Goal: Contribute content: Contribute content

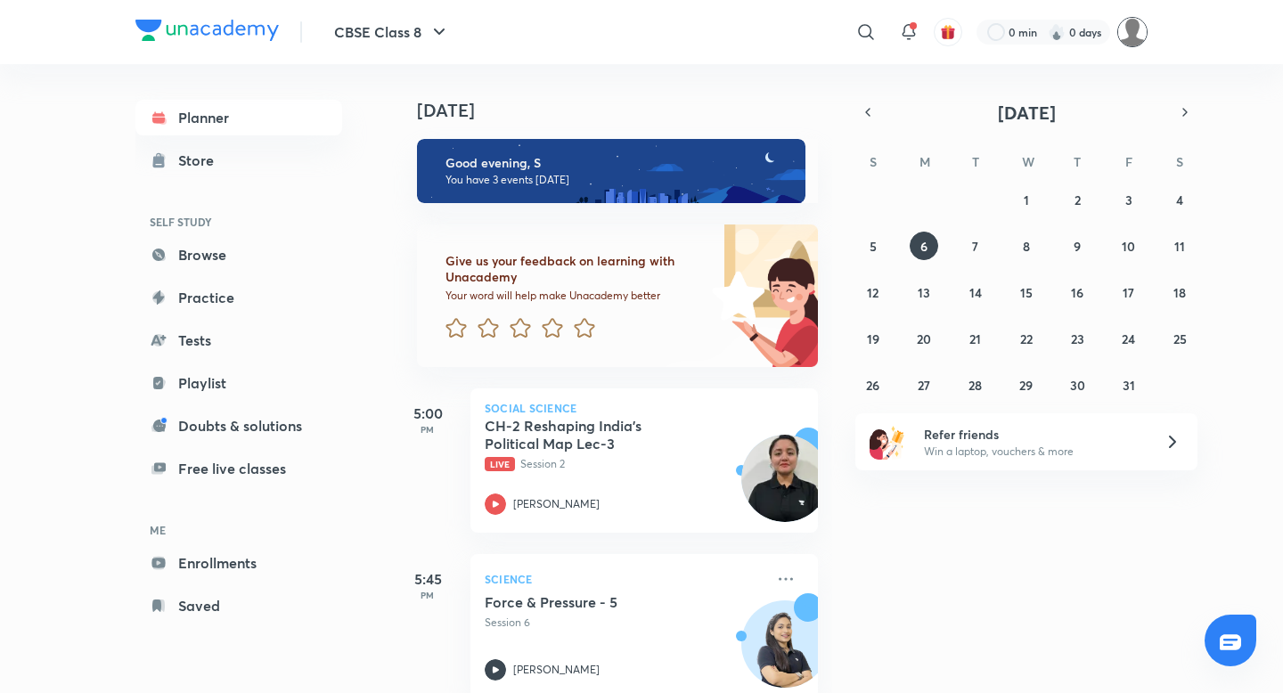
click at [1140, 37] on img at bounding box center [1132, 32] width 30 height 30
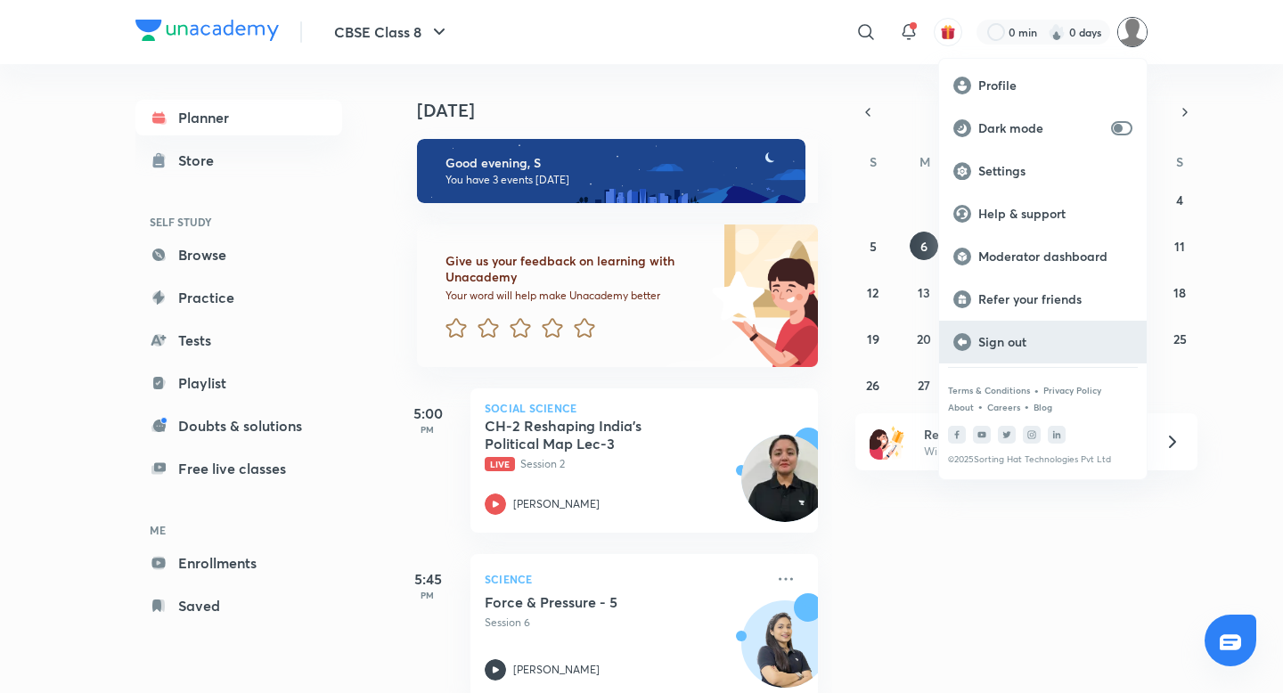
click at [1017, 335] on p "Sign out" at bounding box center [1055, 342] width 154 height 16
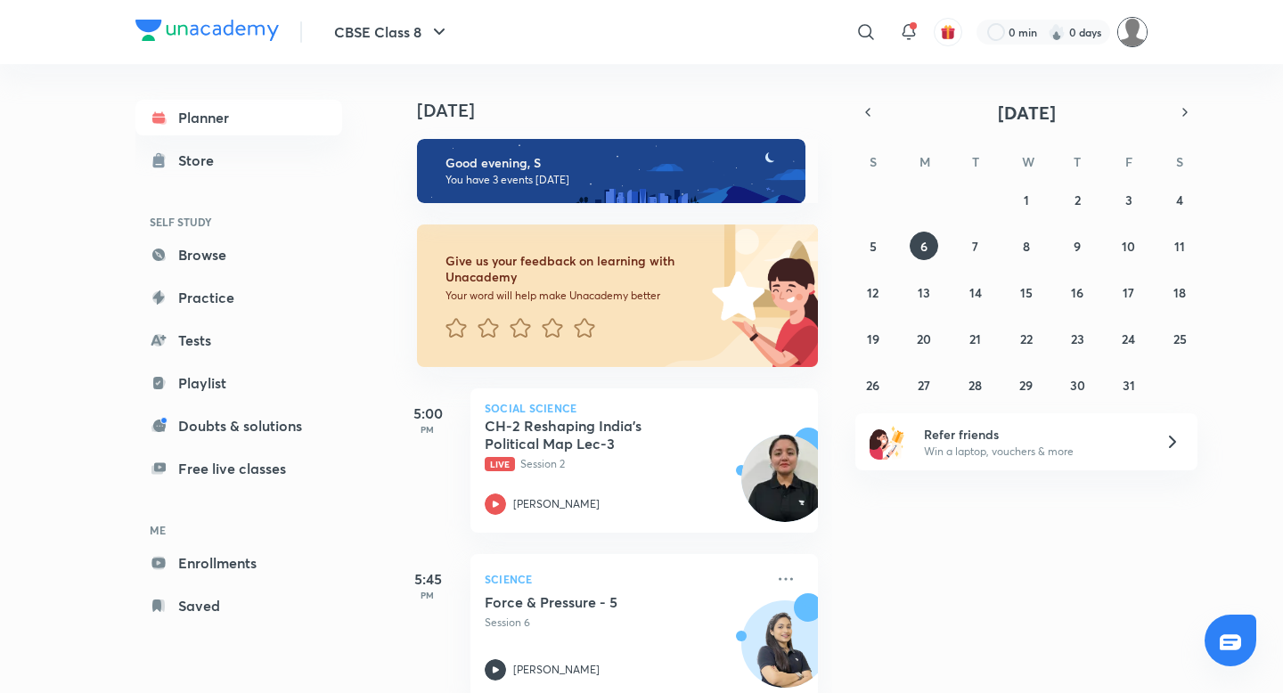
click at [1136, 17] on img at bounding box center [1132, 32] width 30 height 30
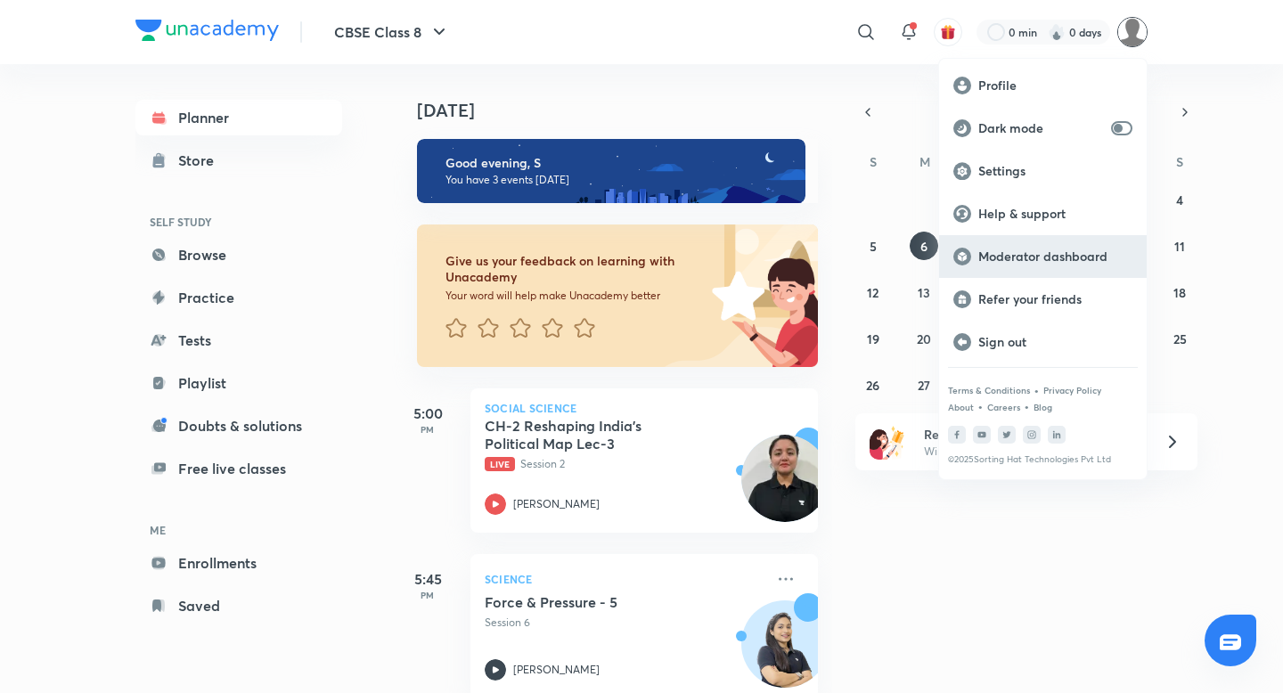
click at [1036, 262] on p "Moderator dashboard" at bounding box center [1055, 257] width 154 height 16
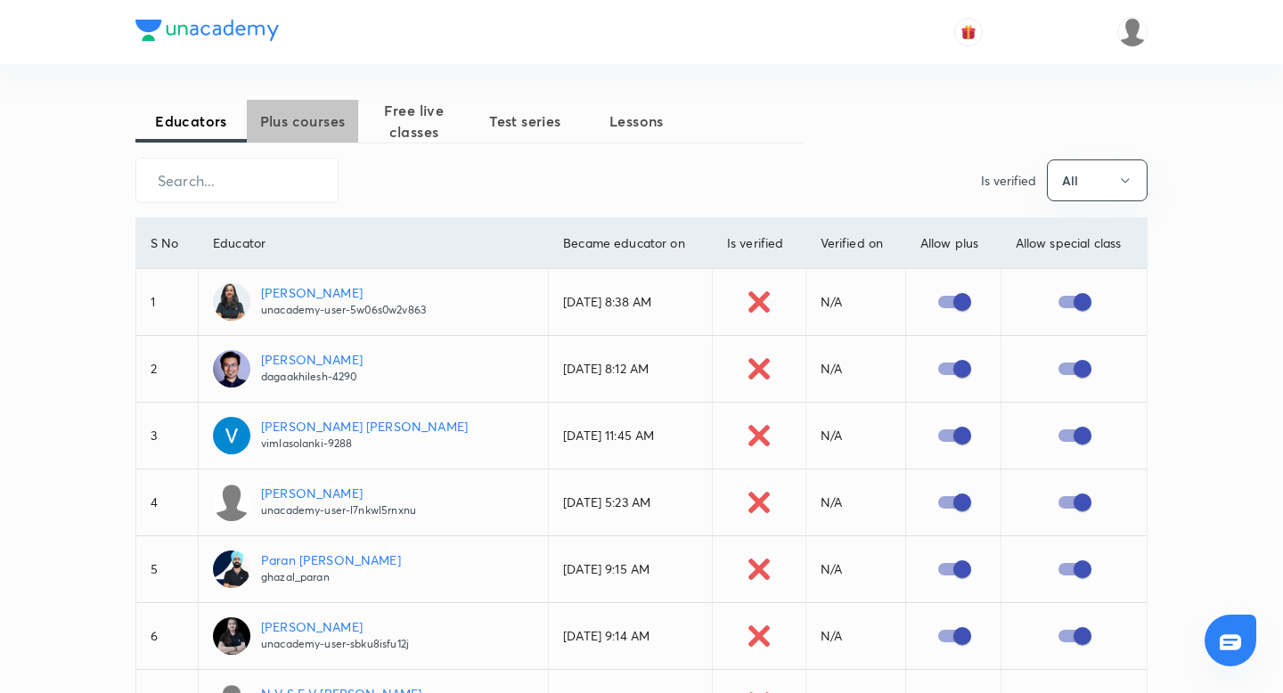
click at [324, 126] on span "Plus courses" at bounding box center [302, 120] width 111 height 21
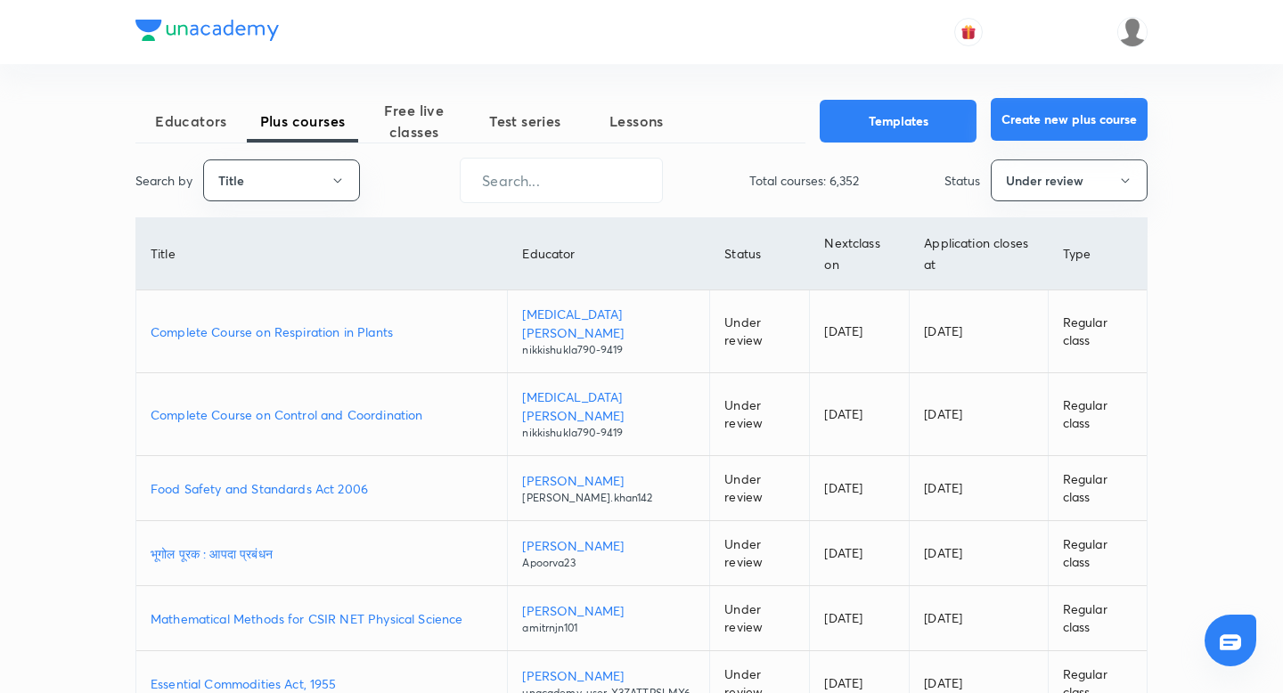
click at [1050, 115] on button "Create new plus course" at bounding box center [1068, 119] width 157 height 43
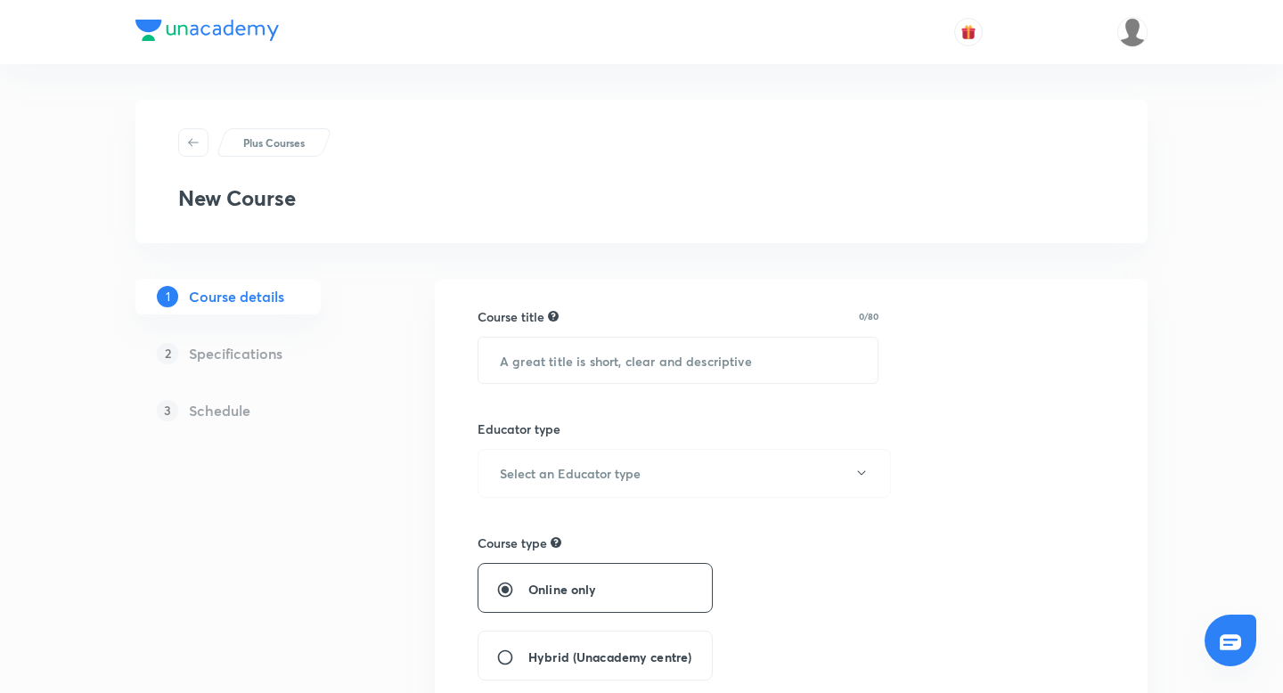
click at [289, 144] on p "Plus Courses" at bounding box center [273, 142] width 61 height 16
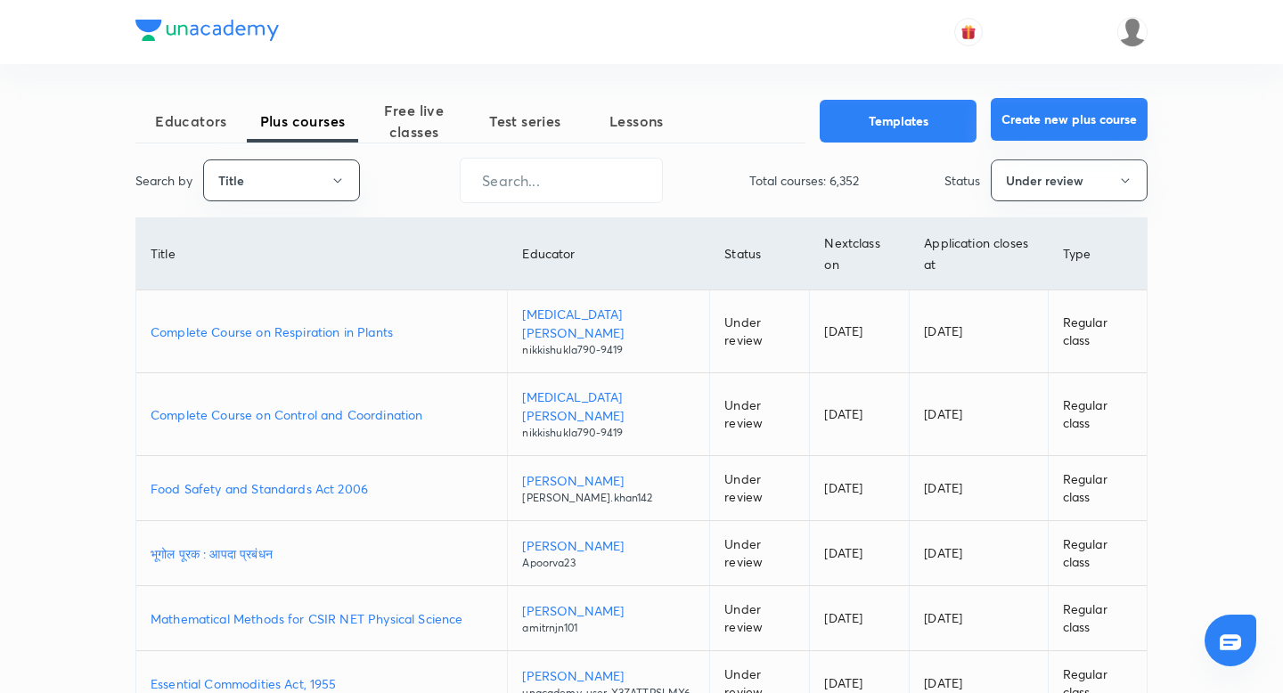
click at [1085, 126] on button "Create new plus course" at bounding box center [1068, 119] width 157 height 43
click at [1059, 129] on button "Create new plus course" at bounding box center [1068, 119] width 157 height 43
click at [1081, 110] on button "Create new plus course" at bounding box center [1068, 119] width 157 height 43
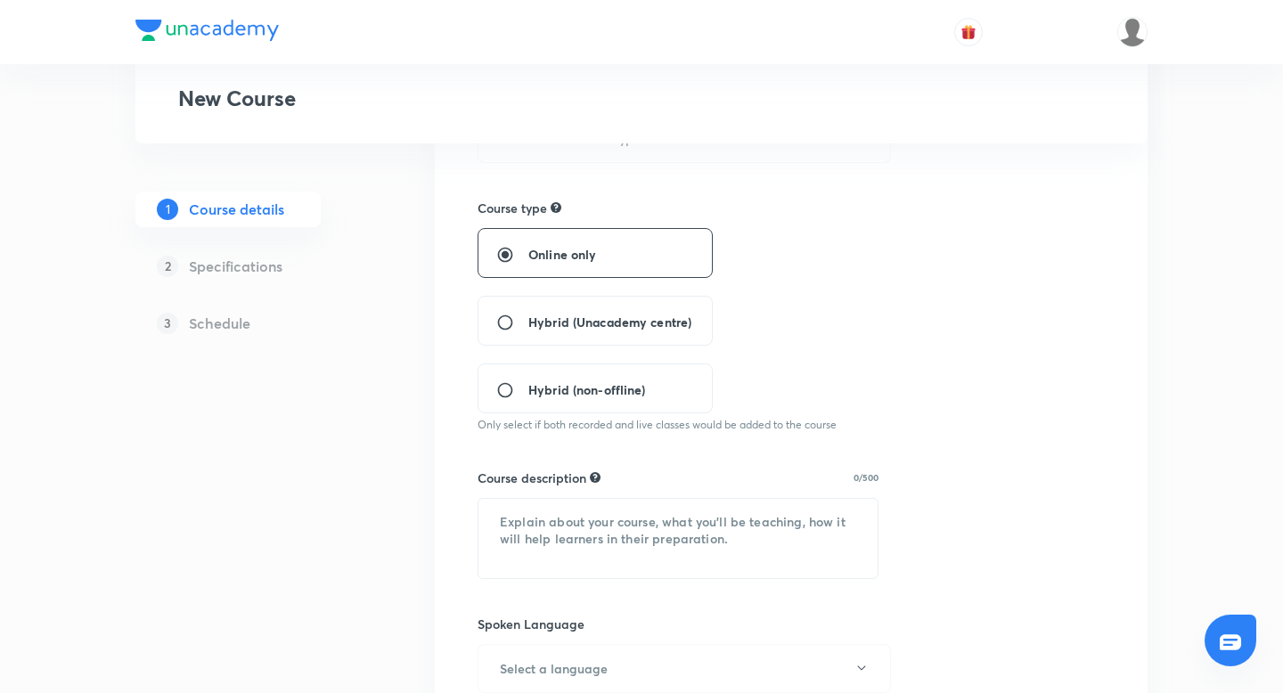
scroll to position [282, 0]
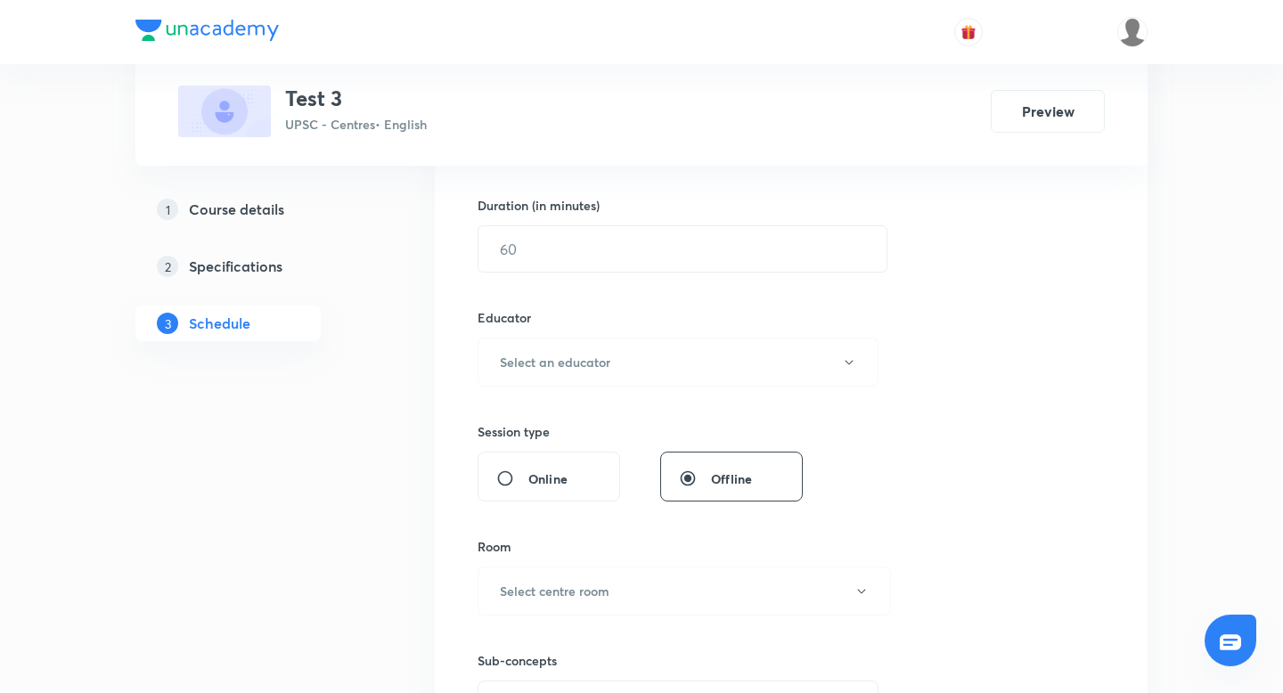
scroll to position [539, 0]
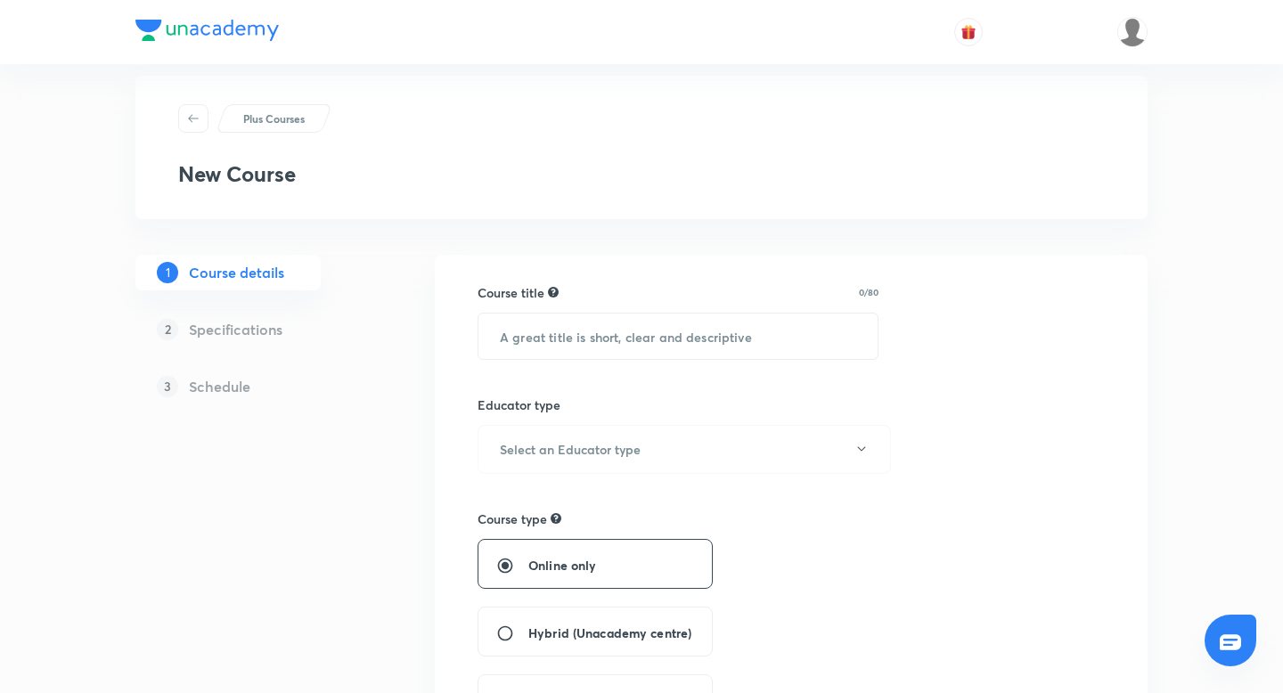
scroll to position [32, 0]
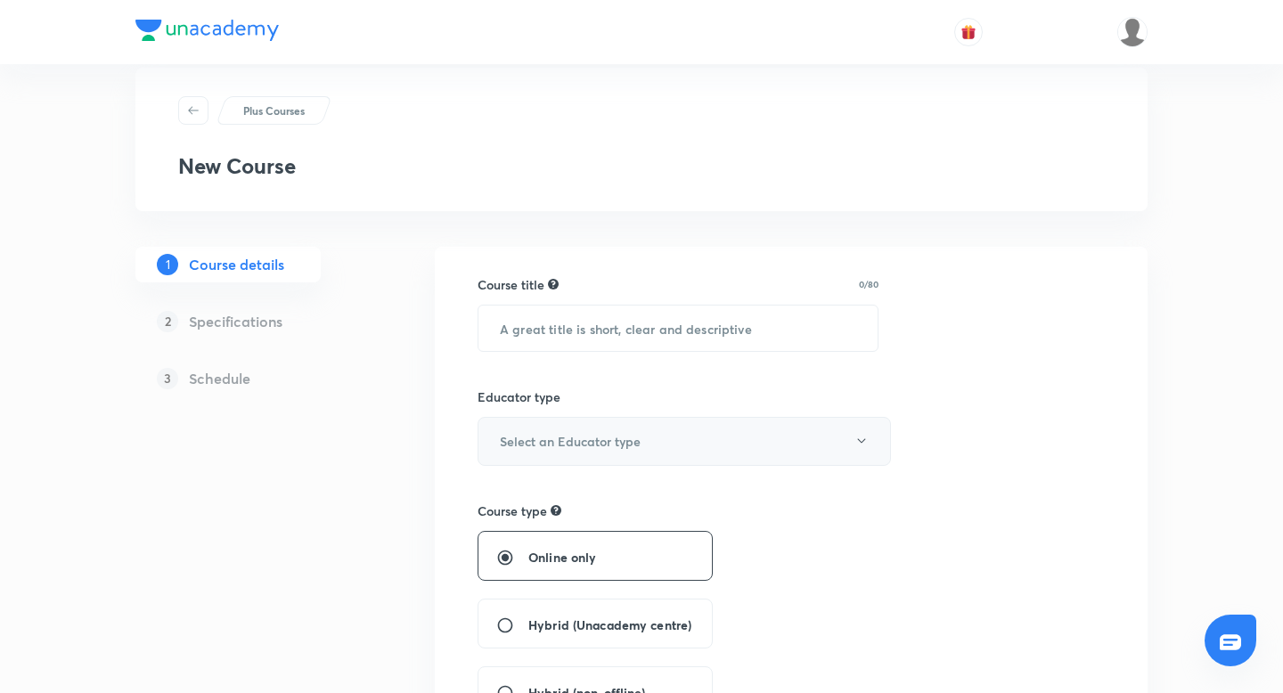
click at [583, 428] on button "Select an Educator type" at bounding box center [683, 441] width 413 height 49
click at [560, 503] on span "Unacademy educator" at bounding box center [684, 499] width 390 height 19
radio input "false"
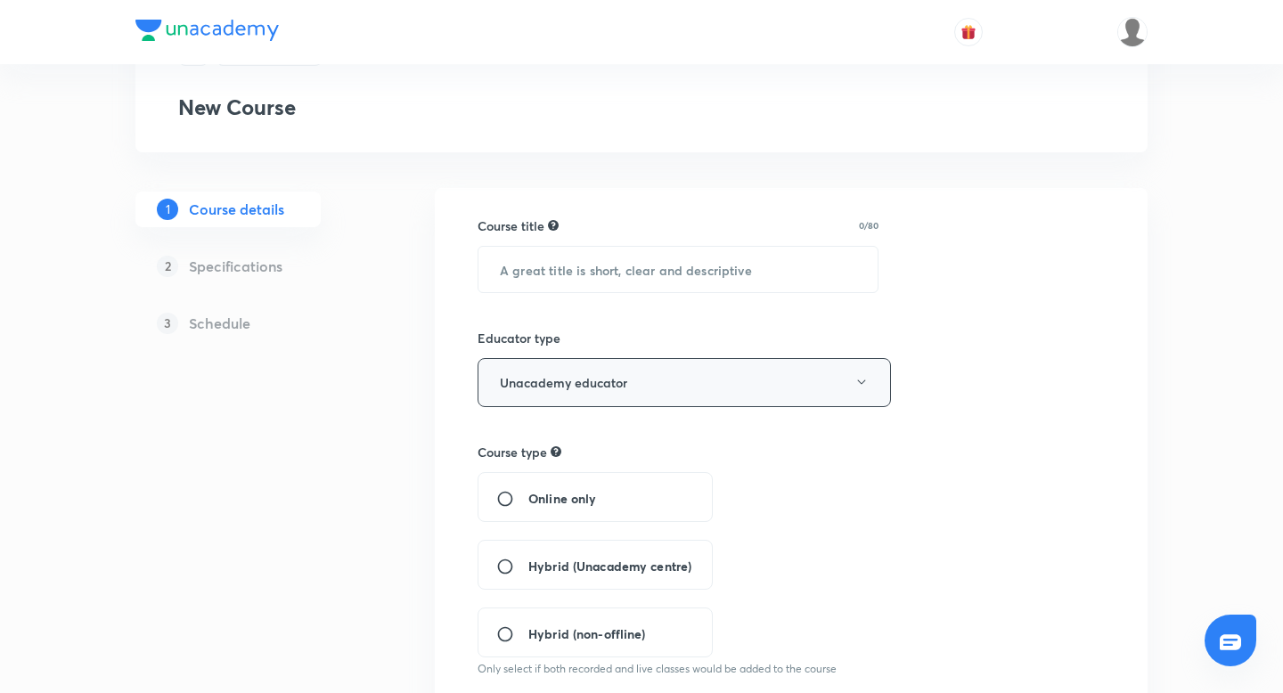
scroll to position [94, 0]
click at [561, 551] on div "Hybrid (Unacademy centre)" at bounding box center [594, 562] width 235 height 50
click at [552, 567] on span "Hybrid (Unacademy centre)" at bounding box center [609, 563] width 163 height 19
click at [528, 567] on input "Hybrid (Unacademy centre)" at bounding box center [512, 564] width 32 height 18
radio input "true"
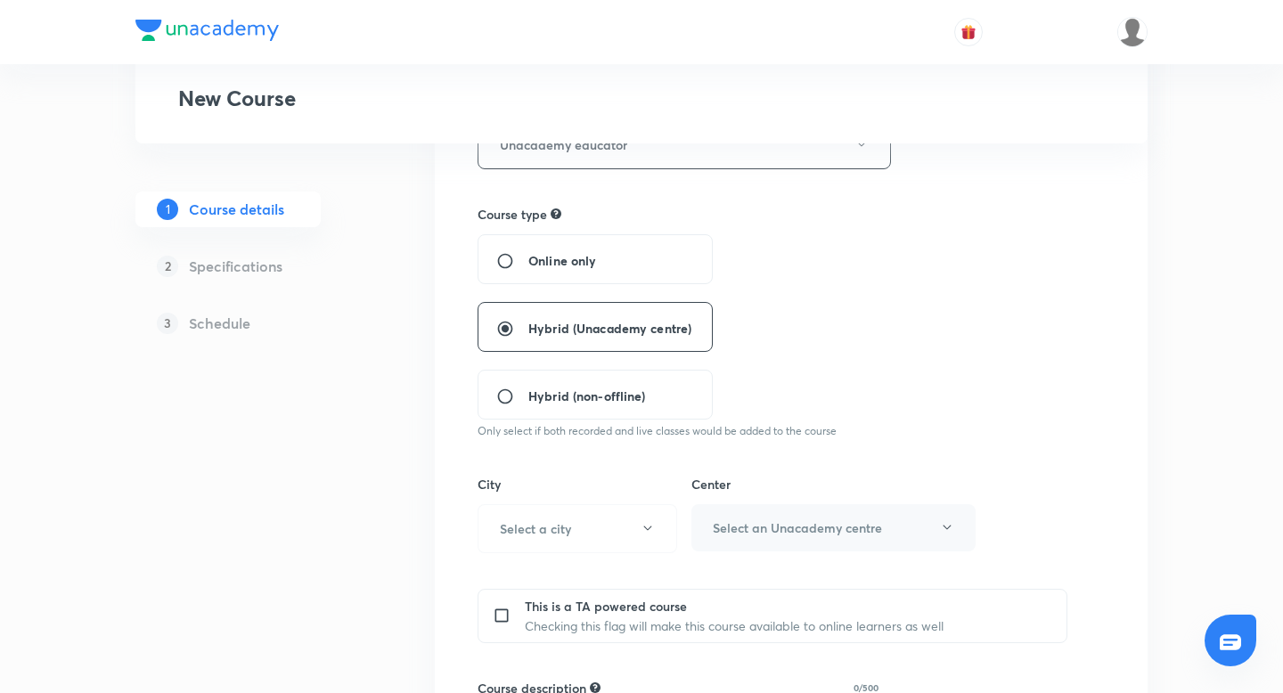
scroll to position [332, 0]
click at [573, 530] on button "Select a city" at bounding box center [577, 525] width 200 height 49
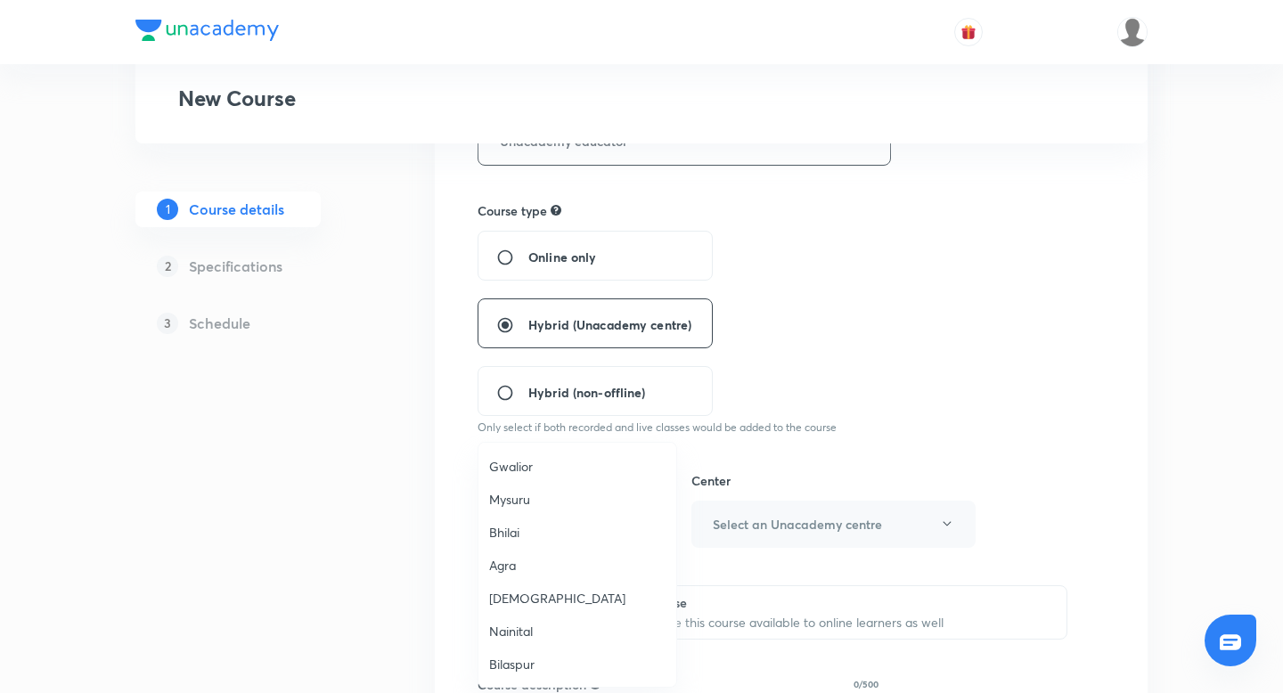
click at [508, 527] on span "Bhilai" at bounding box center [577, 532] width 176 height 19
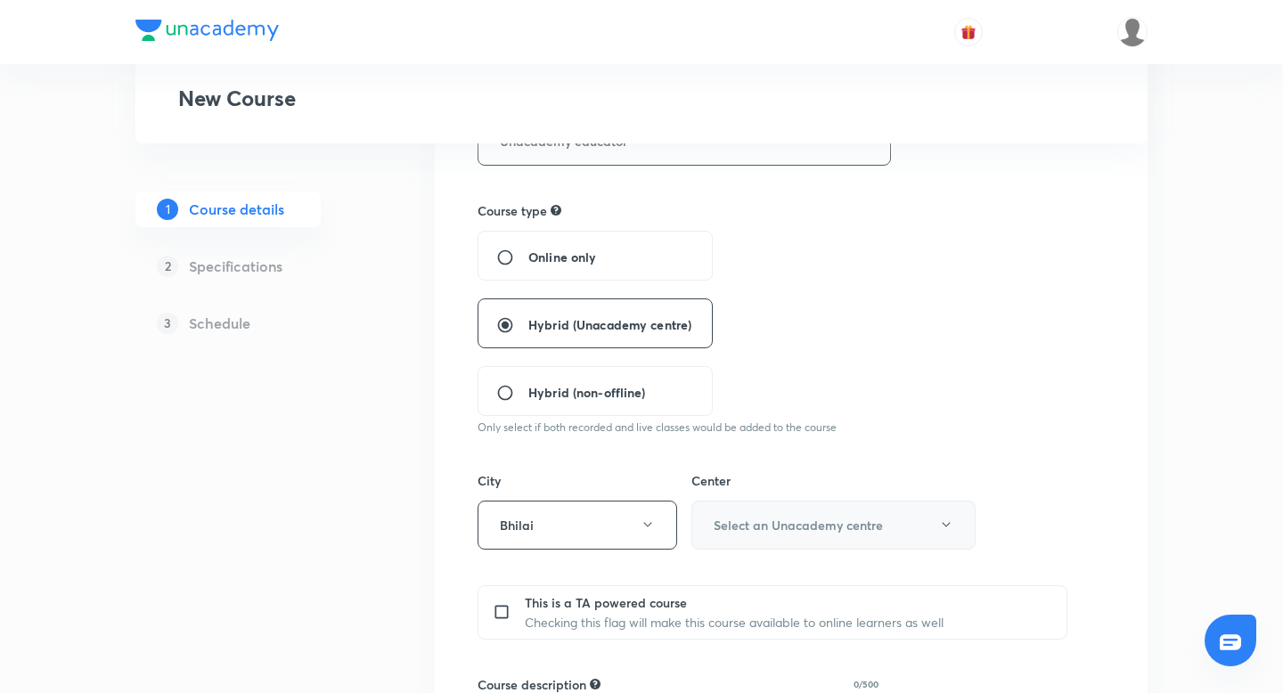
click at [777, 519] on h6 "Select an Unacademy centre" at bounding box center [797, 525] width 169 height 19
click at [753, 577] on span "Priyadarshini Parisar" at bounding box center [833, 583] width 261 height 19
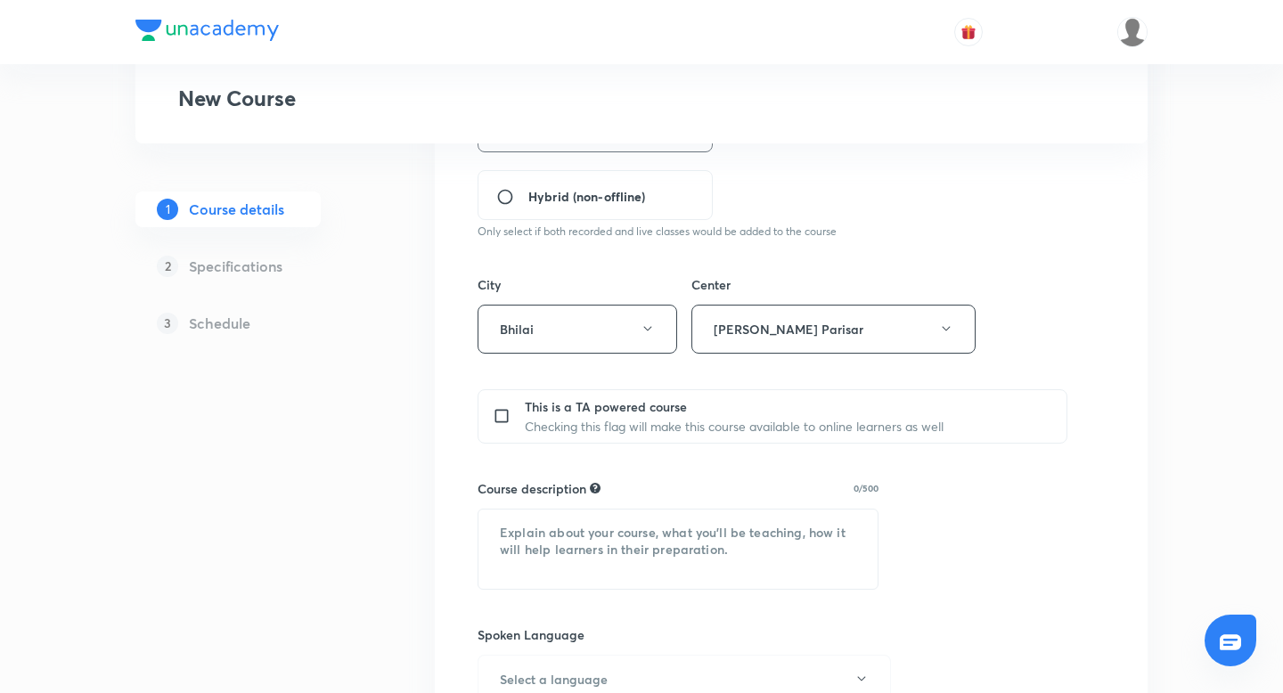
scroll to position [529, 0]
click at [740, 536] on textarea at bounding box center [677, 548] width 399 height 79
click at [721, 567] on textarea "class offline" at bounding box center [677, 548] width 399 height 79
paste textarea "class offline"
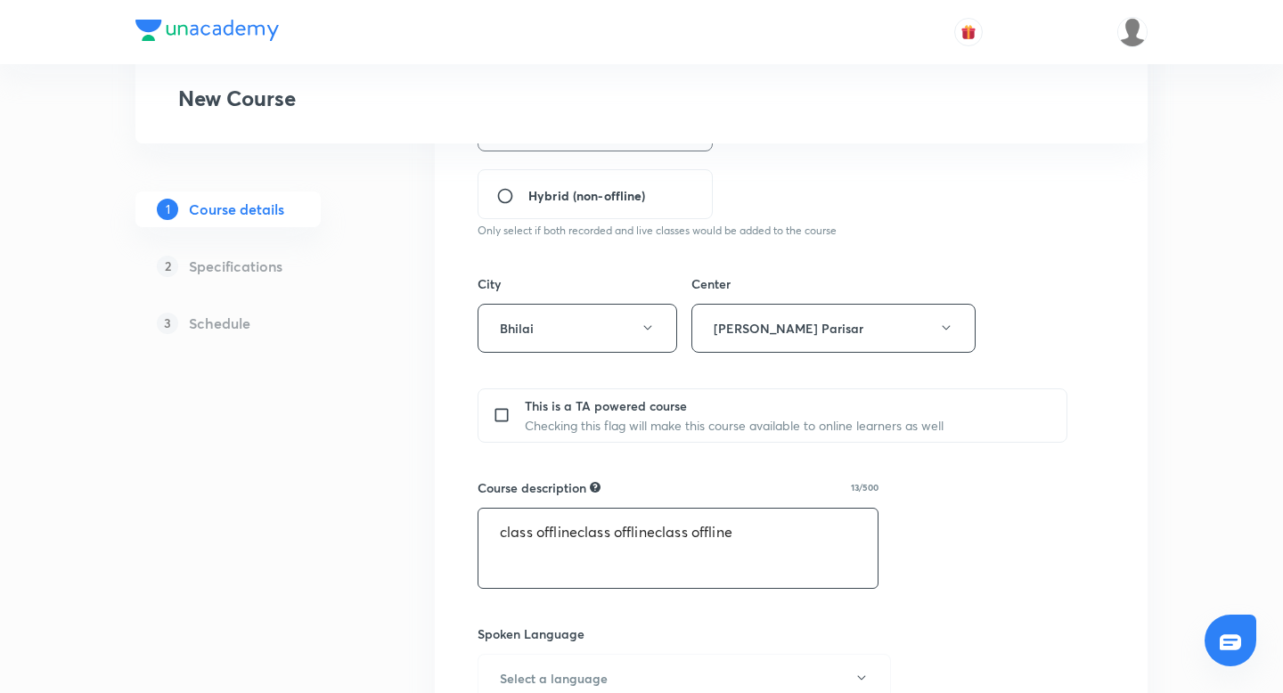
paste textarea "class offline"
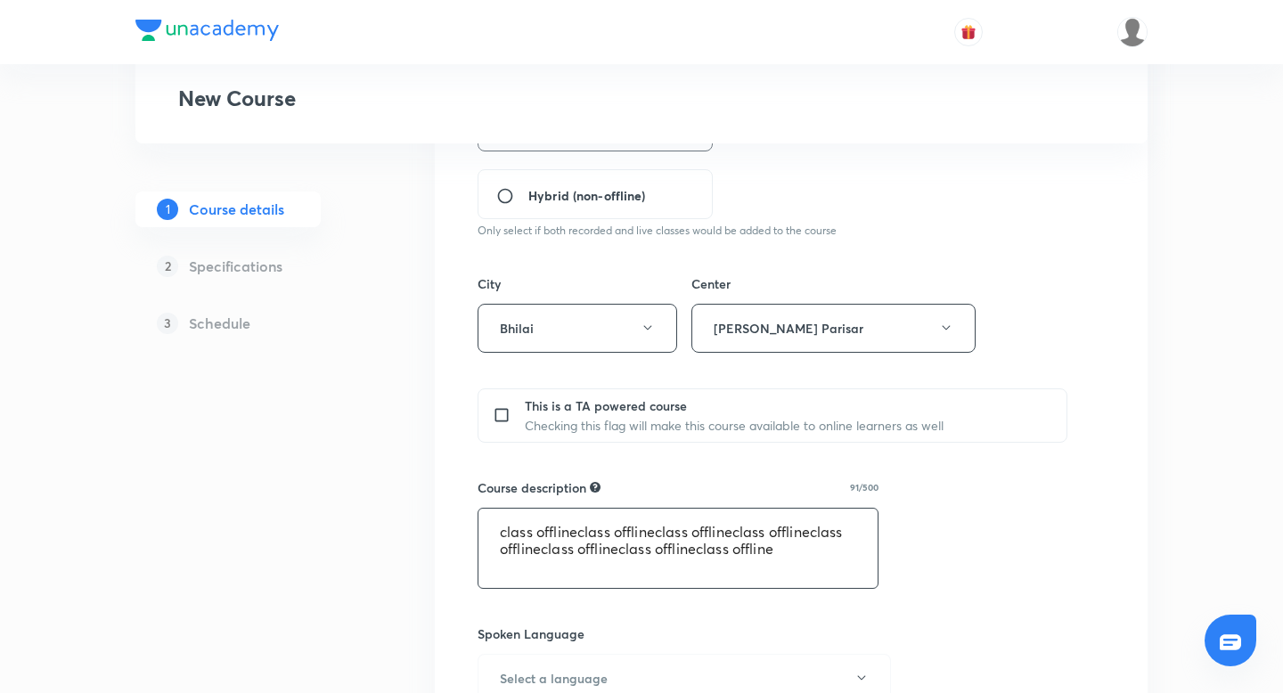
paste textarea "class offline"
paste
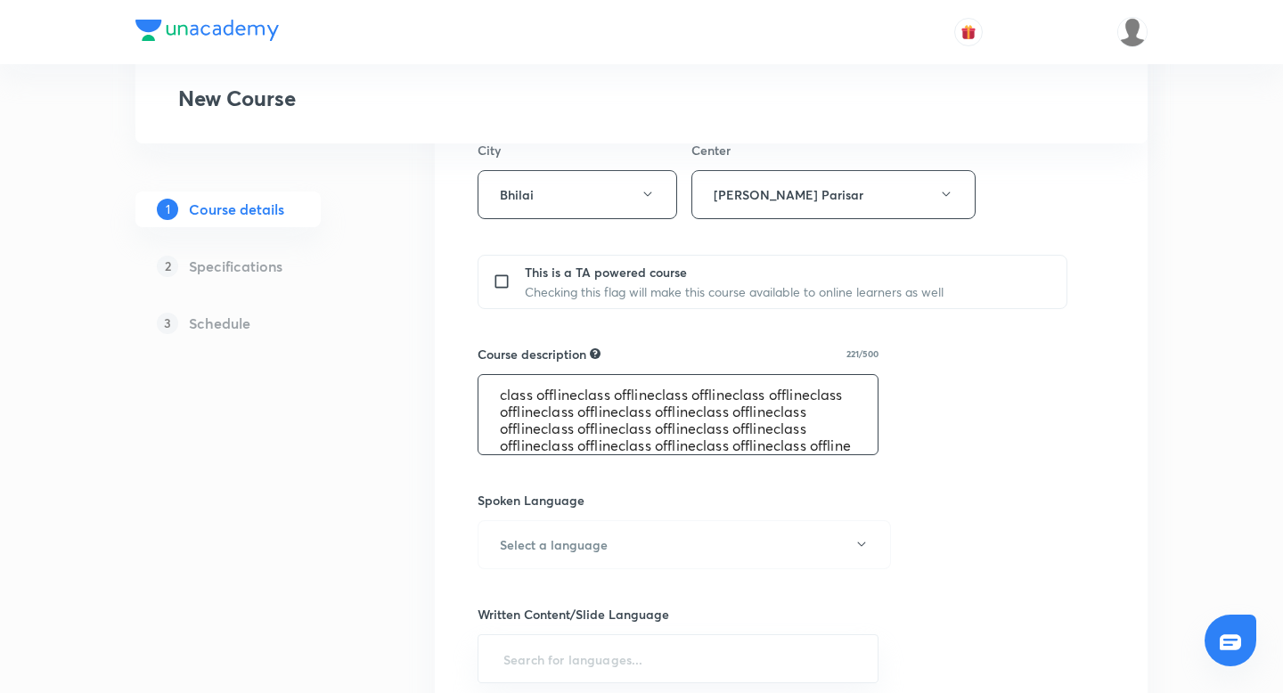
scroll to position [690, 0]
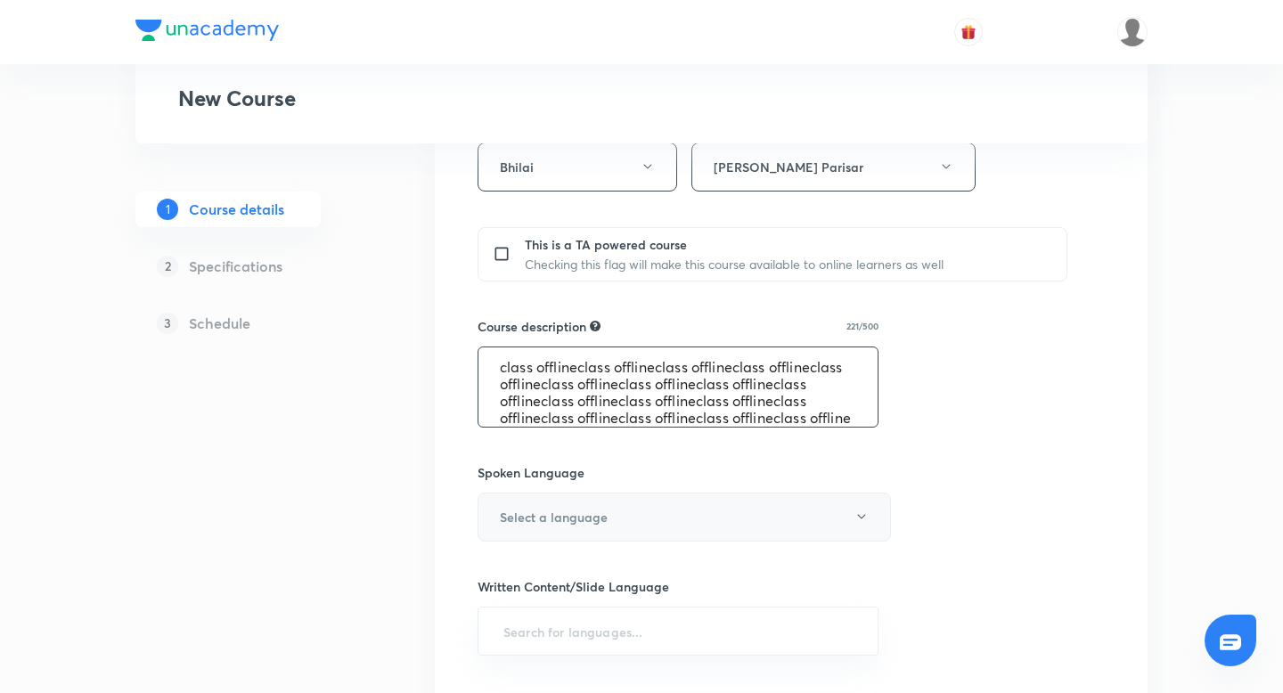
type textarea "class offlineclass offlineclass offlineclass offlineclass offlineclass offlinec…"
click at [668, 508] on button "Select a language" at bounding box center [683, 517] width 413 height 49
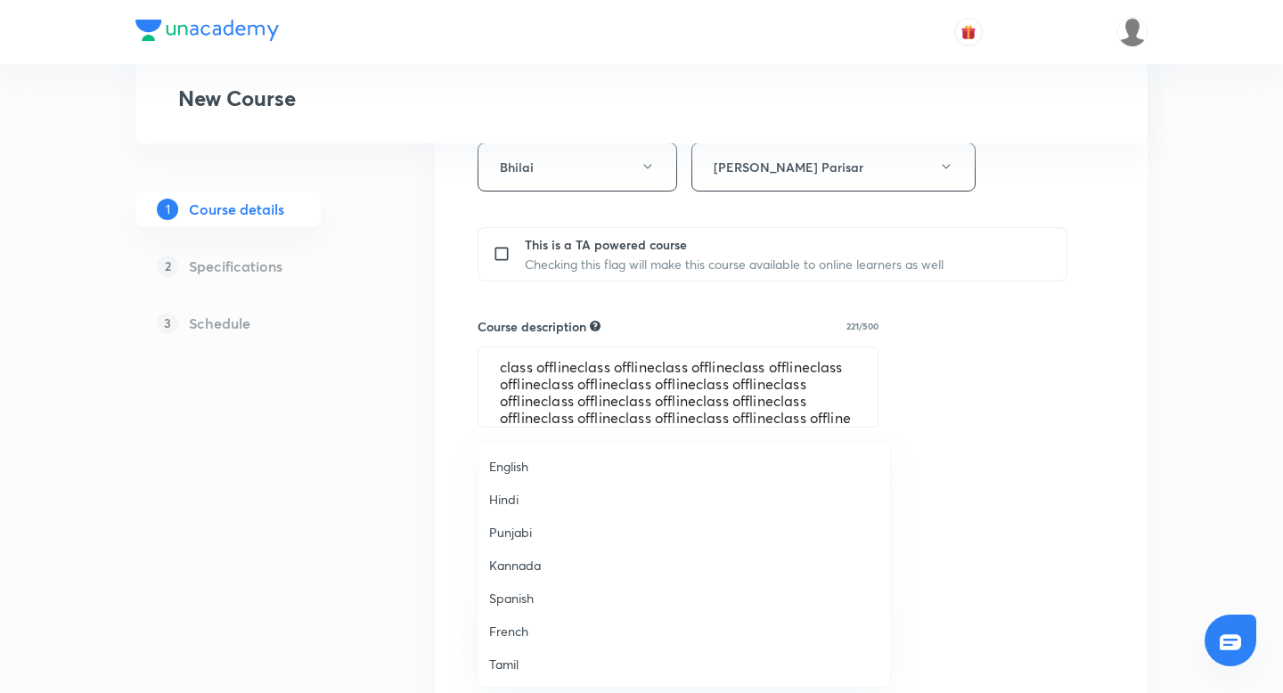
click at [554, 459] on span "English" at bounding box center [684, 466] width 390 height 19
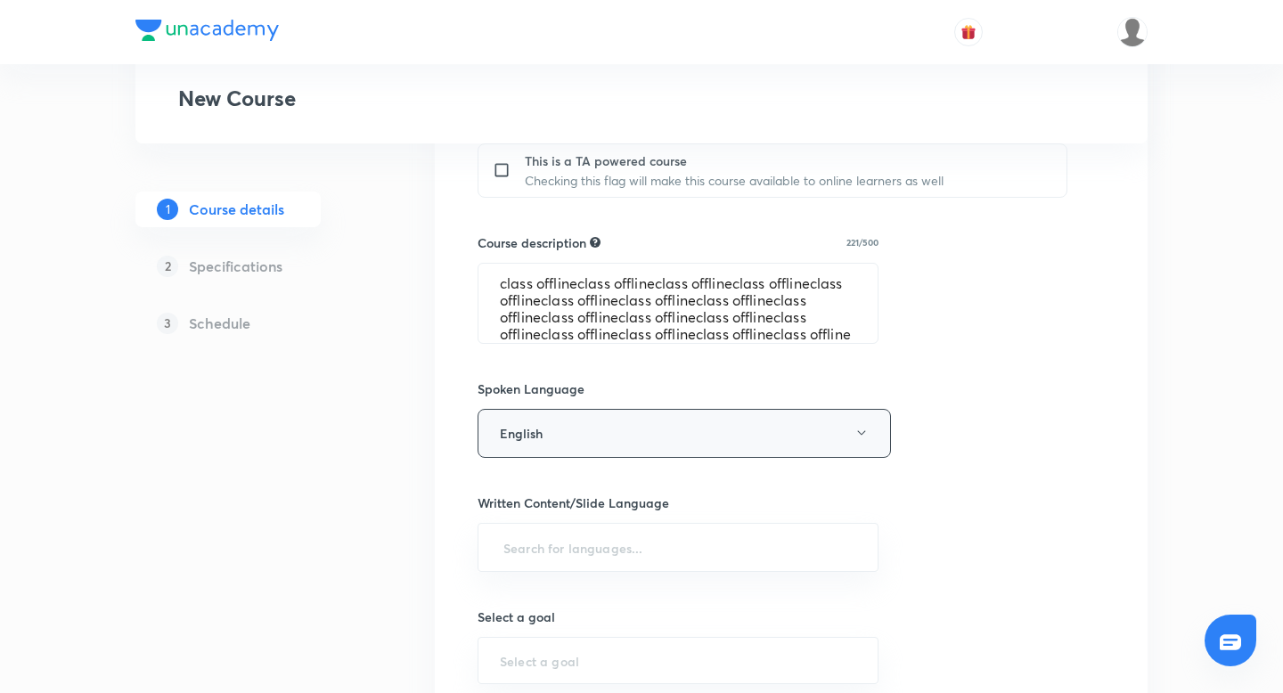
scroll to position [775, 0]
click at [566, 542] on input "text" at bounding box center [678, 546] width 356 height 33
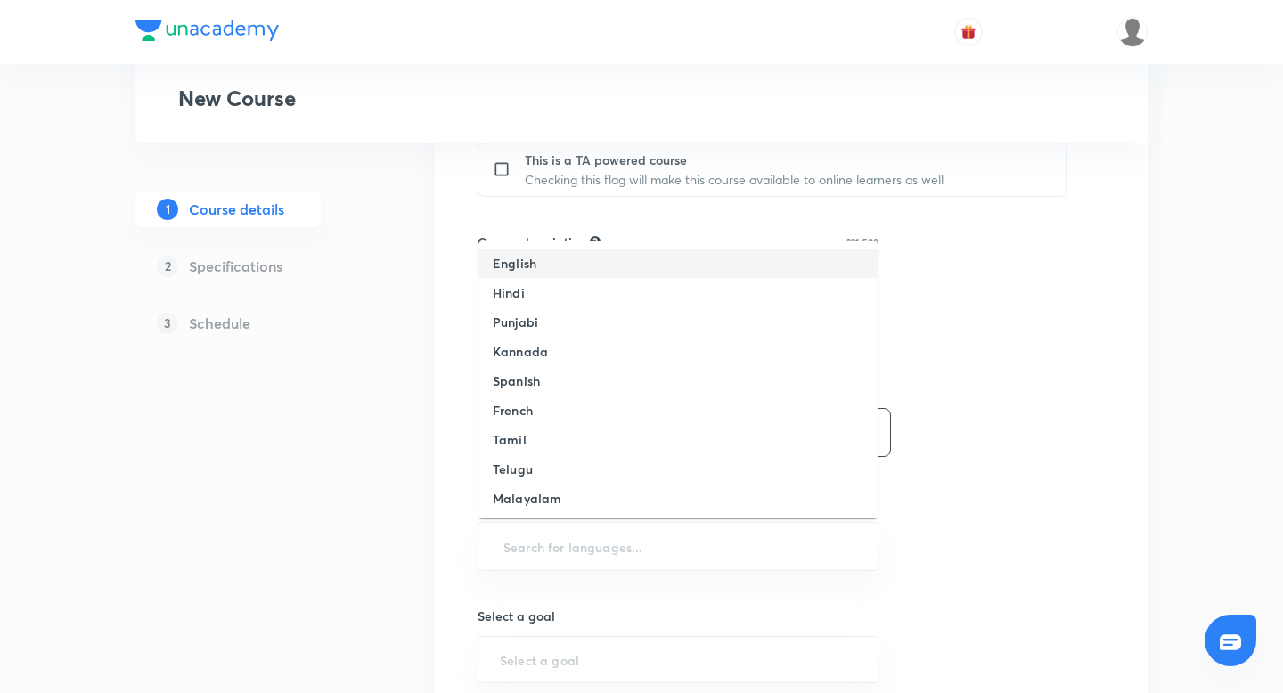
click at [629, 260] on li "English" at bounding box center [677, 263] width 399 height 29
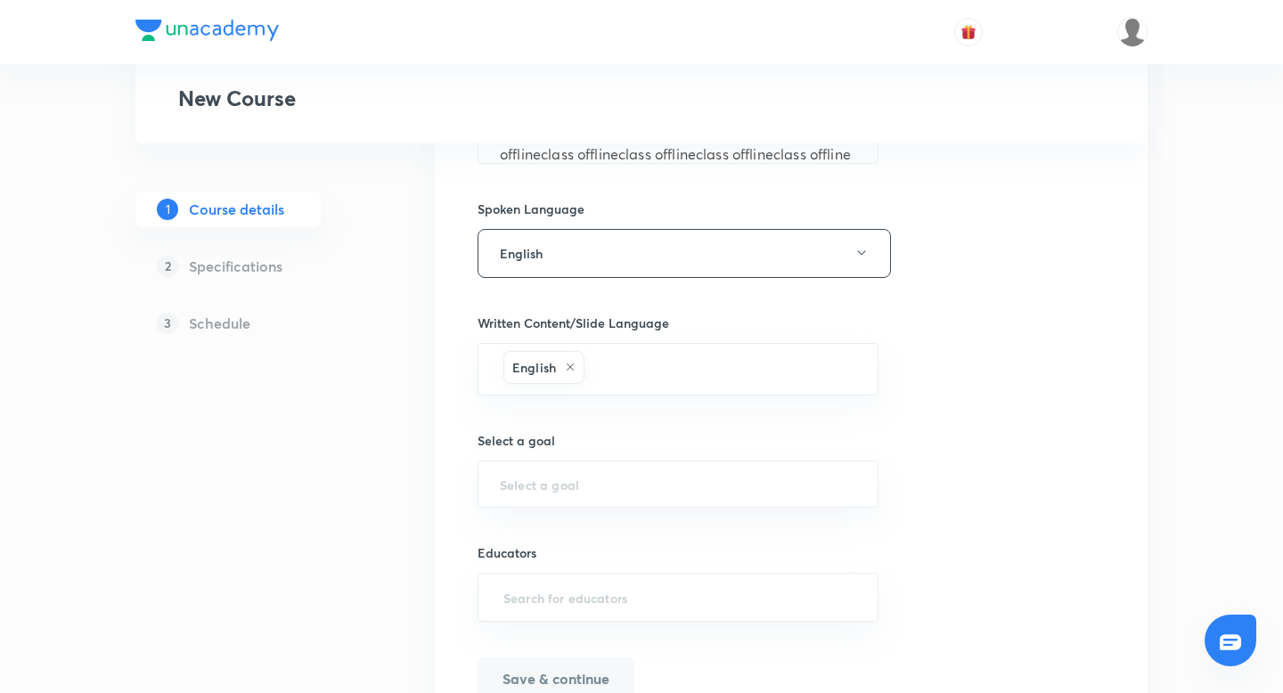
scroll to position [958, 0]
click at [595, 491] on div "​" at bounding box center [677, 480] width 401 height 47
click at [553, 528] on li "Chess" at bounding box center [677, 531] width 399 height 32
type input "Chess"
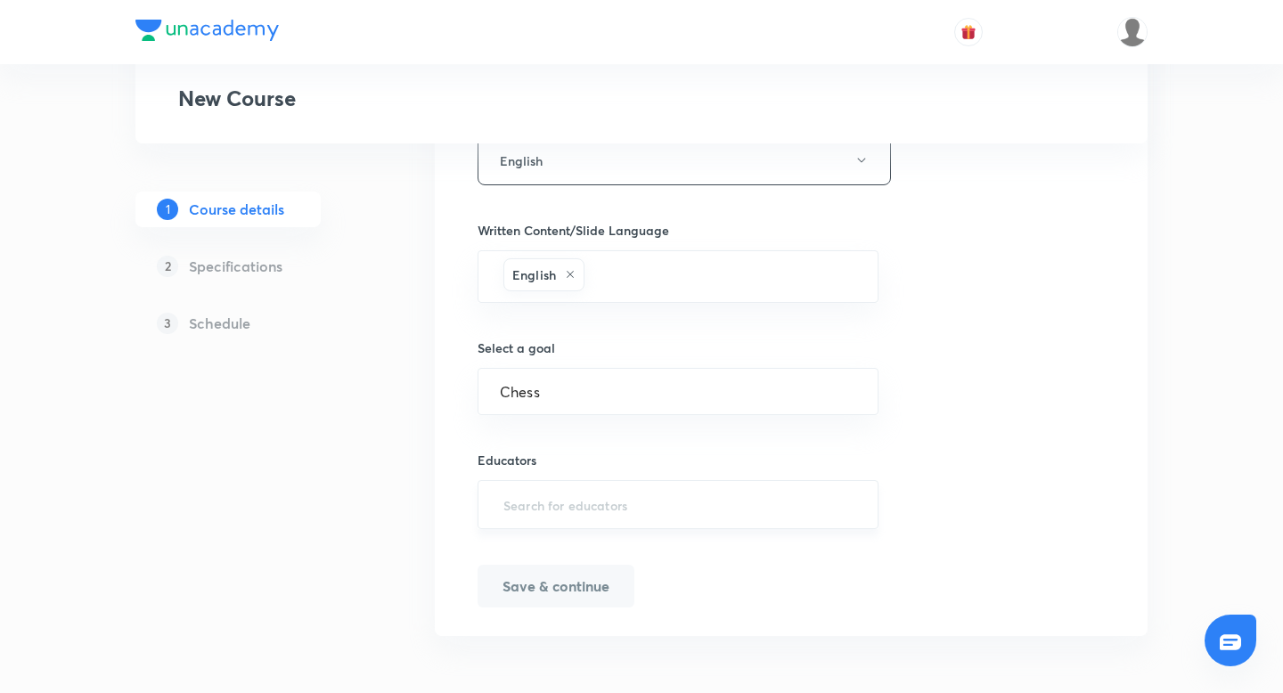
click at [558, 513] on input "text" at bounding box center [678, 504] width 356 height 33
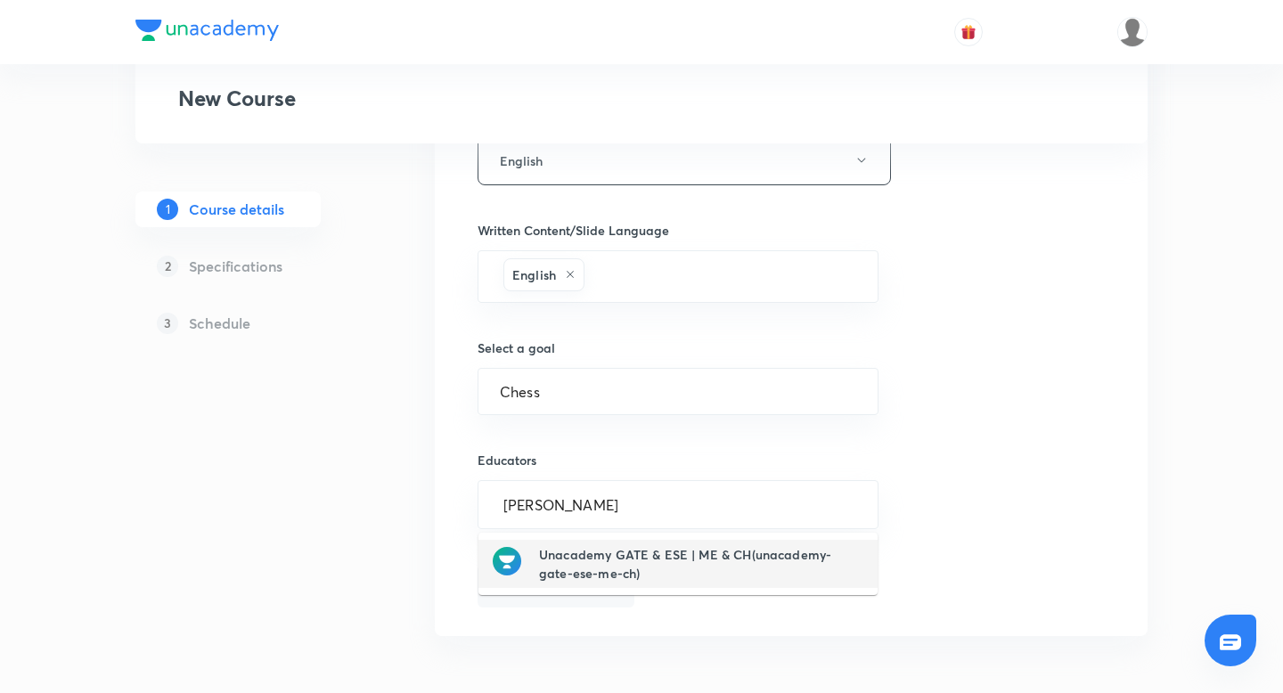
type input "chayan"
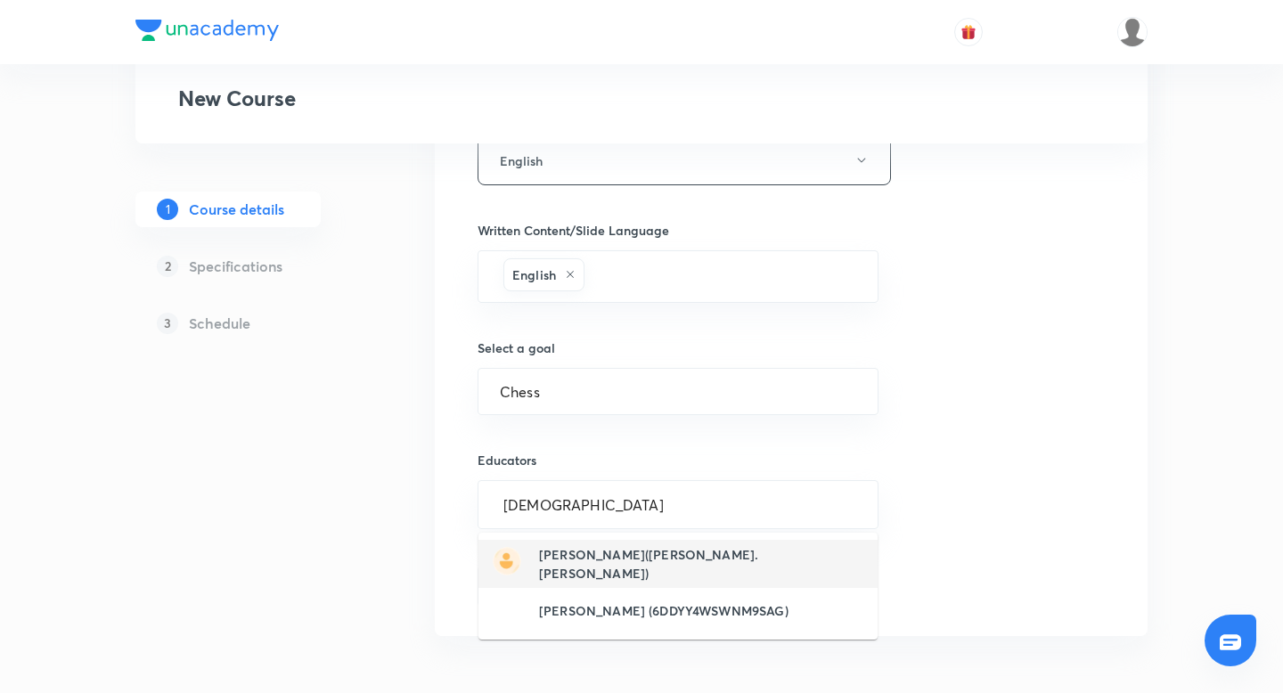
click at [584, 567] on h6 "[PERSON_NAME]([PERSON_NAME].[PERSON_NAME])" at bounding box center [701, 563] width 324 height 37
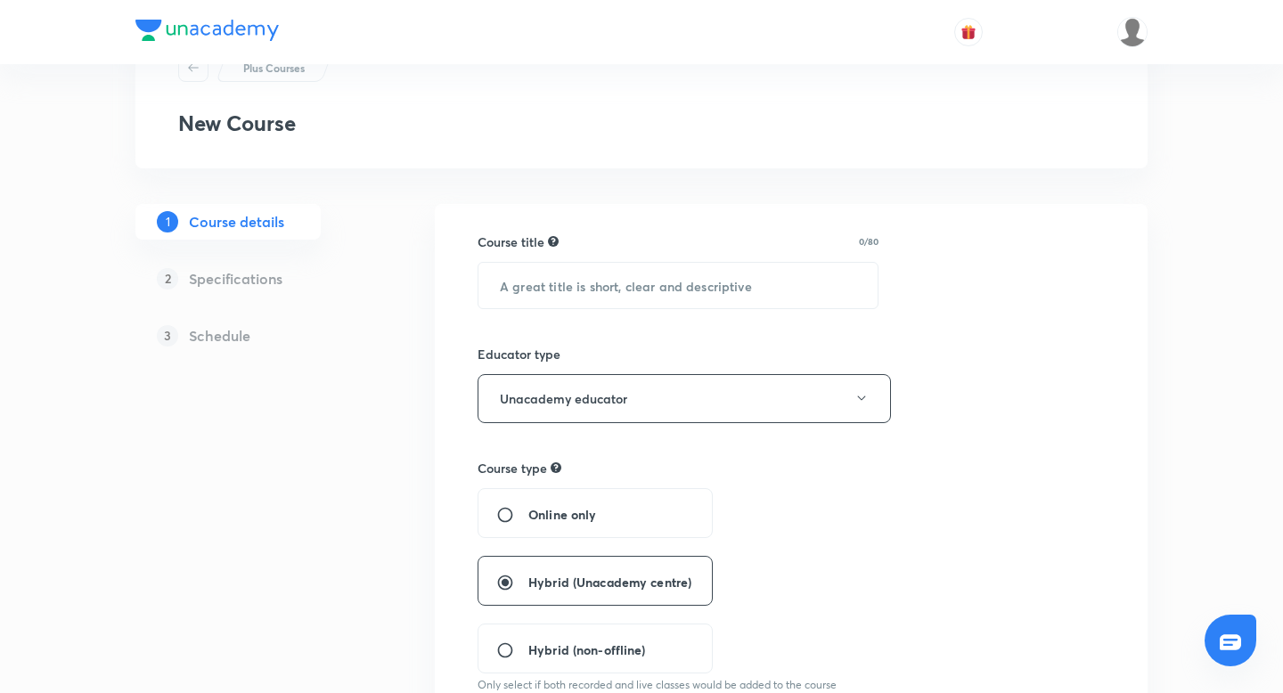
scroll to position [25, 0]
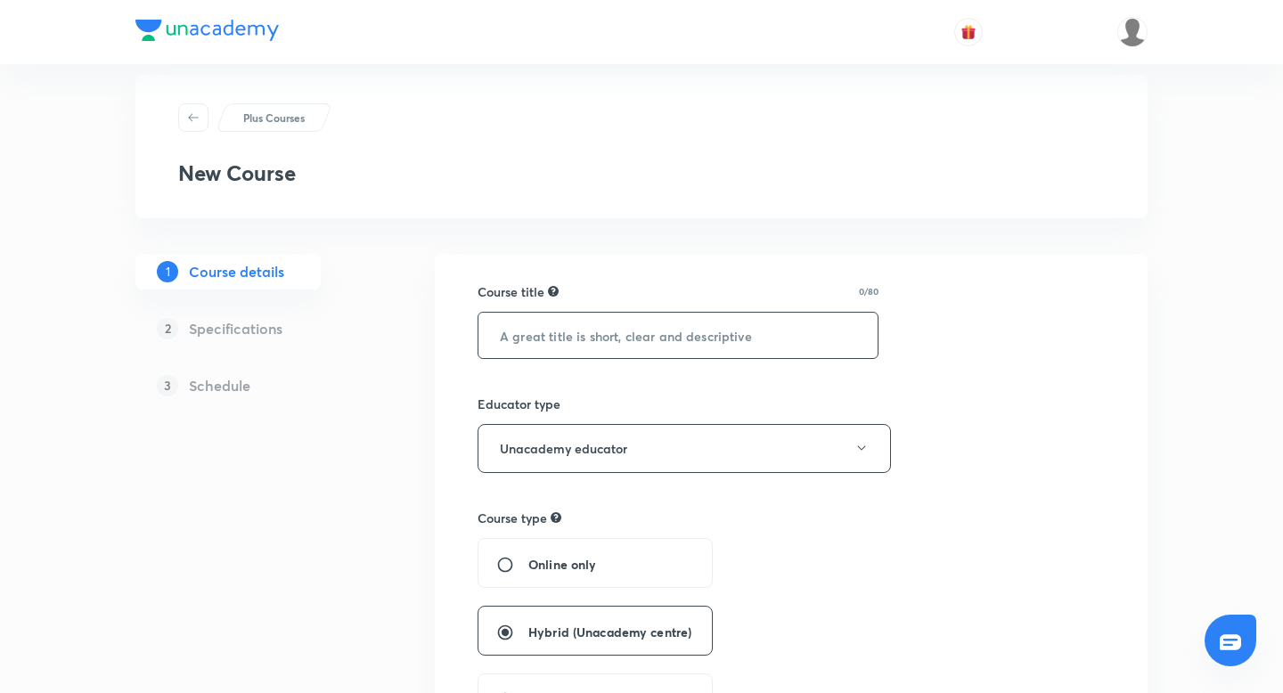
click at [567, 317] on input "text" at bounding box center [677, 335] width 399 height 45
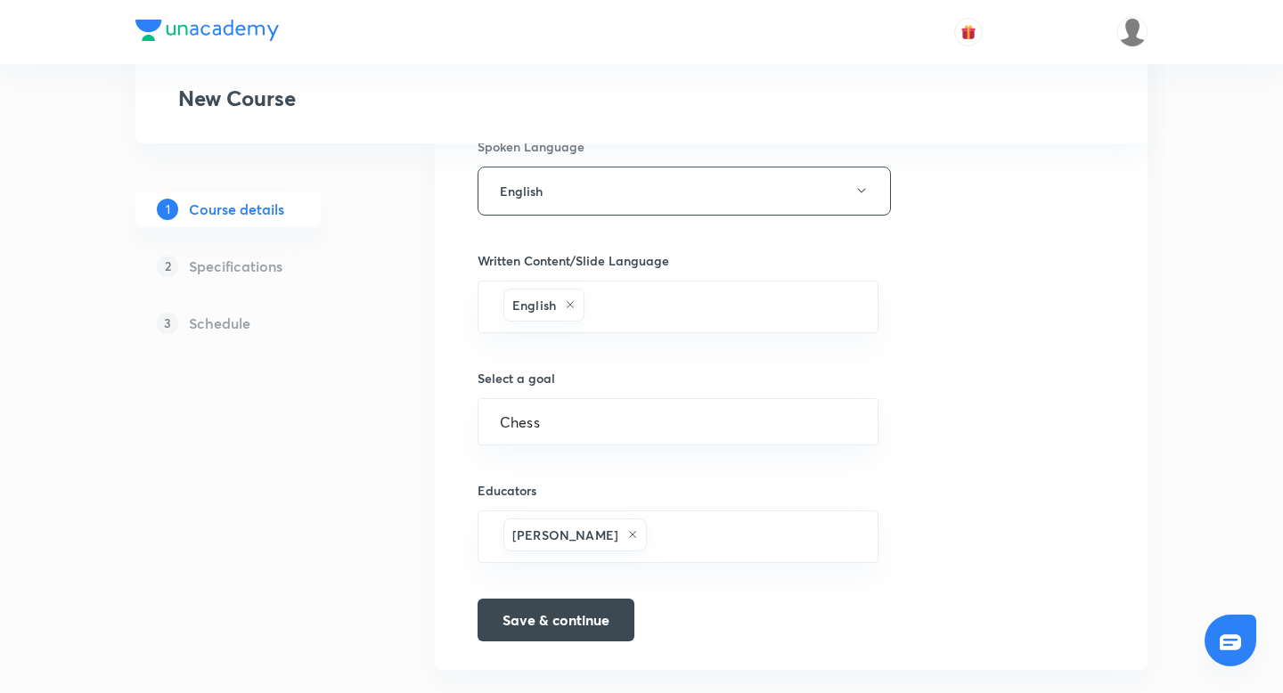
scroll to position [1050, 0]
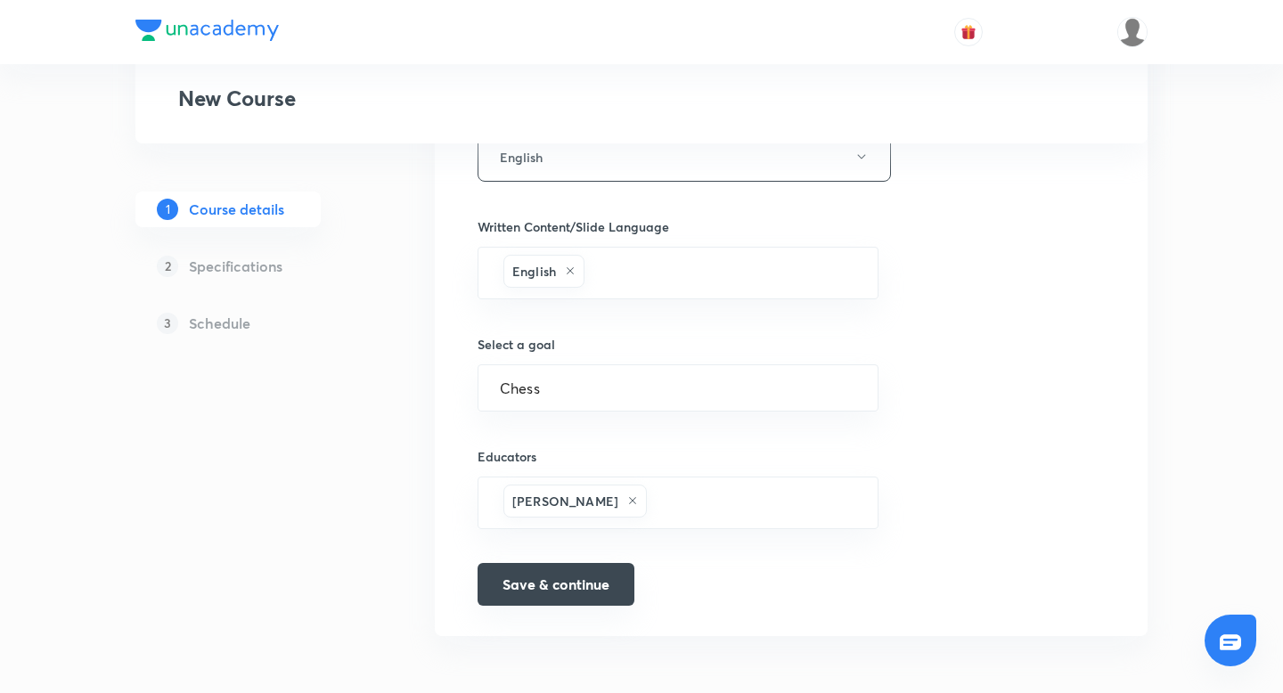
click at [544, 591] on button "Save & continue" at bounding box center [555, 584] width 157 height 43
type input "Offline syncup"
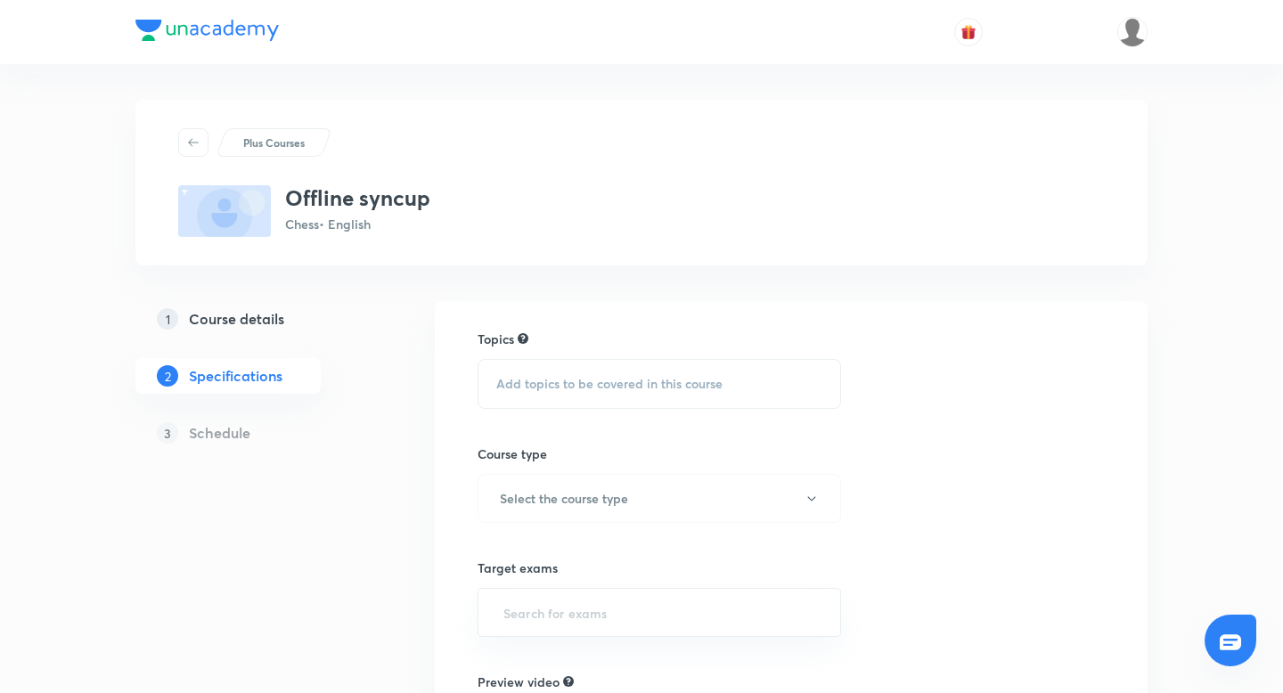
click at [531, 381] on span "Add topics to be covered in this course" at bounding box center [609, 384] width 226 height 14
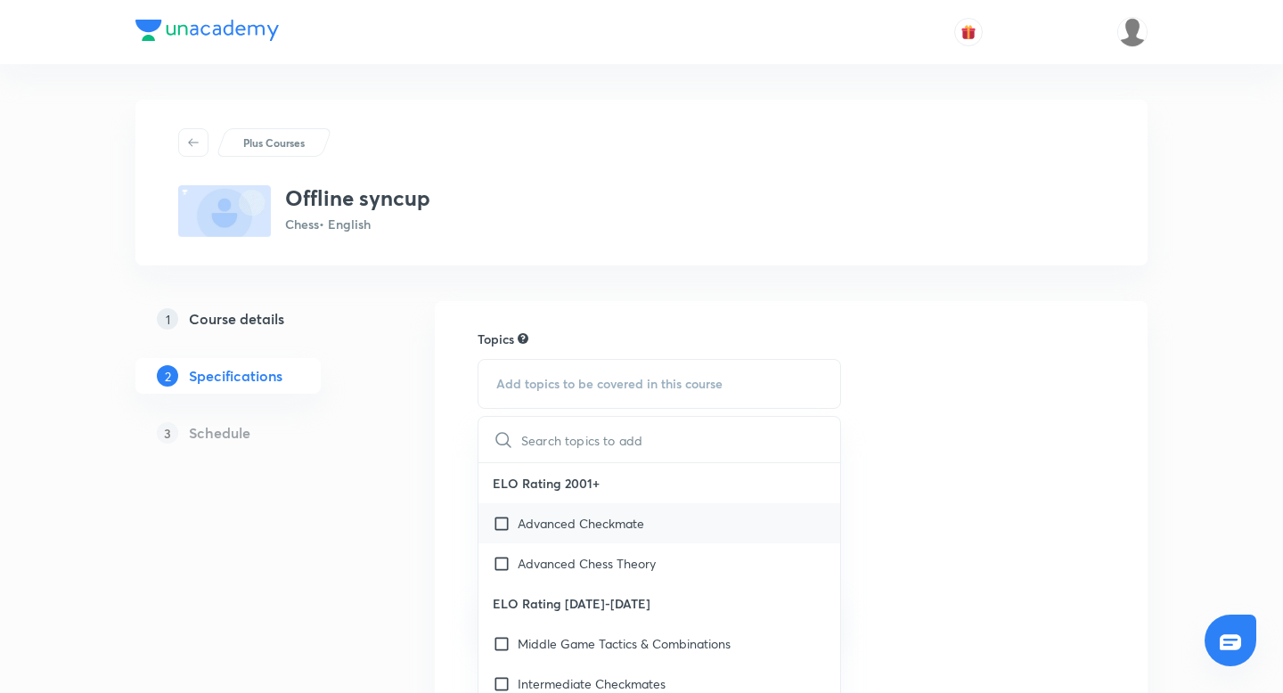
click at [502, 518] on input "checkbox" at bounding box center [505, 523] width 25 height 19
checkbox input "true"
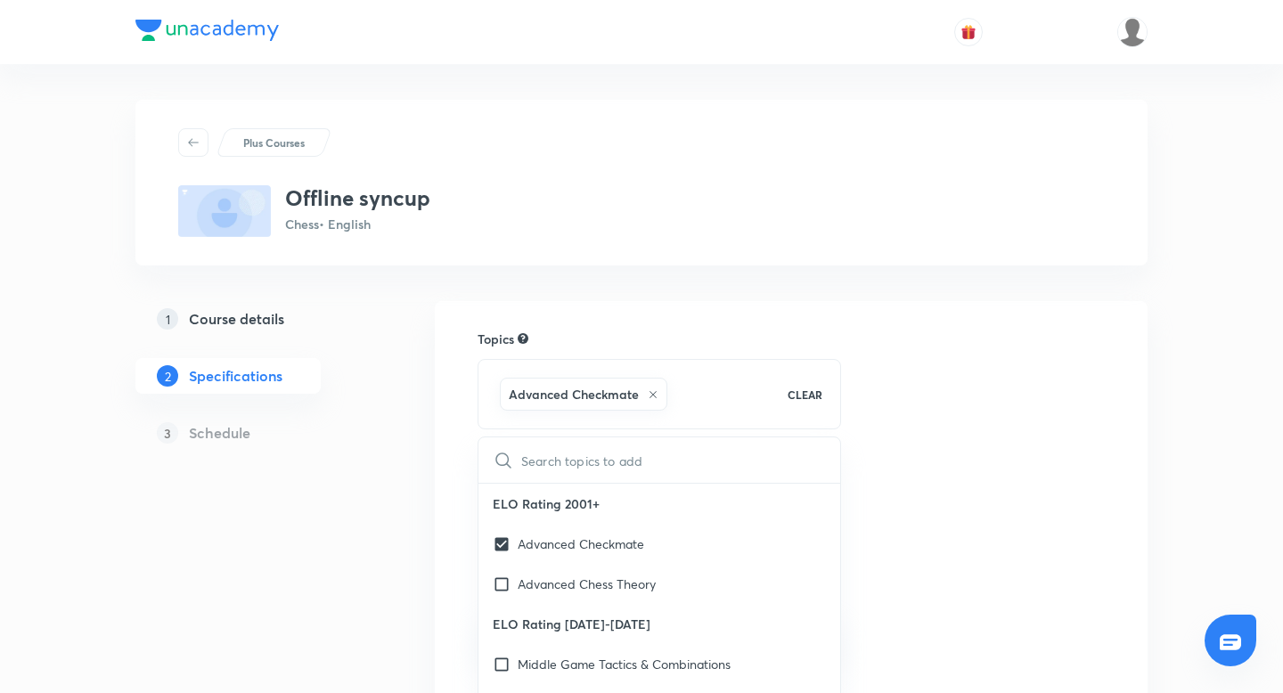
click at [434, 478] on div "Plus Courses Offline syncup Chess • English 1 Course details 2 Specifications 3…" at bounding box center [641, 546] width 1012 height 893
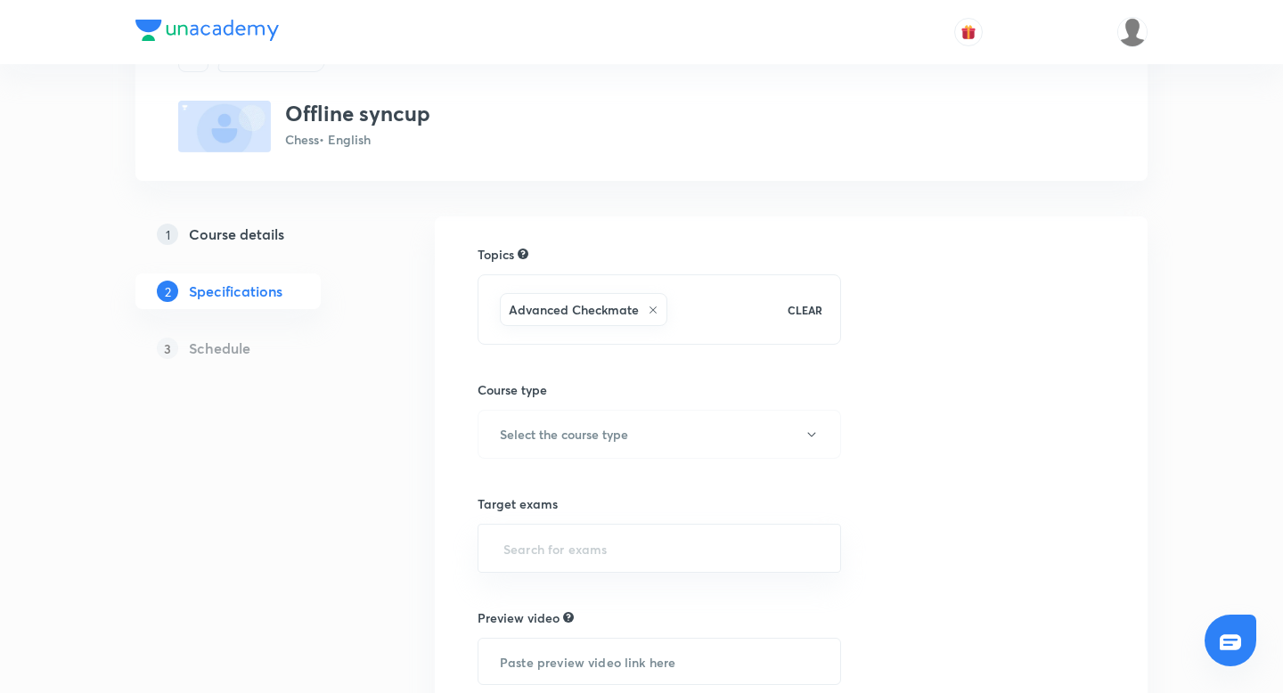
scroll to position [103, 0]
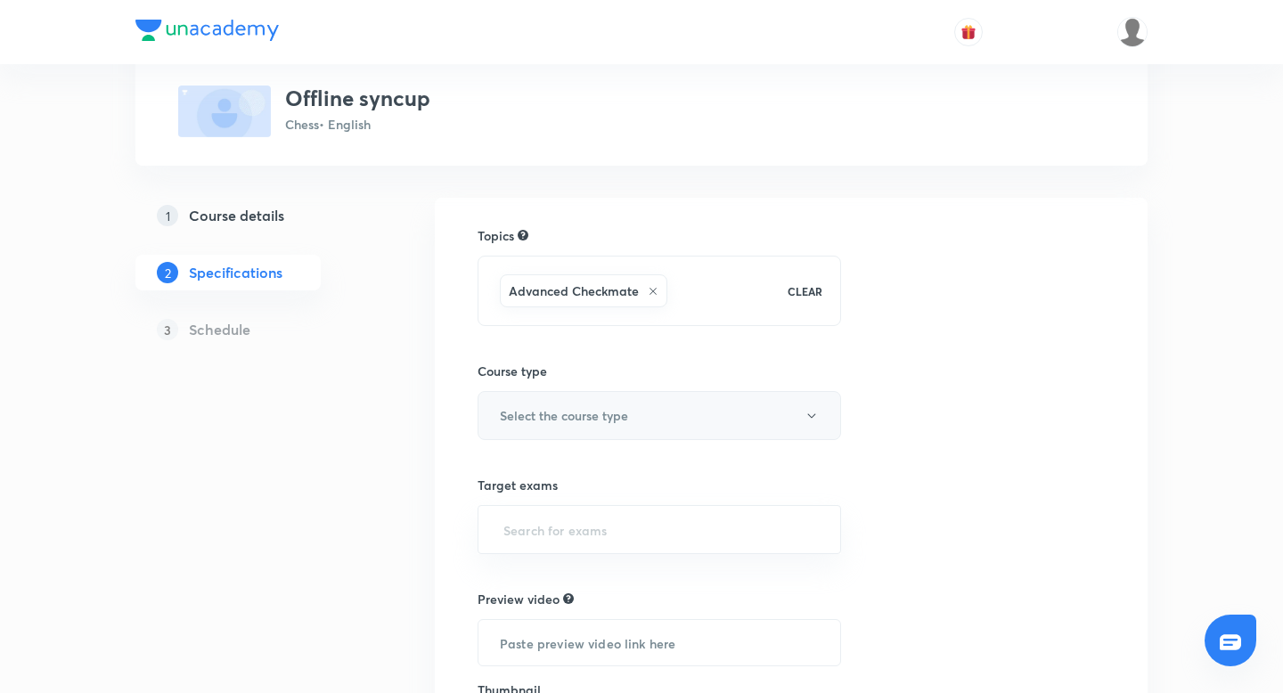
click at [571, 429] on button "Select the course type" at bounding box center [658, 415] width 363 height 49
click at [524, 513] on span "Theory Course" at bounding box center [684, 506] width 390 height 19
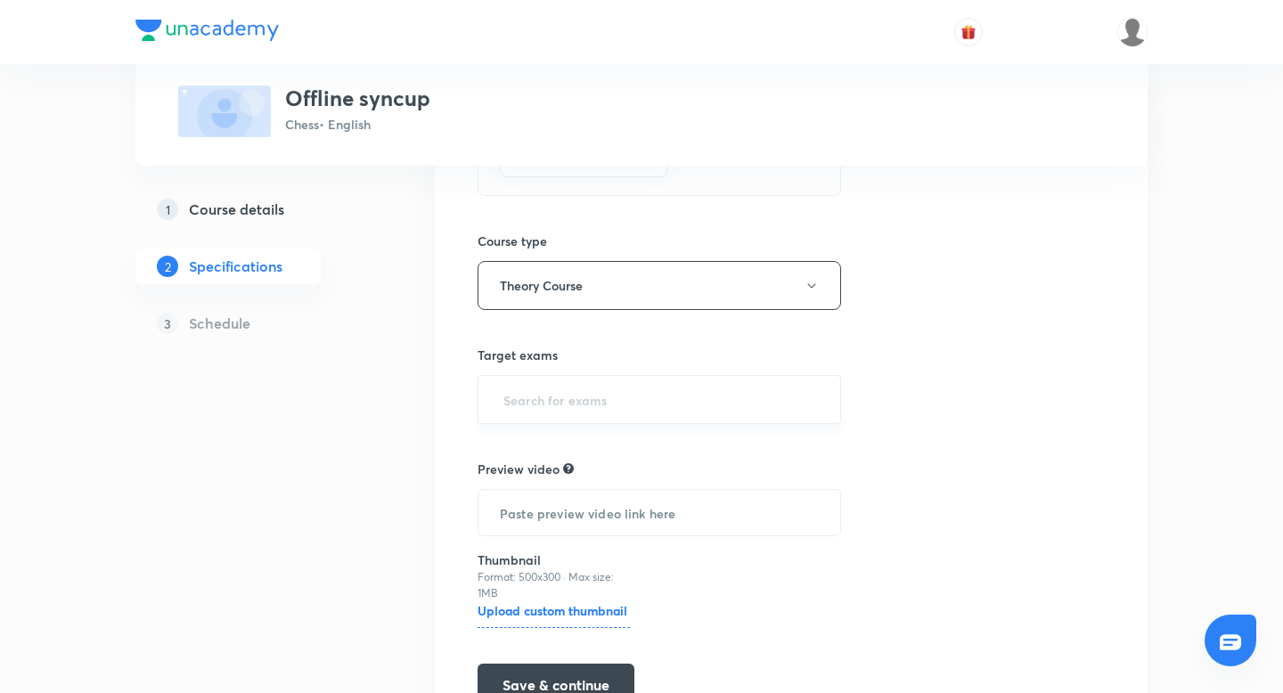
scroll to position [236, 0]
click at [580, 404] on input "text" at bounding box center [659, 396] width 319 height 33
type input "c"
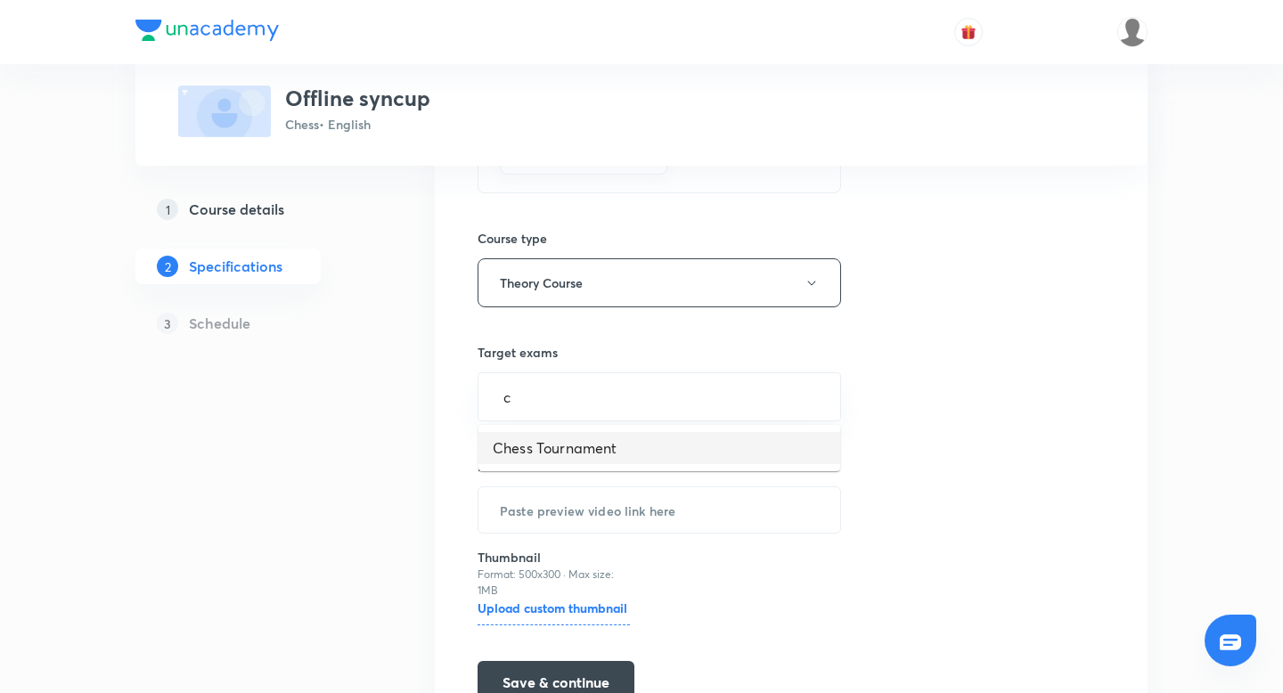
click at [570, 453] on li "Chess Tournament" at bounding box center [659, 448] width 362 height 32
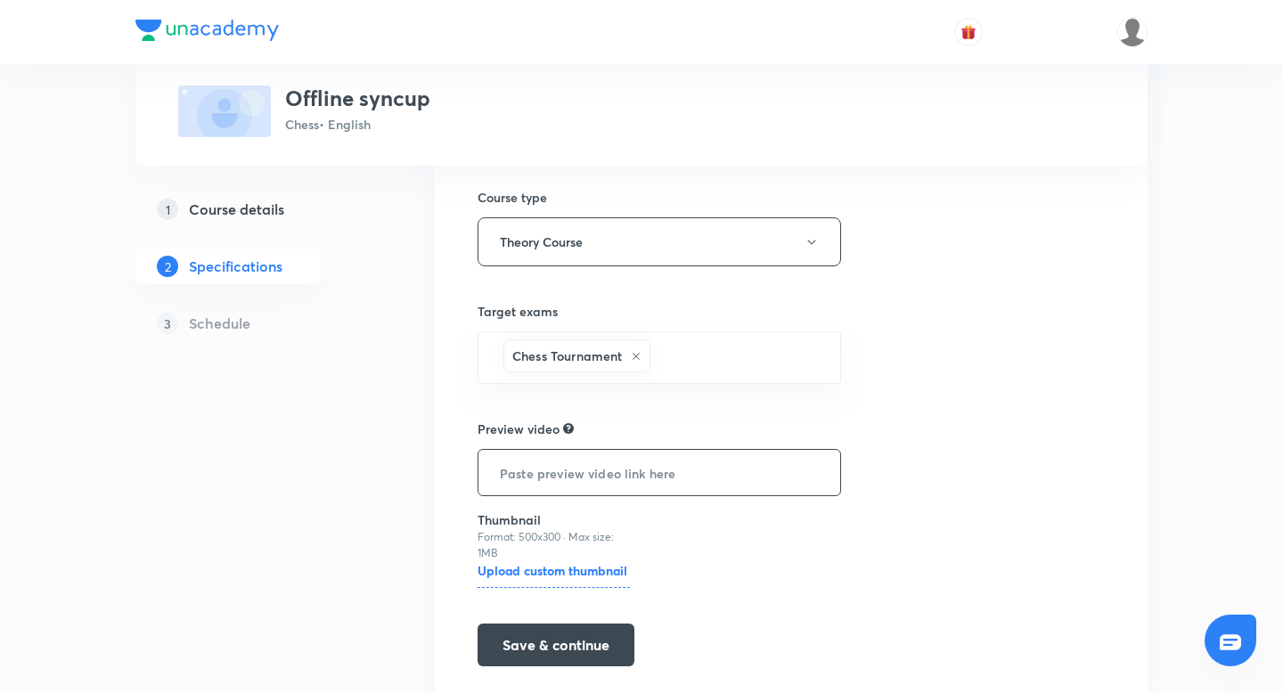
scroll to position [280, 0]
click at [573, 478] on input "text" at bounding box center [659, 469] width 362 height 45
click at [537, 640] on button "Save & continue" at bounding box center [555, 640] width 157 height 43
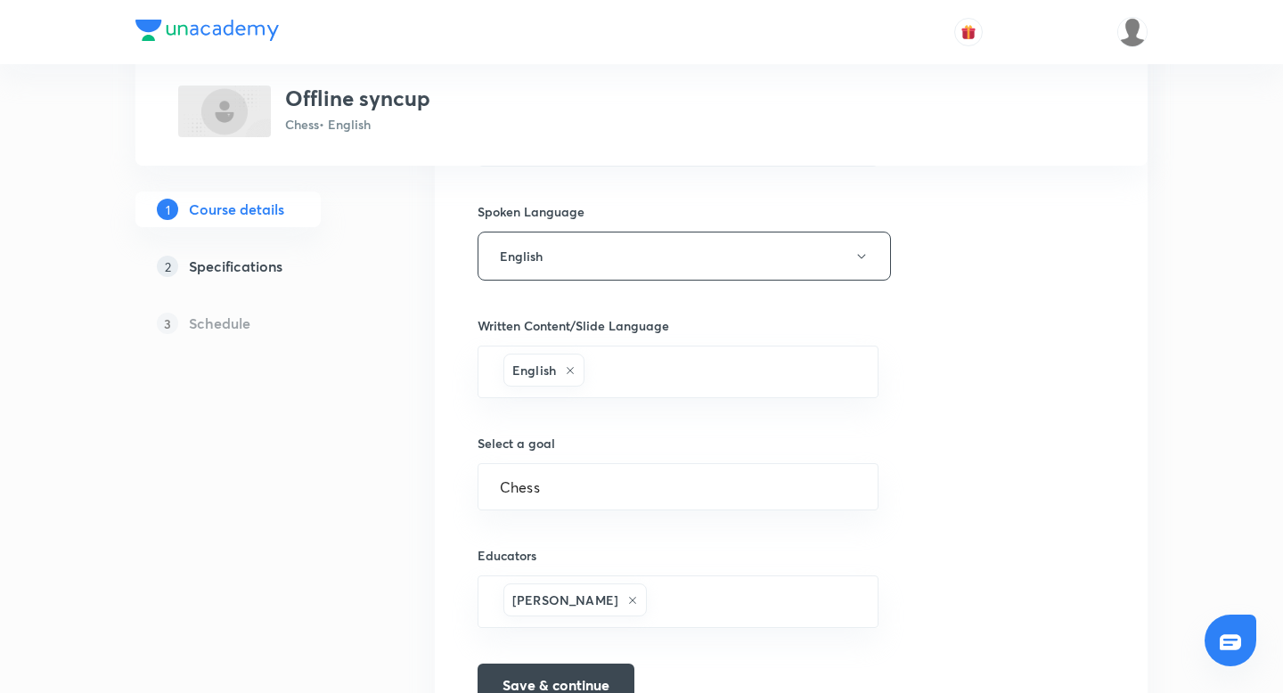
scroll to position [1071, 0]
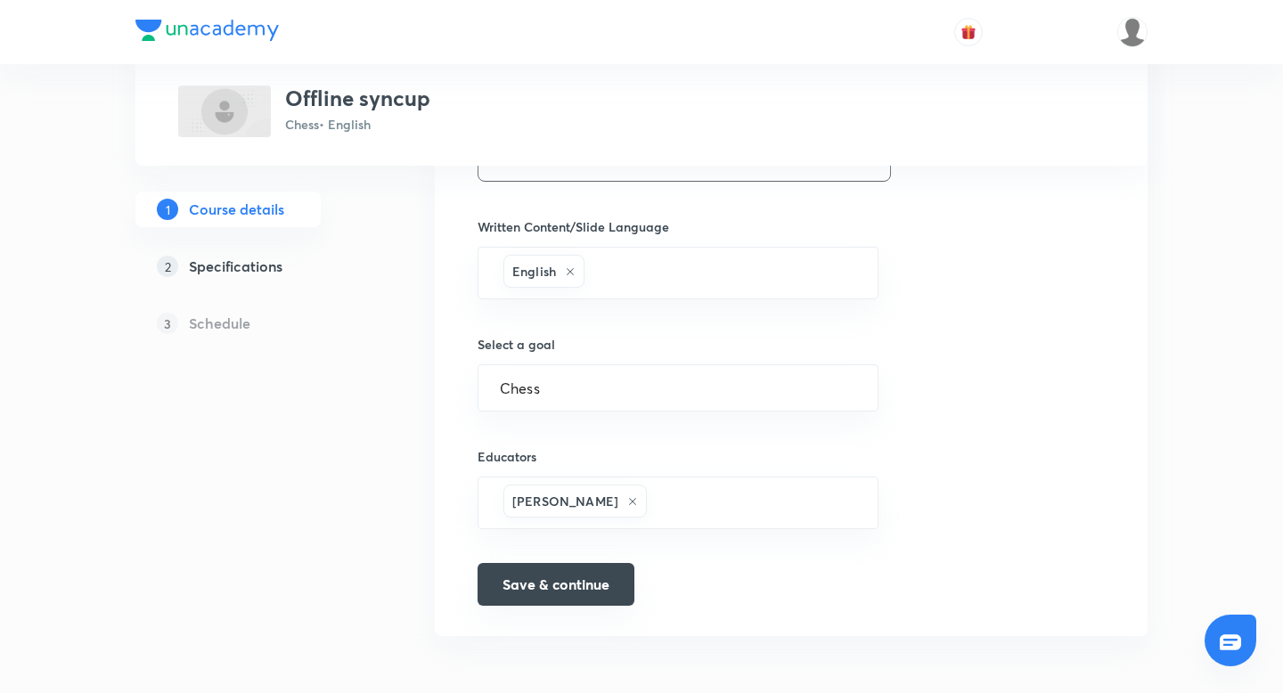
click at [607, 601] on button "Save & continue" at bounding box center [555, 584] width 157 height 43
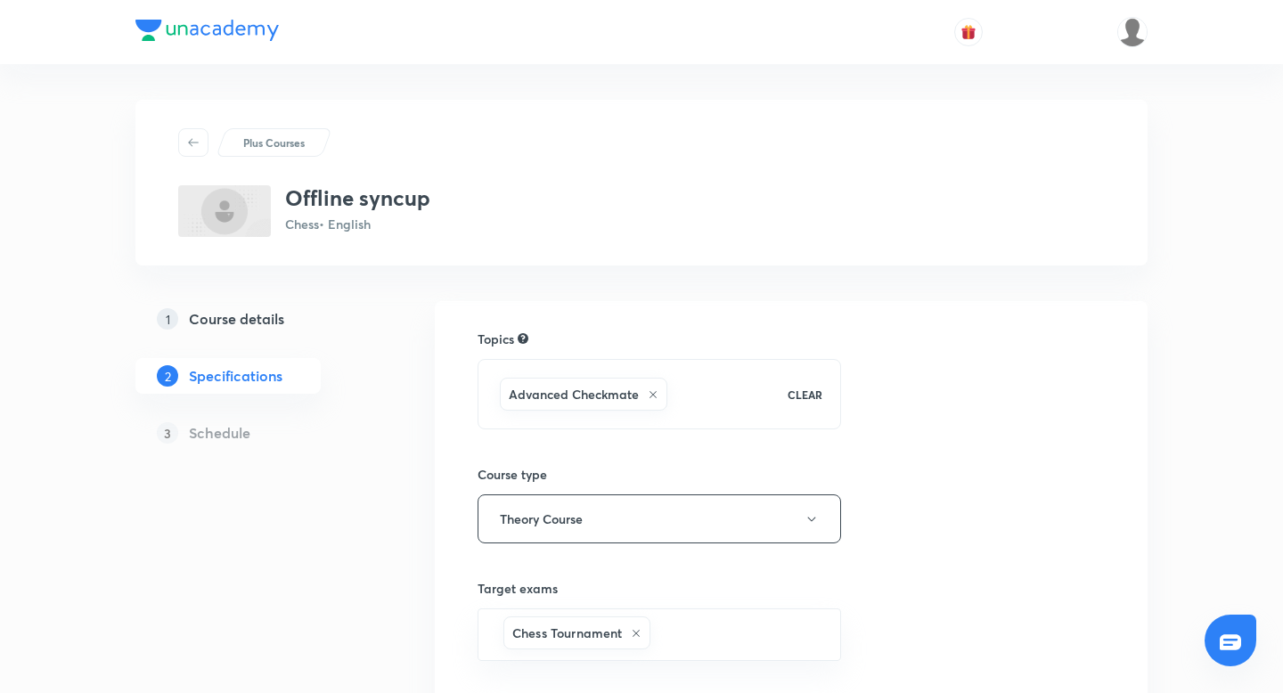
click at [263, 330] on link "1 Course details" at bounding box center [256, 319] width 242 height 36
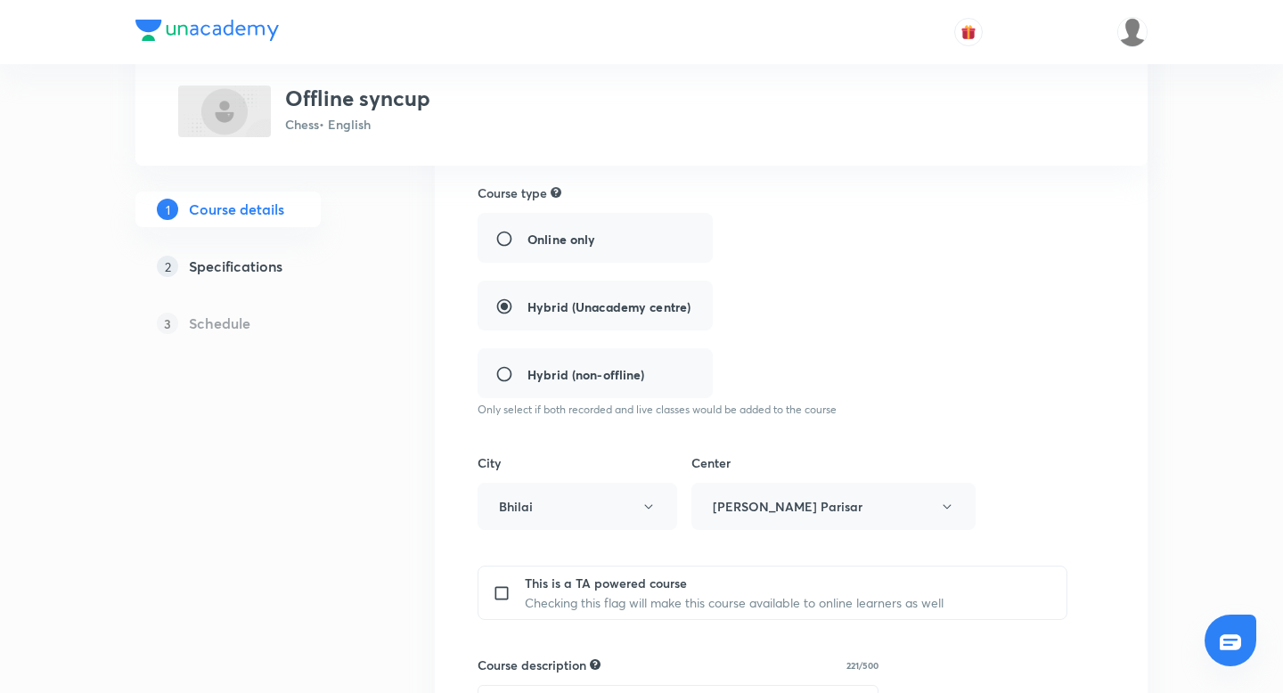
scroll to position [373, 0]
click at [814, 499] on div "Center Priyadarshini Parisar" at bounding box center [833, 490] width 284 height 77
click at [876, 512] on div "Center Priyadarshini Parisar" at bounding box center [833, 490] width 284 height 77
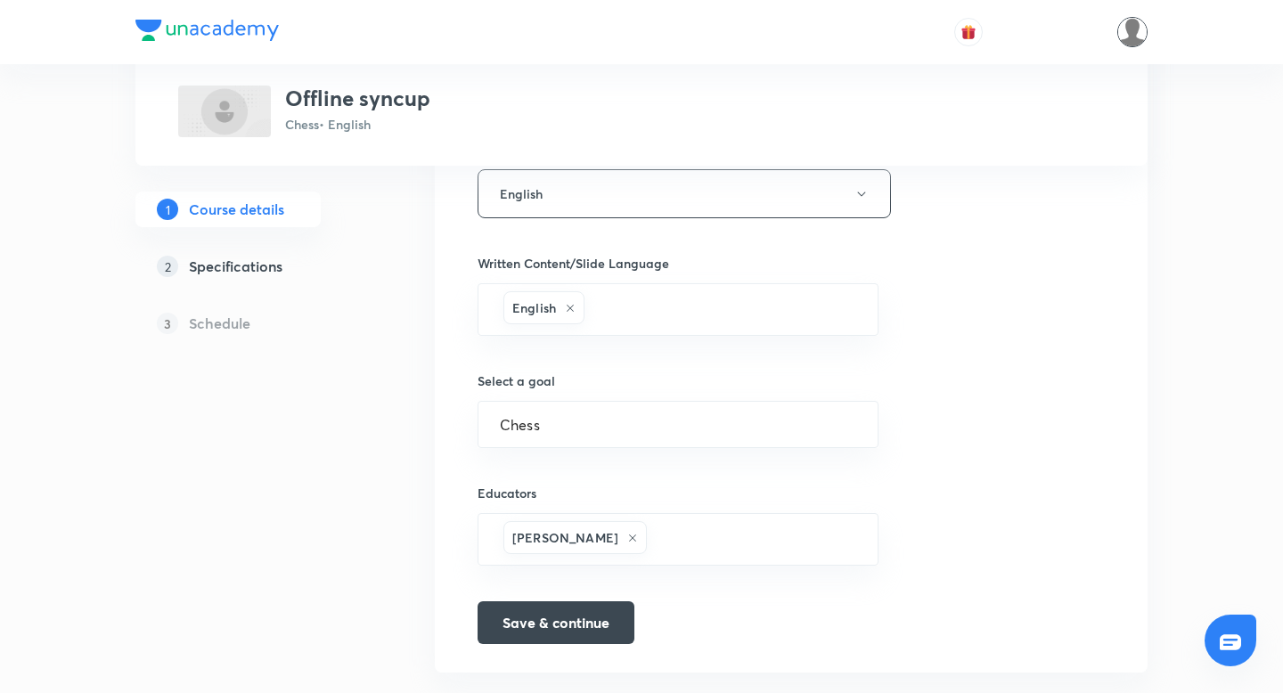
scroll to position [1058, 0]
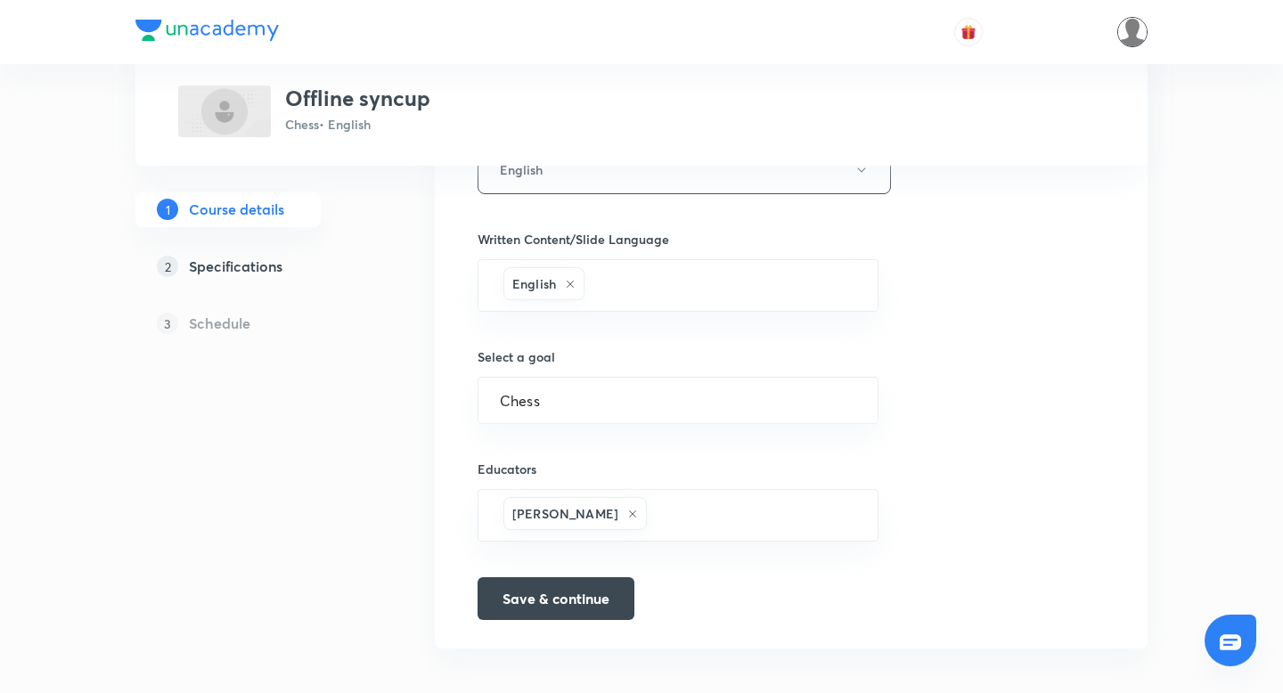
click at [1127, 42] on img at bounding box center [1132, 32] width 30 height 30
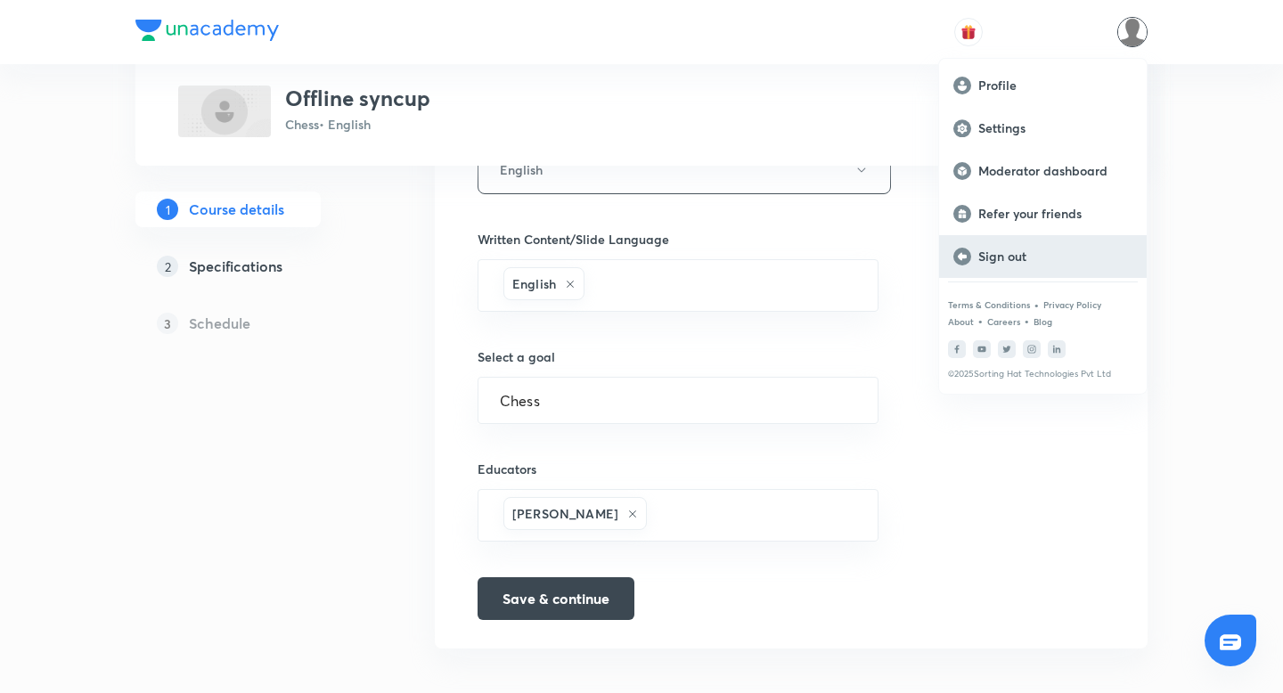
click at [1008, 265] on div "Sign out" at bounding box center [1043, 256] width 208 height 43
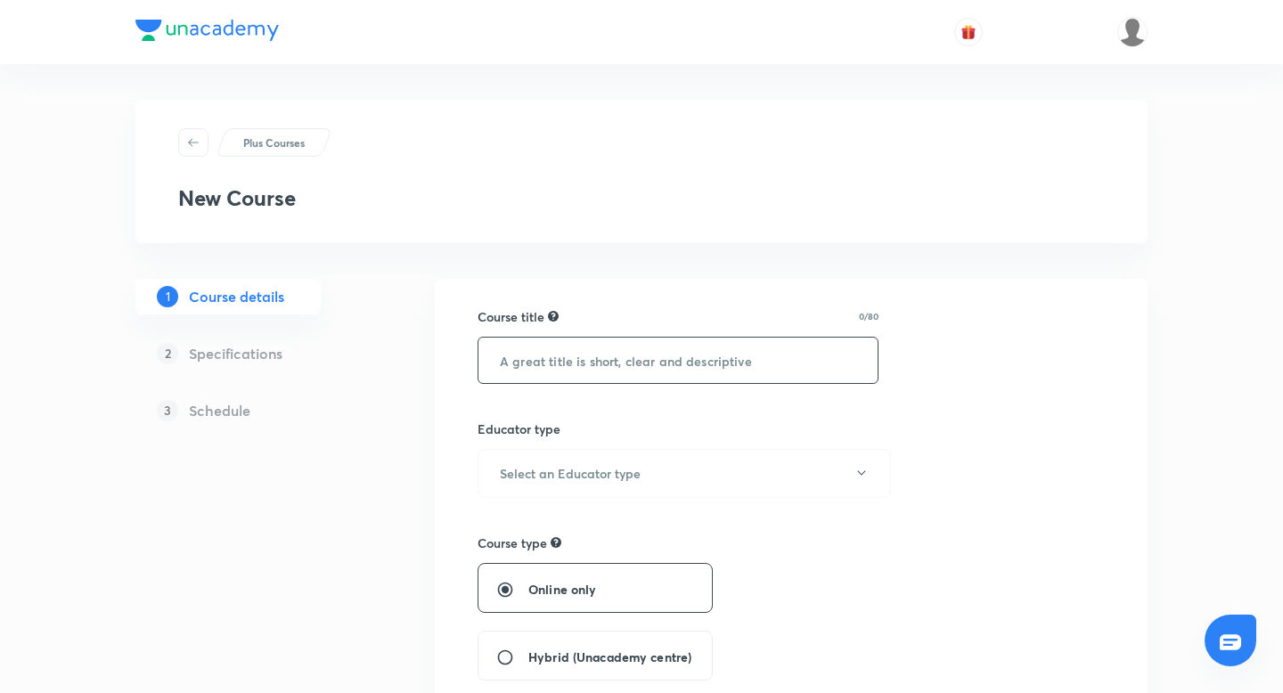
click at [697, 371] on input "text" at bounding box center [677, 360] width 399 height 45
type input "offline syncup"
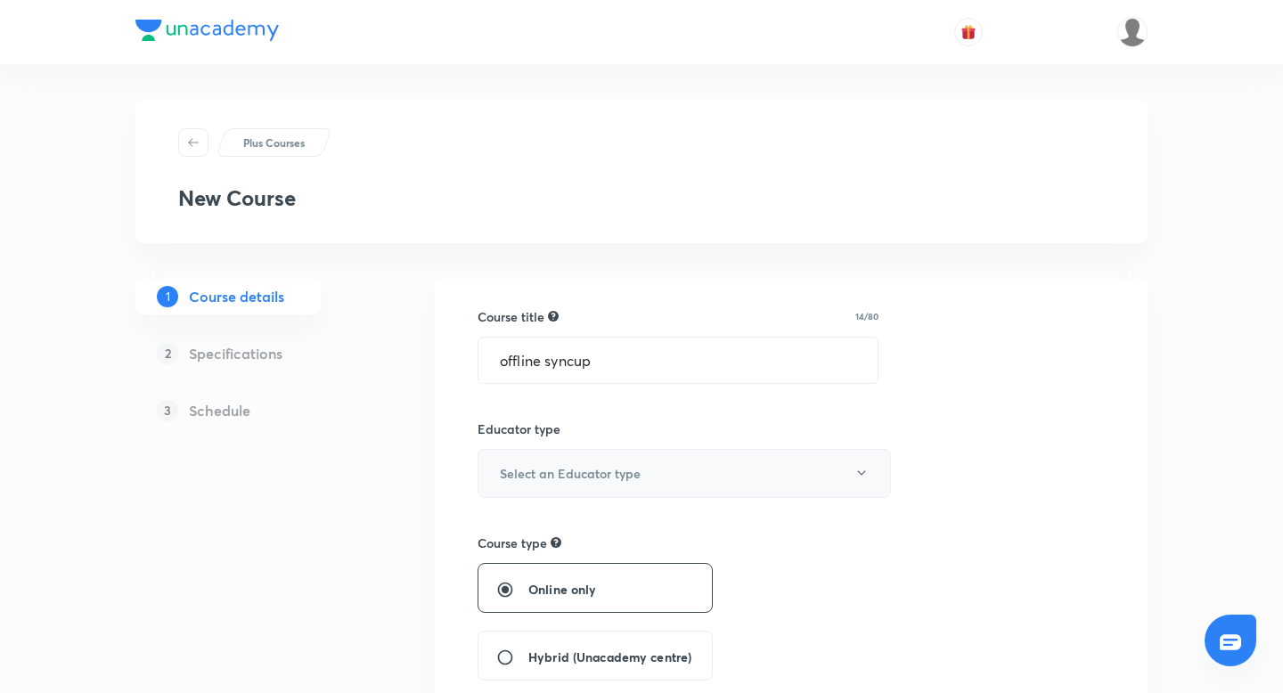
click at [659, 461] on button "Select an Educator type" at bounding box center [683, 473] width 413 height 49
click at [579, 525] on span "Unacademy educator" at bounding box center [684, 531] width 390 height 19
radio input "false"
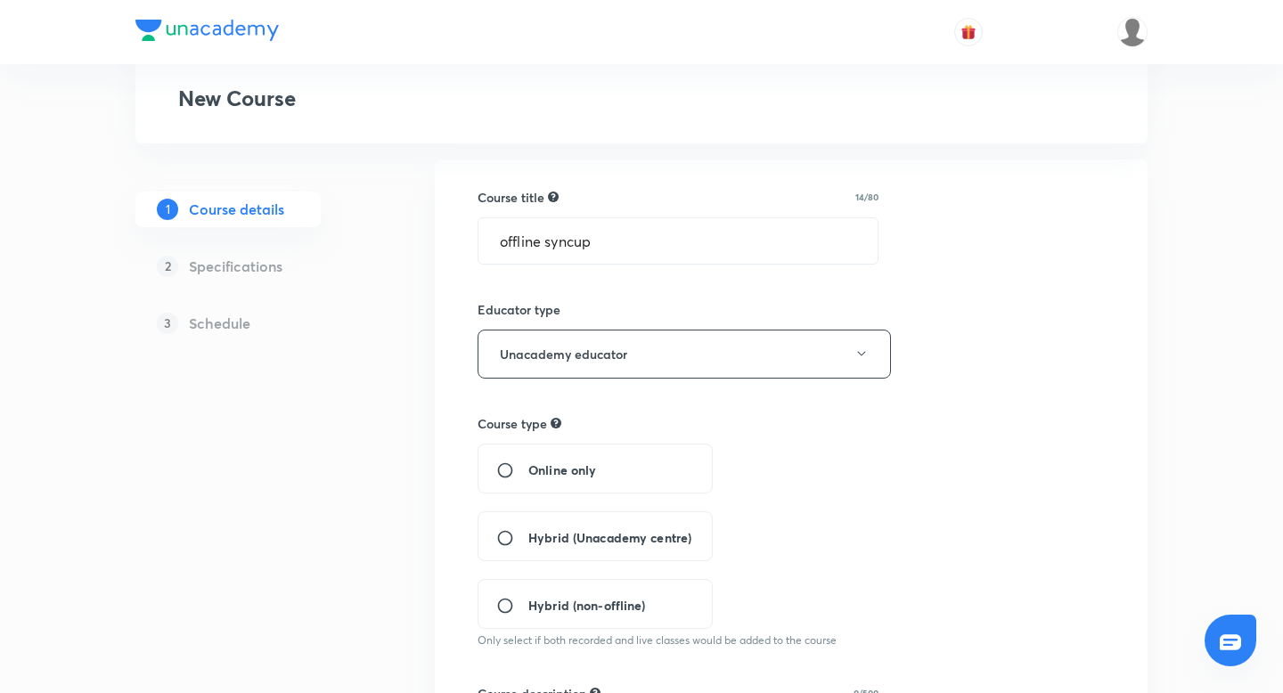
scroll to position [188, 0]
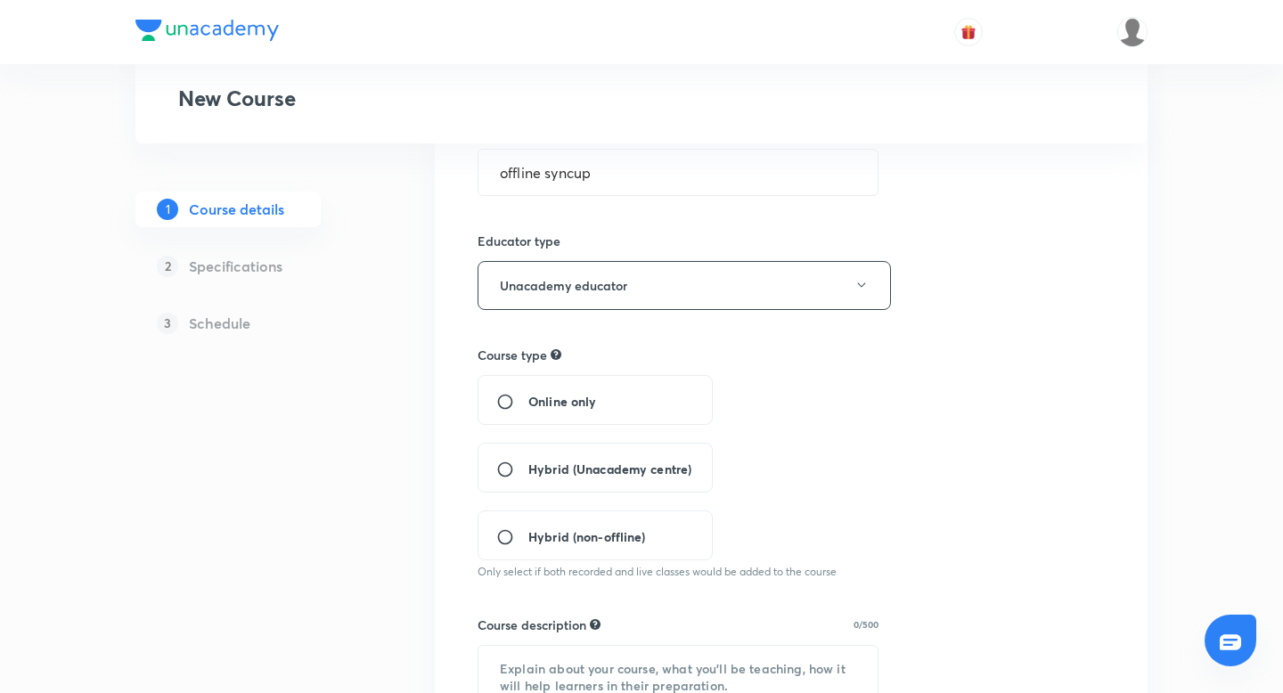
click at [505, 462] on input "Hybrid (Unacademy centre)" at bounding box center [512, 470] width 32 height 18
radio input "true"
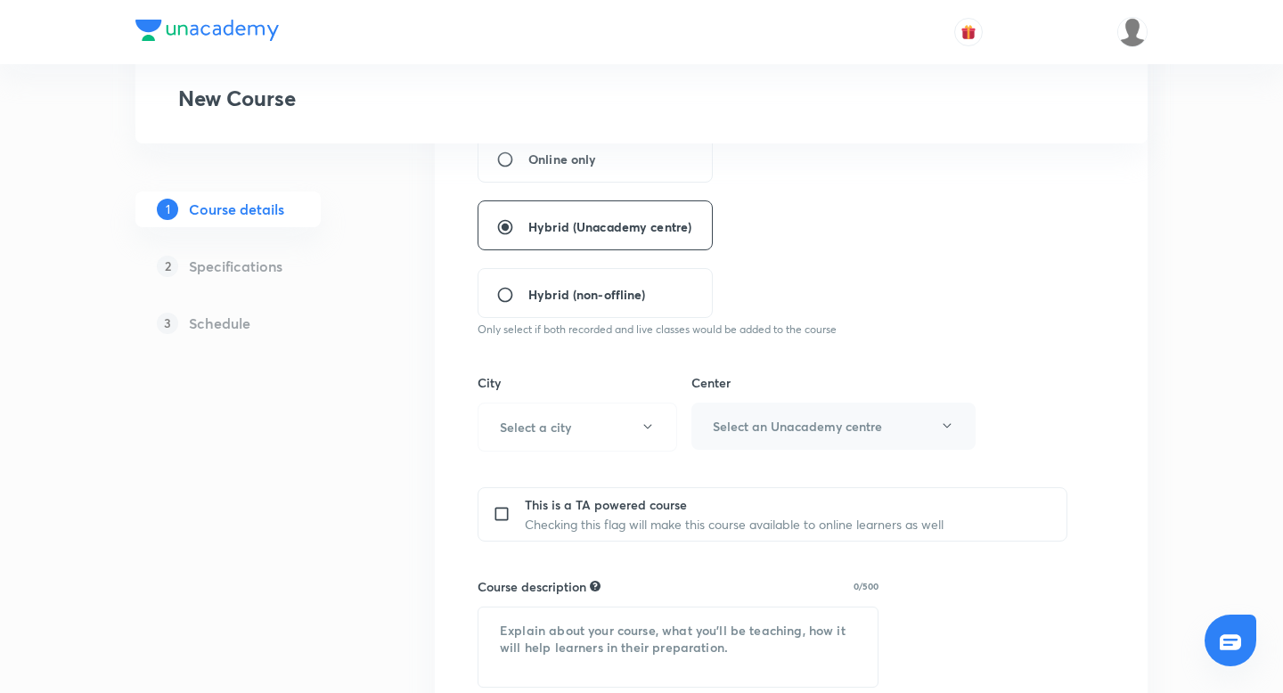
scroll to position [444, 0]
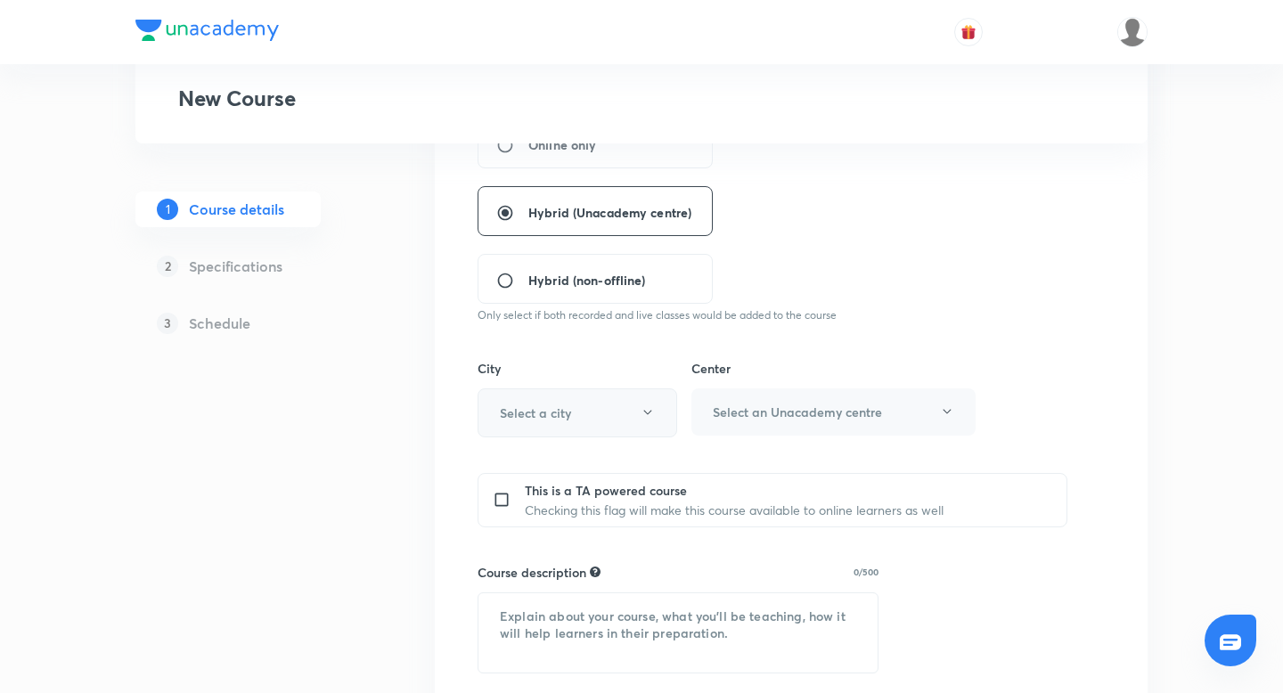
click at [591, 404] on button "Select a city" at bounding box center [577, 412] width 200 height 49
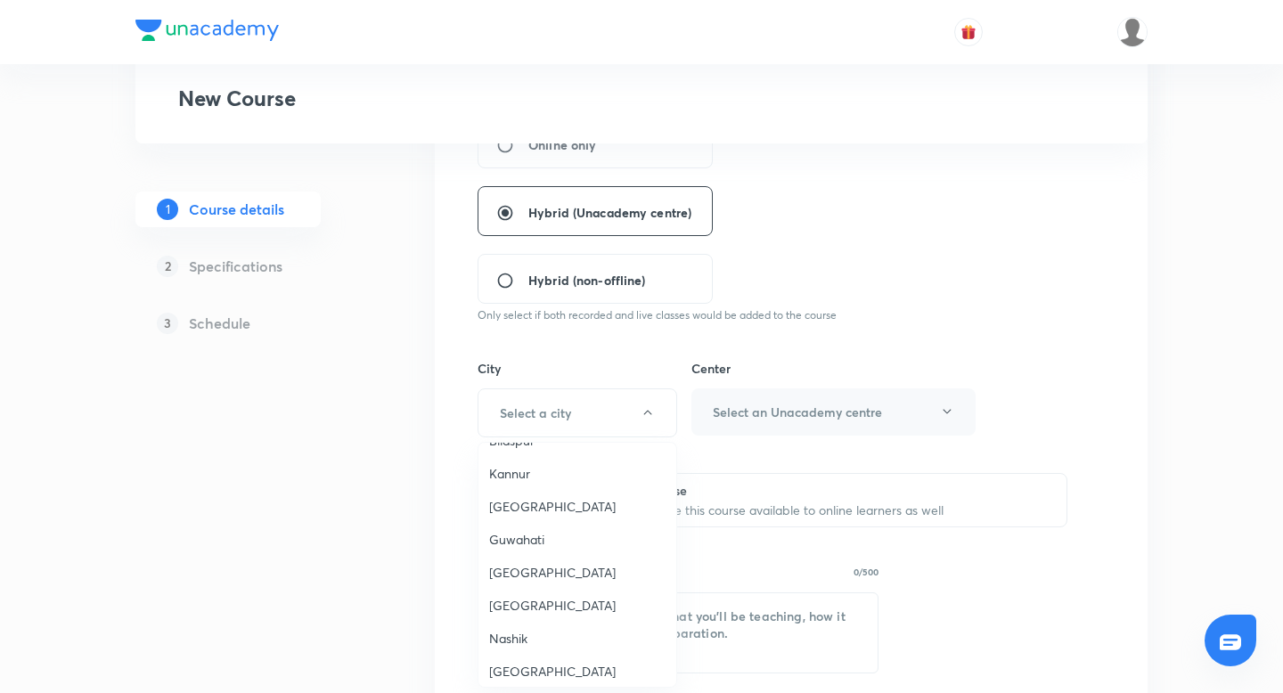
scroll to position [333, 0]
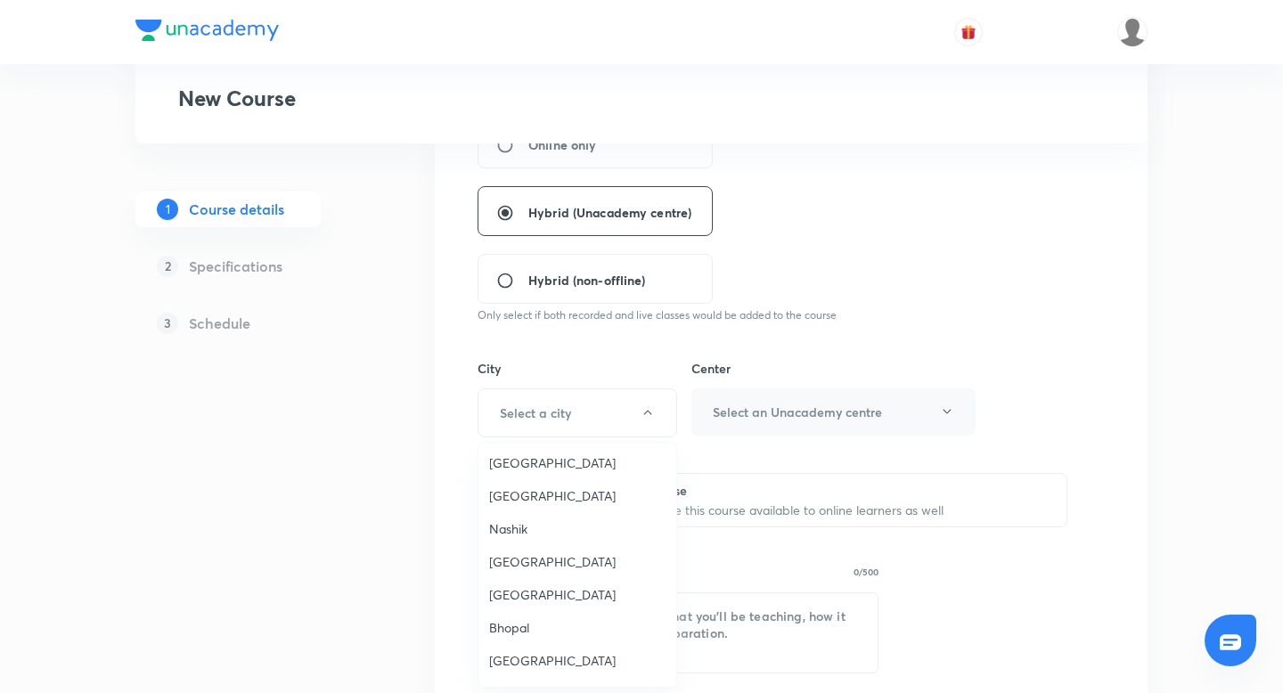
click at [549, 402] on div at bounding box center [641, 346] width 1283 height 693
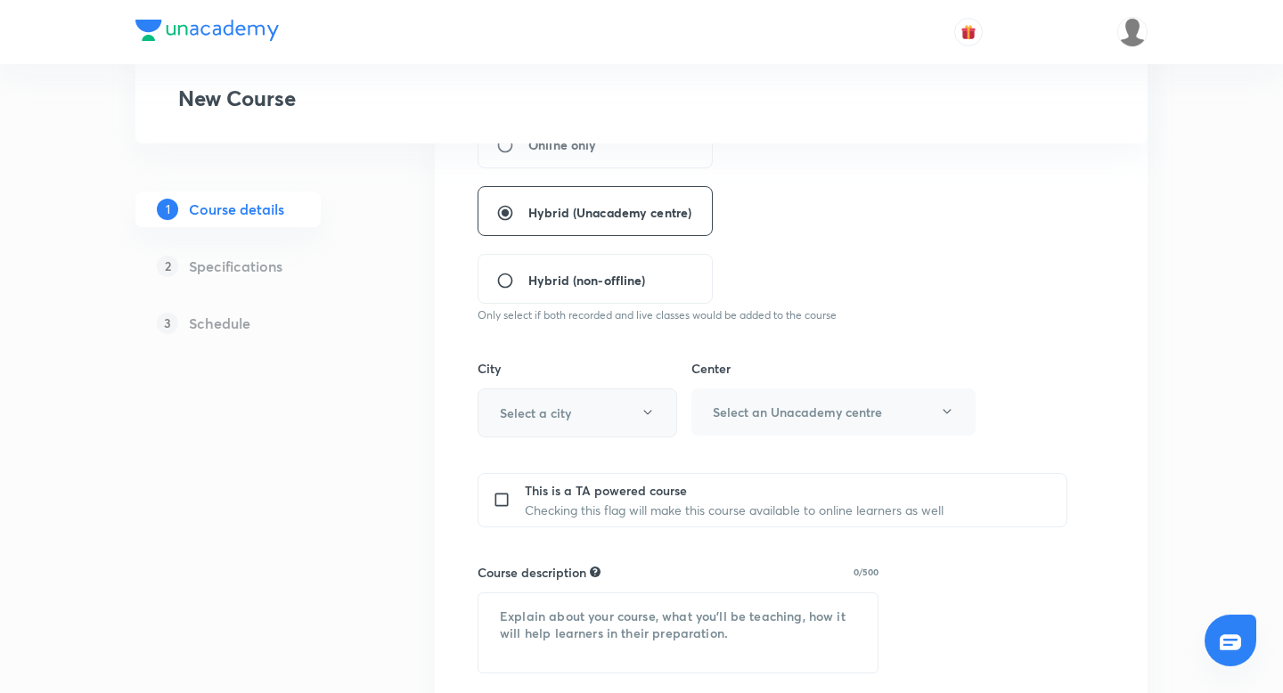
click at [525, 418] on h6 "Select a city" at bounding box center [535, 412] width 71 height 19
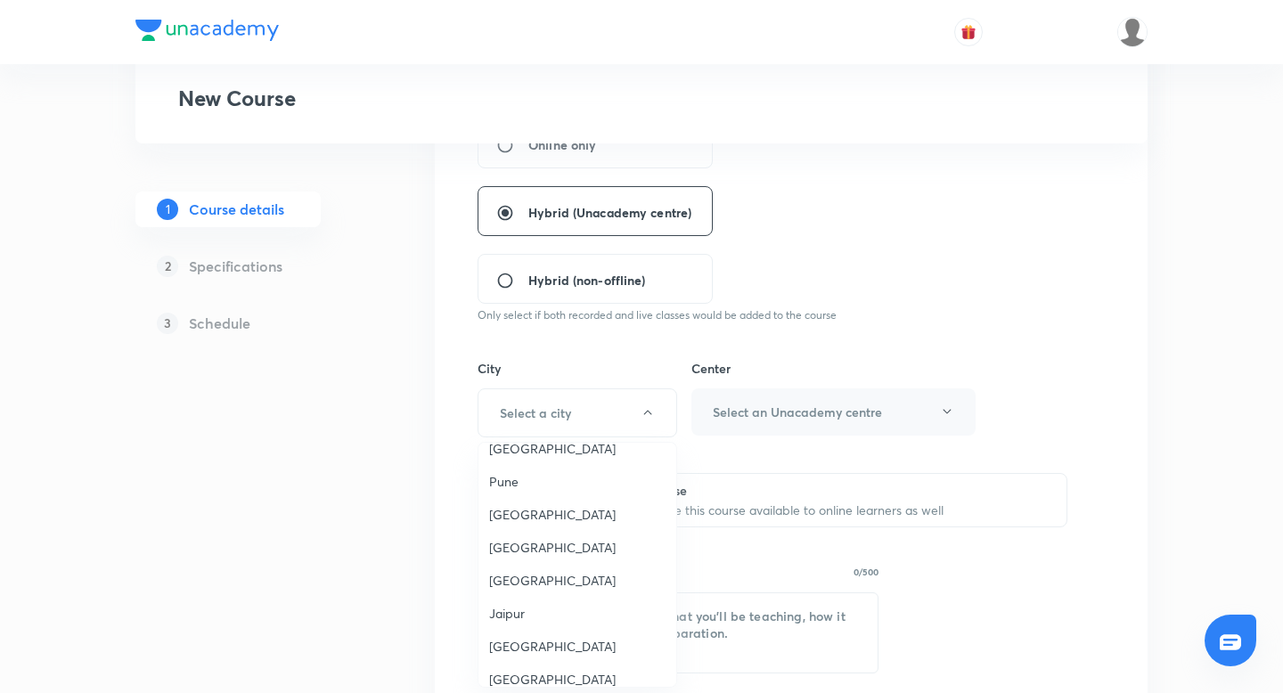
scroll to position [1650, 0]
click at [543, 507] on span "[GEOGRAPHIC_DATA]" at bounding box center [577, 516] width 176 height 19
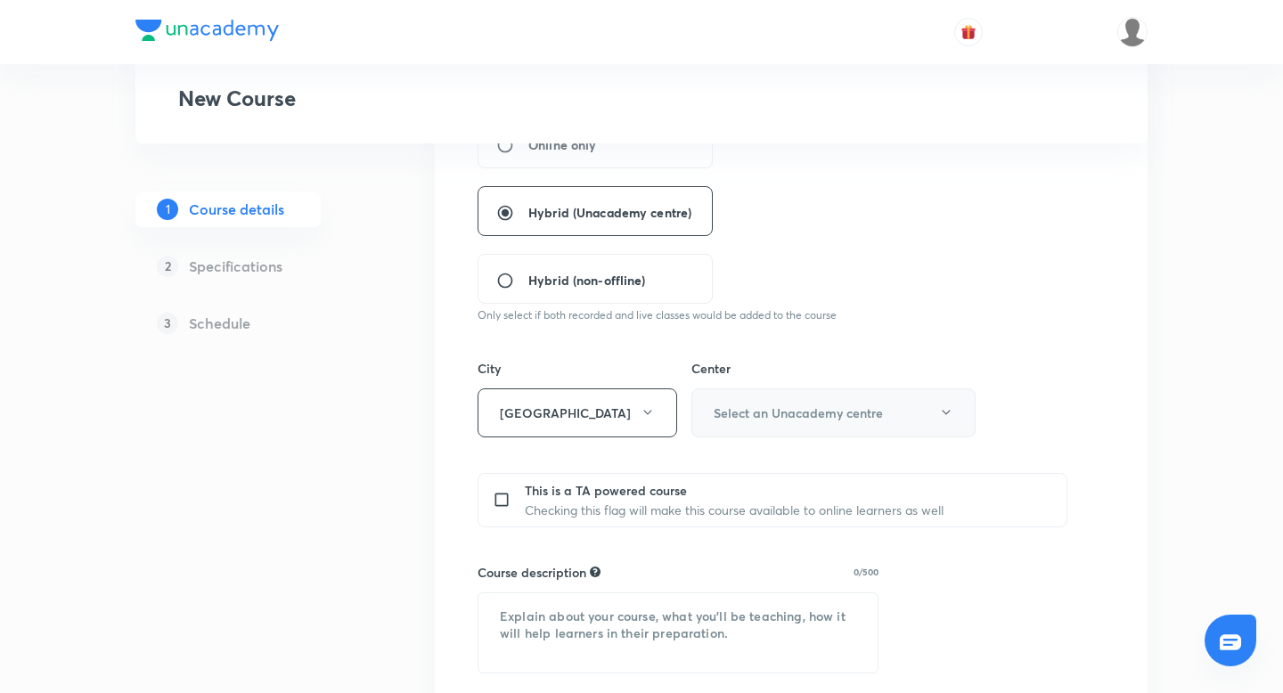
click at [812, 404] on h6 "Select an Unacademy centre" at bounding box center [797, 412] width 169 height 19
click at [775, 501] on span "[GEOGRAPHIC_DATA]" at bounding box center [833, 503] width 261 height 19
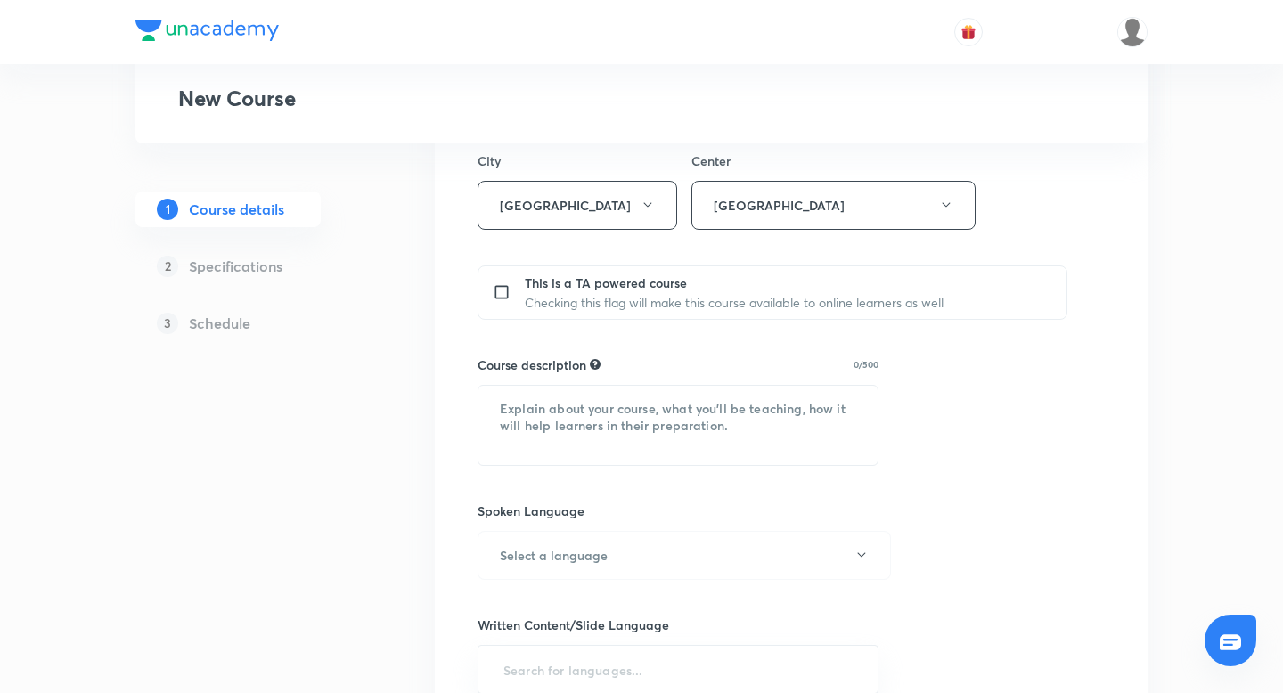
scroll to position [659, 0]
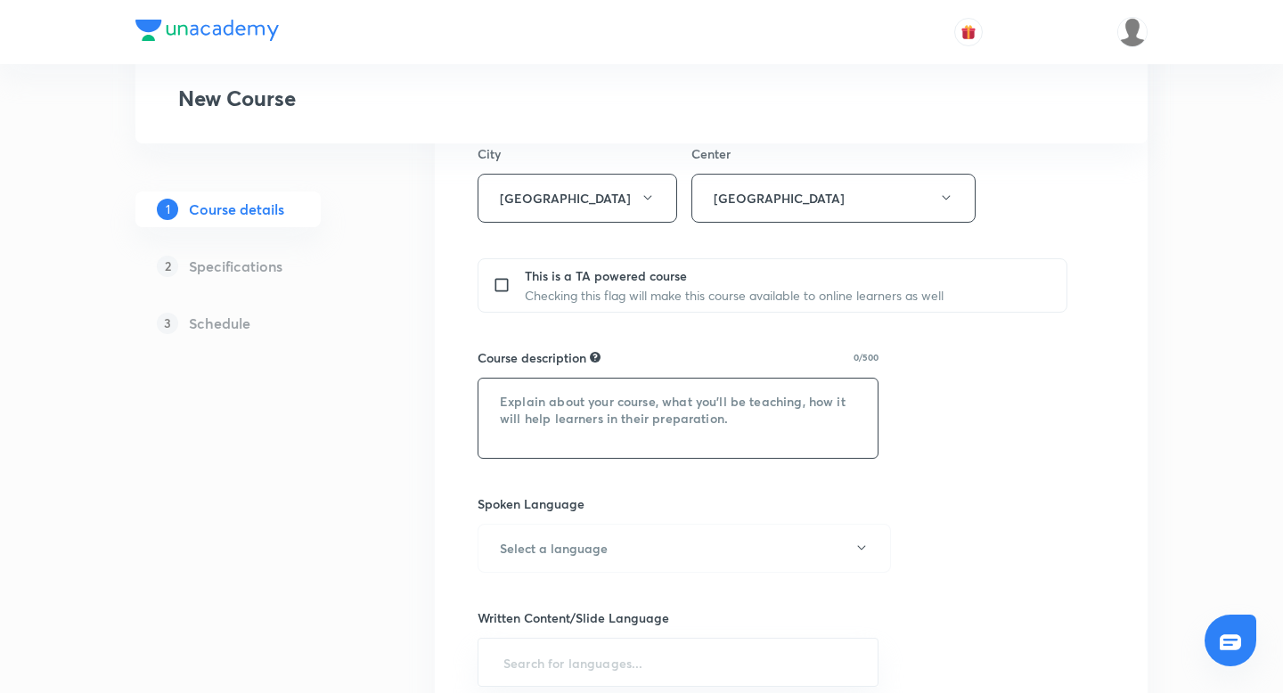
click at [607, 379] on textarea at bounding box center [677, 418] width 399 height 79
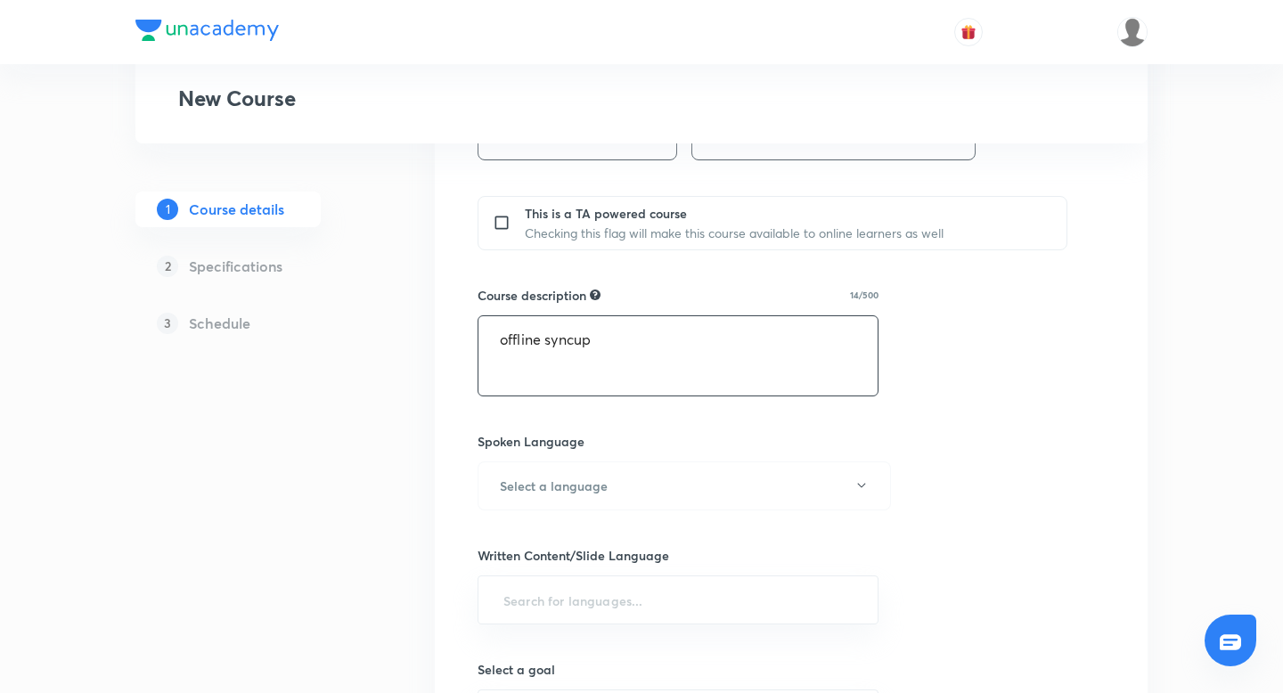
scroll to position [752, 0]
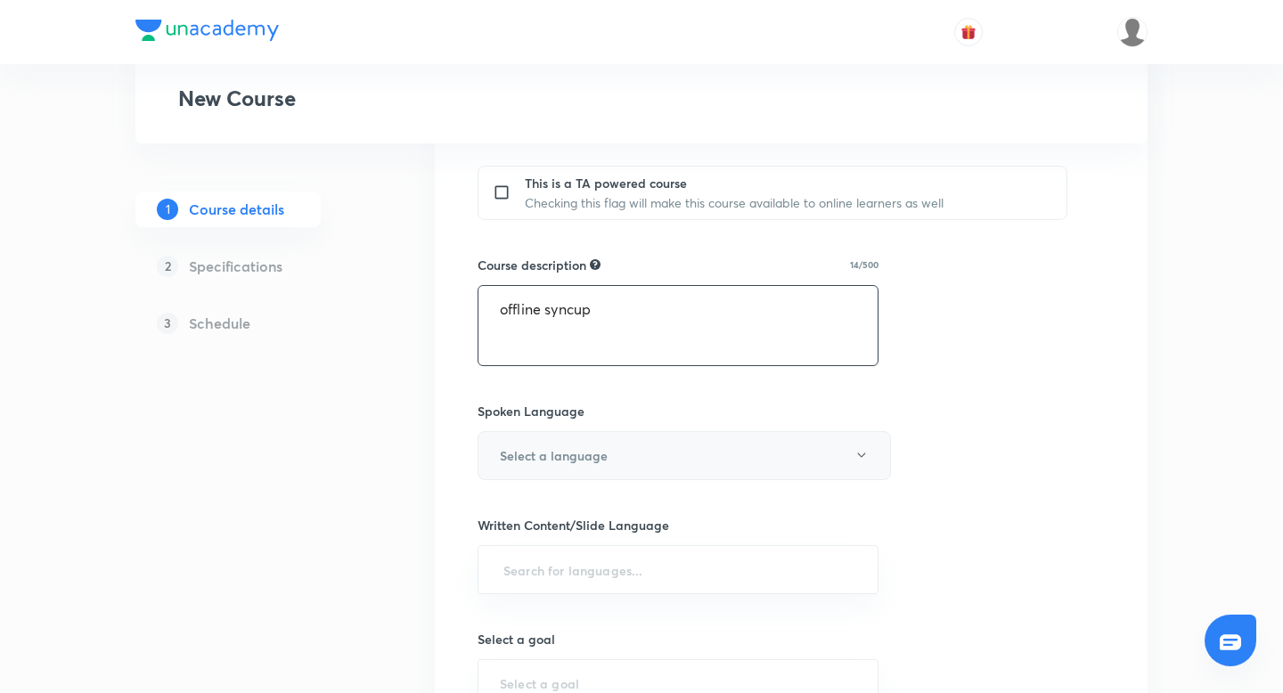
type textarea "offline syncup"
click at [552, 449] on h6 "Select a language" at bounding box center [554, 455] width 108 height 19
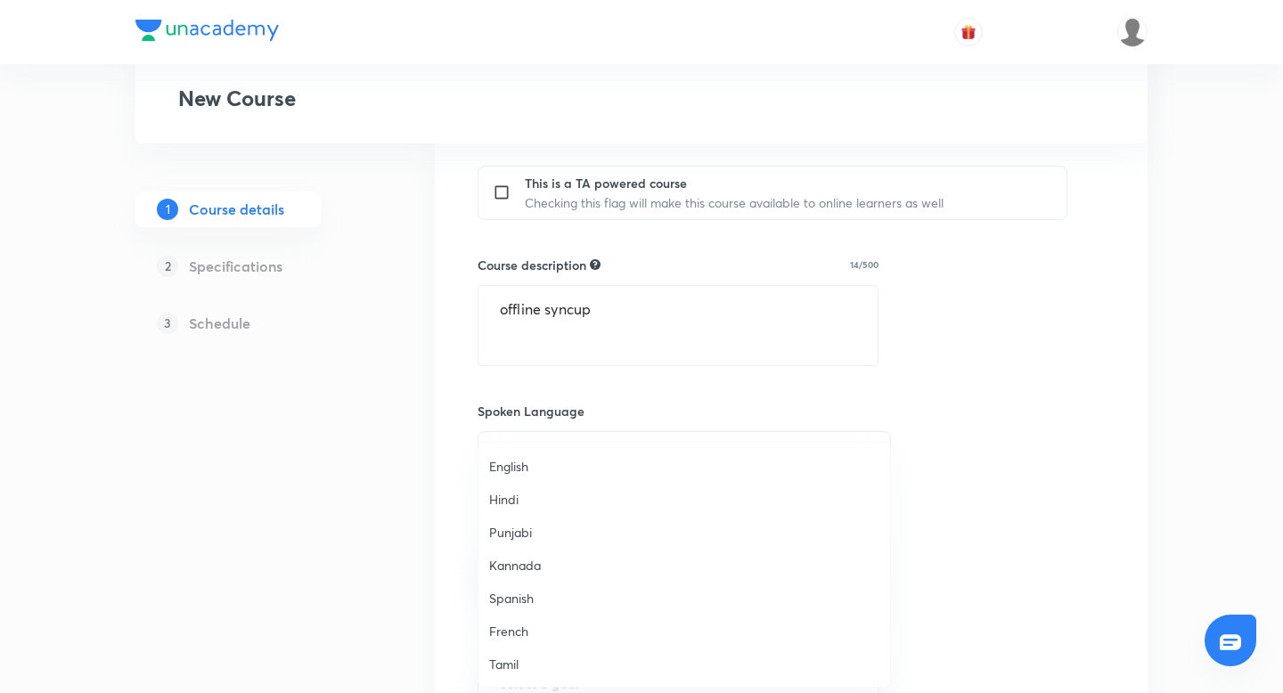
click at [543, 465] on span "English" at bounding box center [684, 466] width 390 height 19
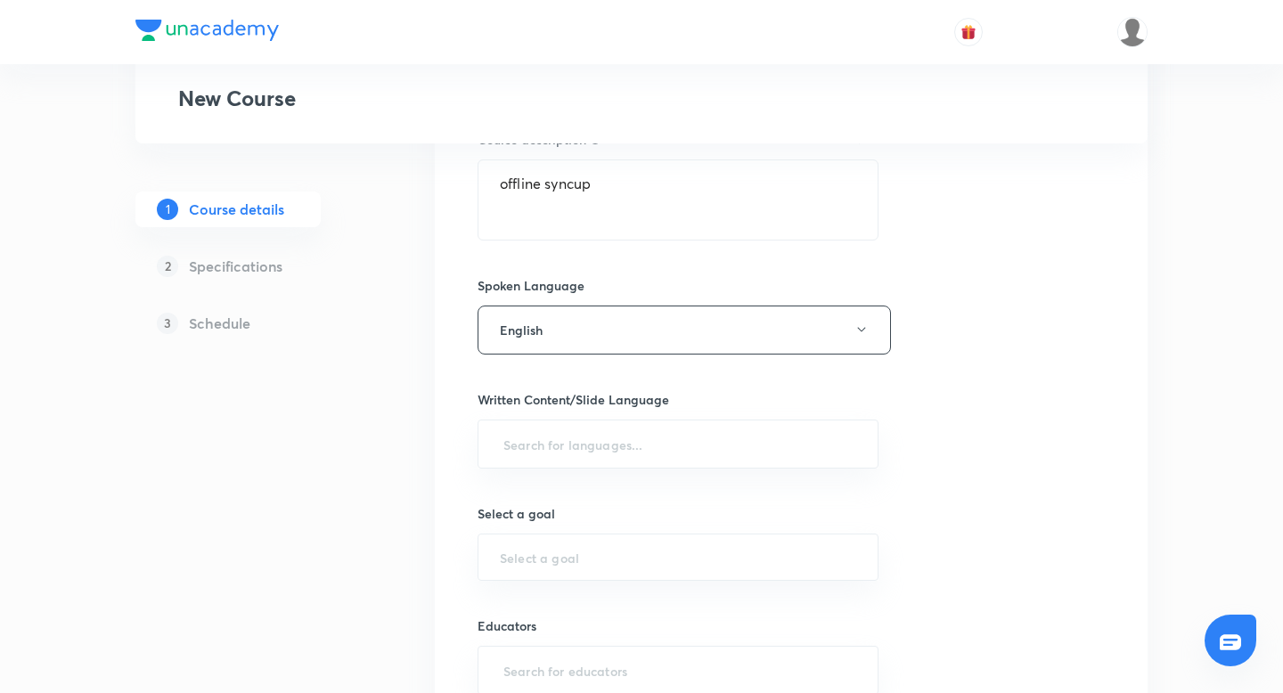
scroll to position [958, 0]
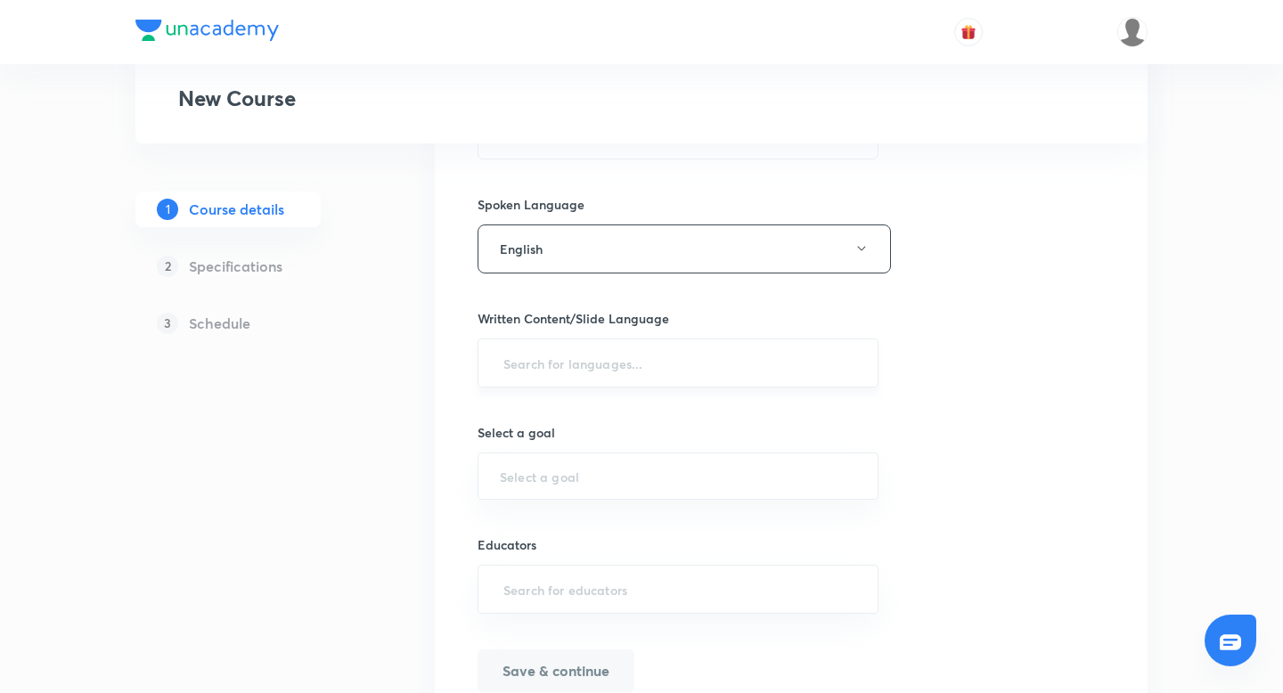
click at [590, 361] on input "text" at bounding box center [678, 362] width 356 height 33
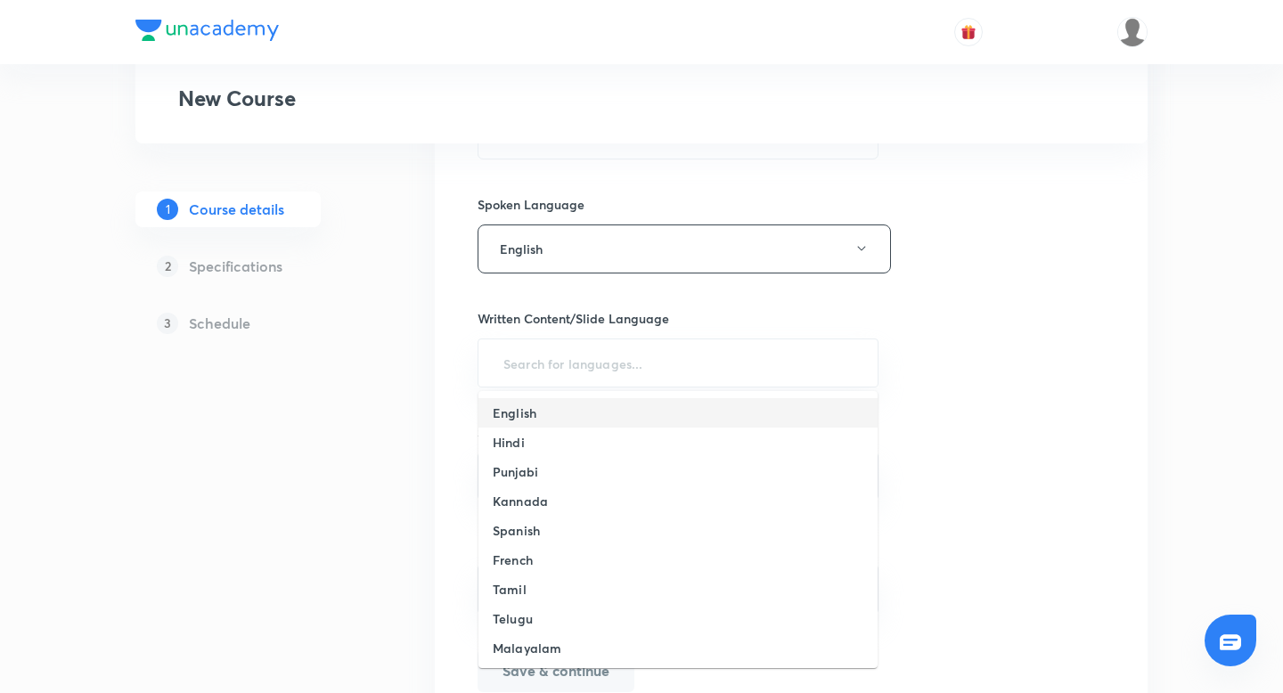
click at [538, 410] on li "English" at bounding box center [677, 412] width 399 height 29
click at [537, 487] on input "text" at bounding box center [678, 479] width 356 height 17
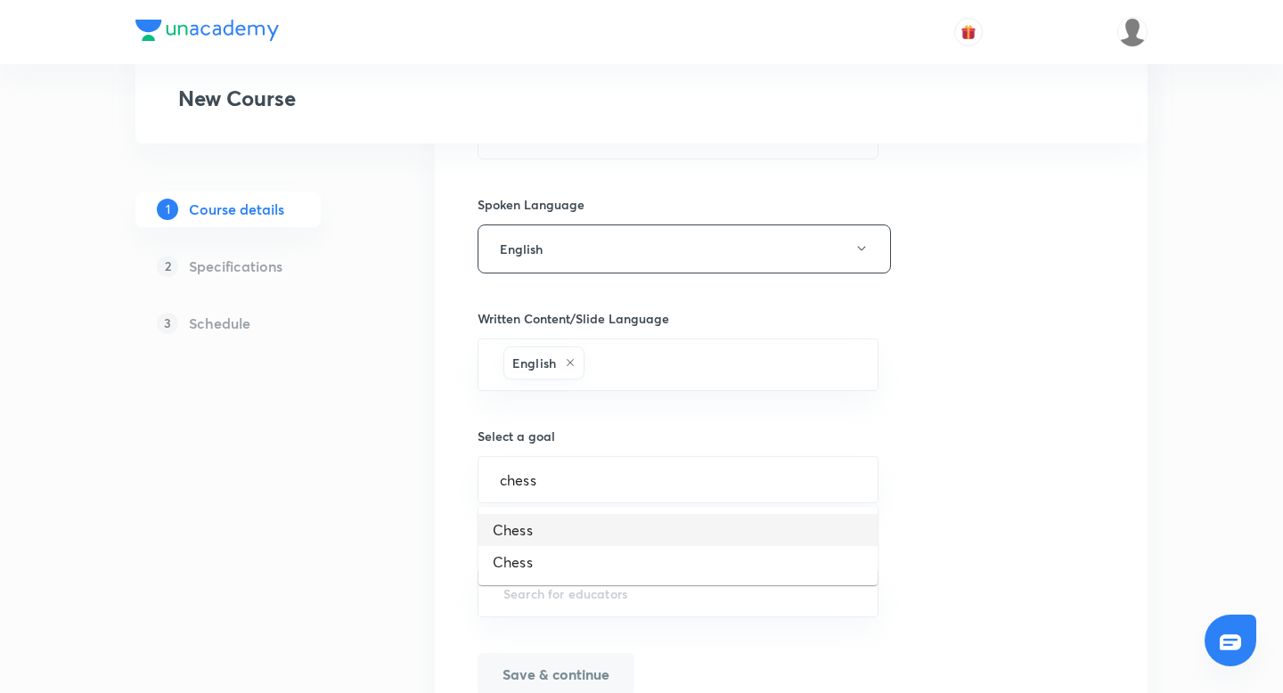
click at [539, 528] on li "Chess" at bounding box center [677, 530] width 399 height 32
type input "Chess"
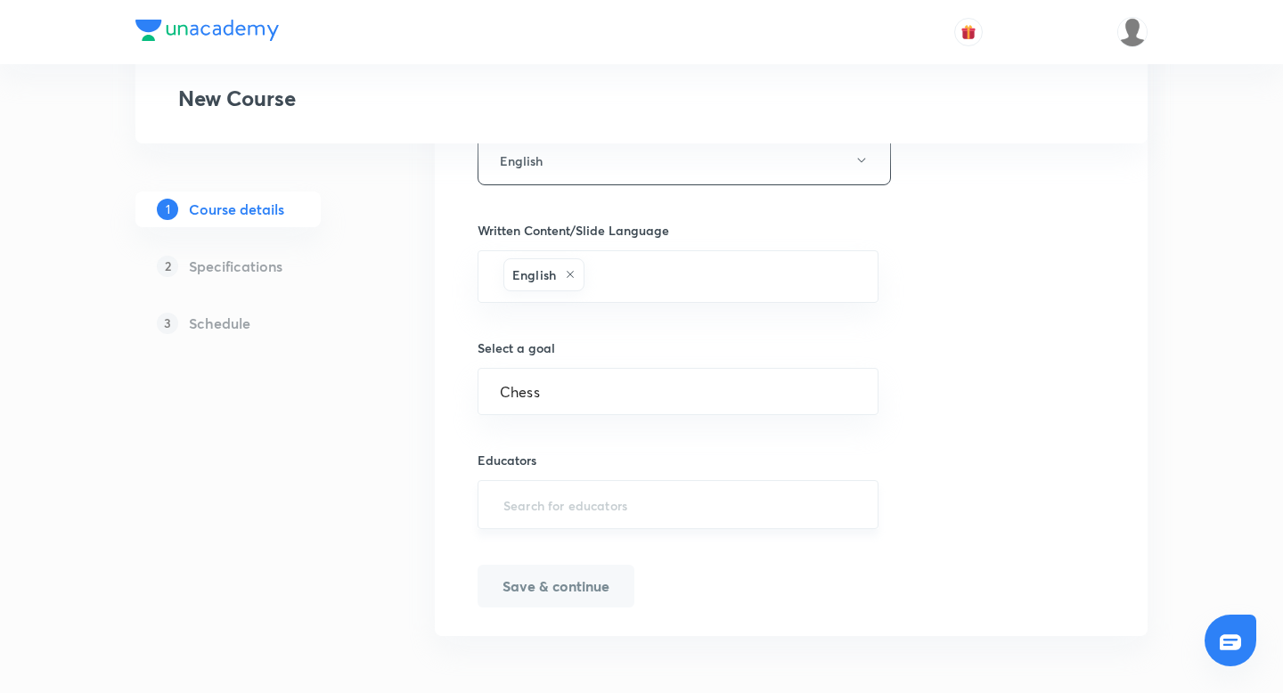
click at [547, 501] on input "text" at bounding box center [678, 504] width 356 height 33
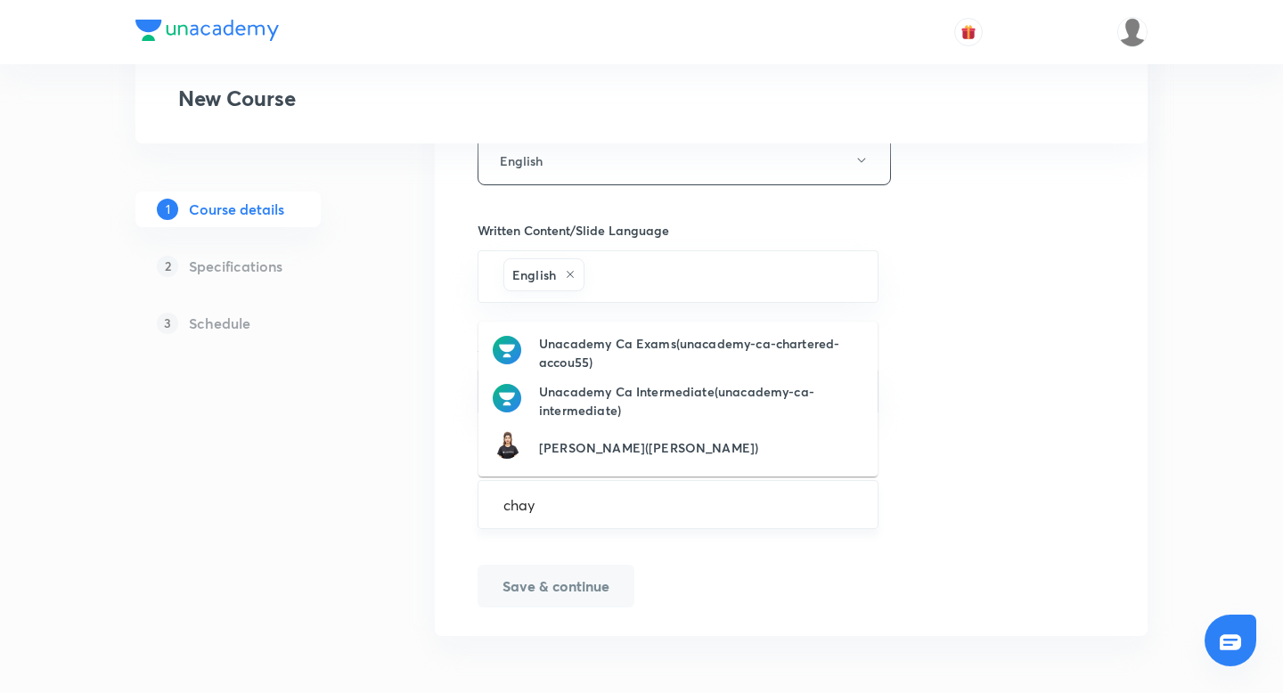
type input "[PERSON_NAME]"
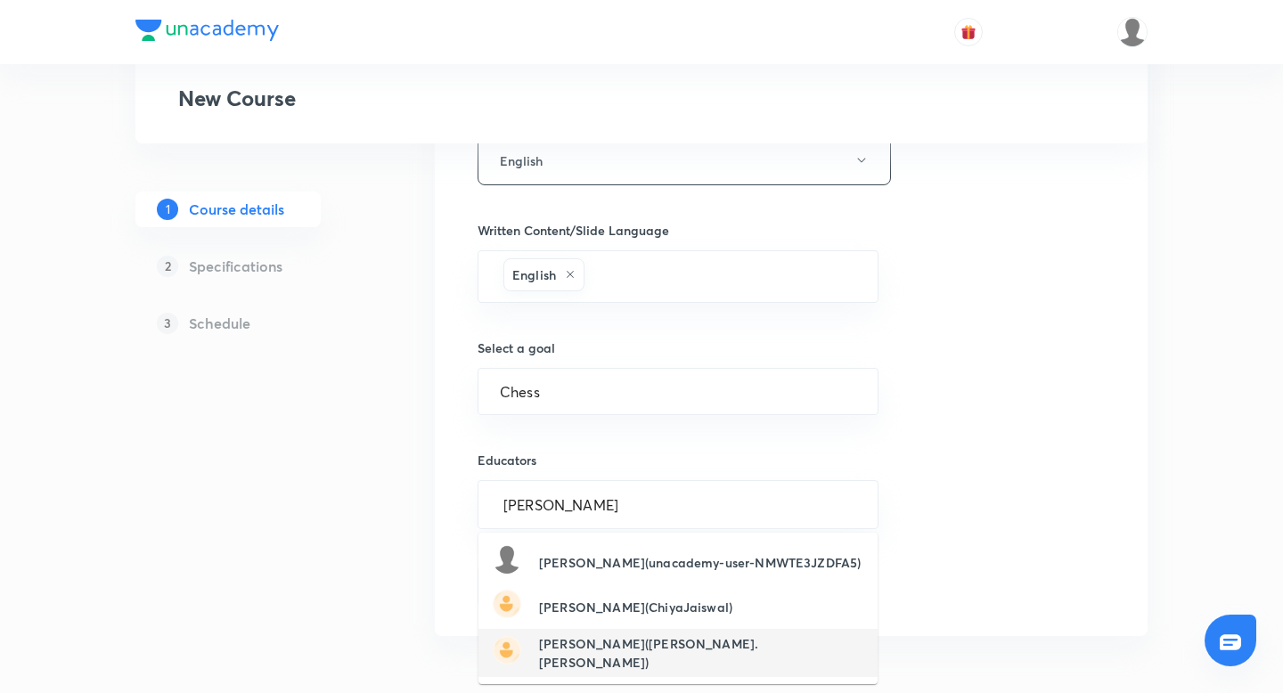
click at [626, 653] on h6 "[PERSON_NAME]([PERSON_NAME].[PERSON_NAME])" at bounding box center [701, 652] width 324 height 37
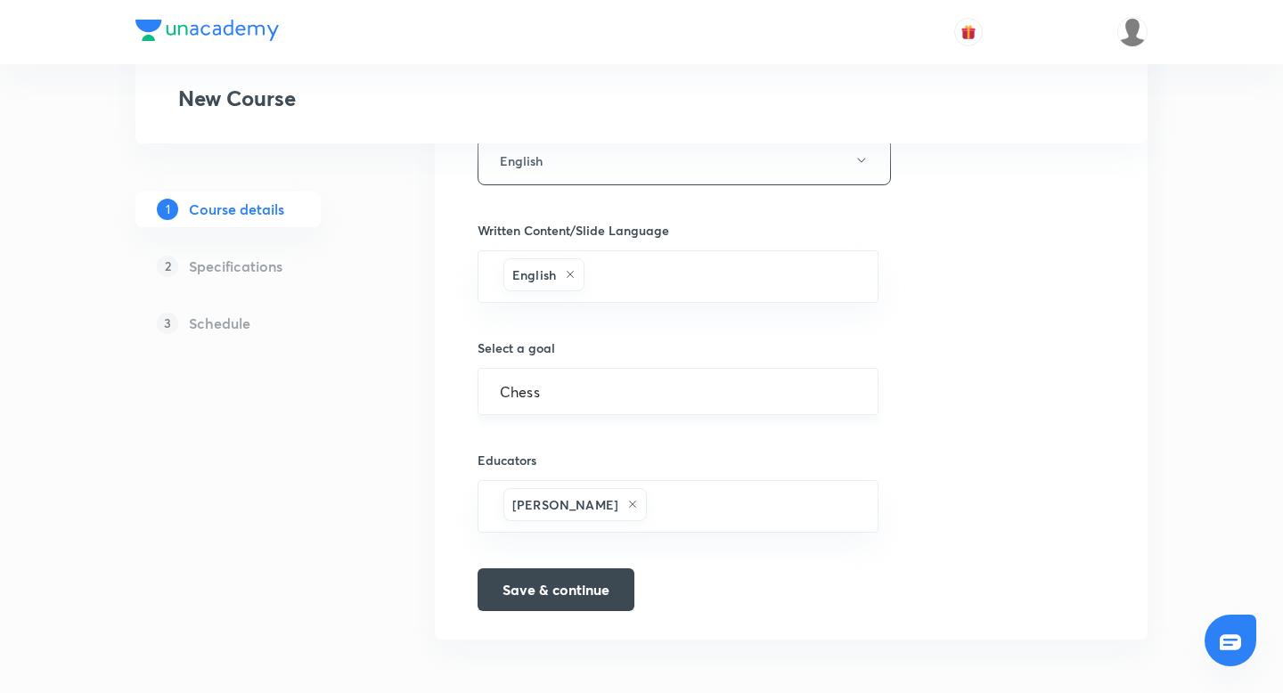
click at [621, 379] on div "Chess ​" at bounding box center [677, 391] width 401 height 47
click at [533, 395] on input "Chess" at bounding box center [678, 391] width 356 height 17
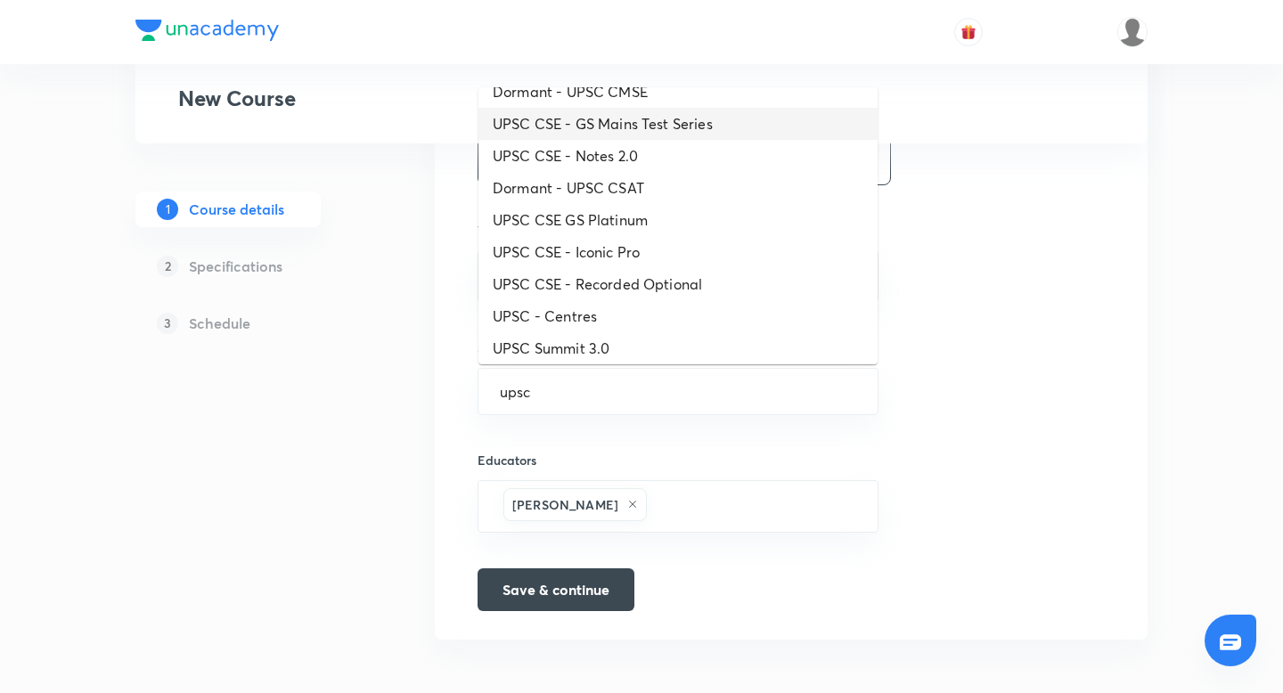
scroll to position [122, 0]
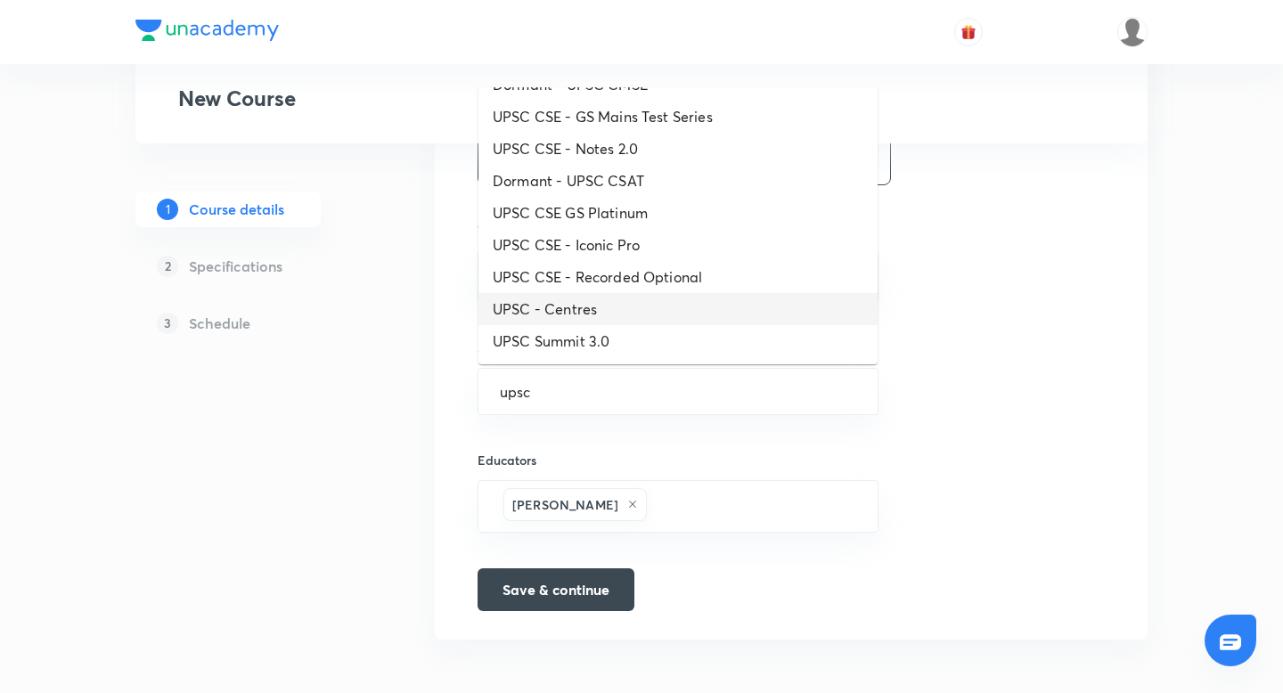
click at [580, 311] on li "UPSC - Centres" at bounding box center [677, 309] width 399 height 32
type input "UPSC - Centres"
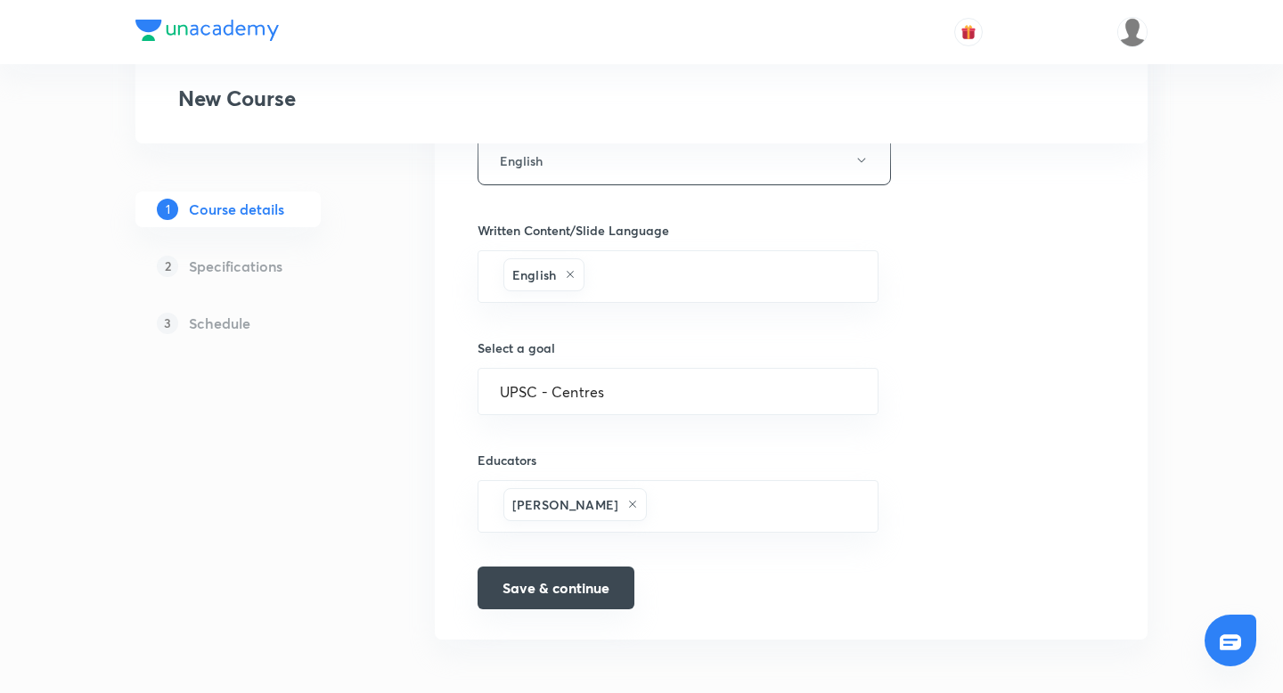
click at [541, 595] on button "Save & continue" at bounding box center [555, 588] width 157 height 43
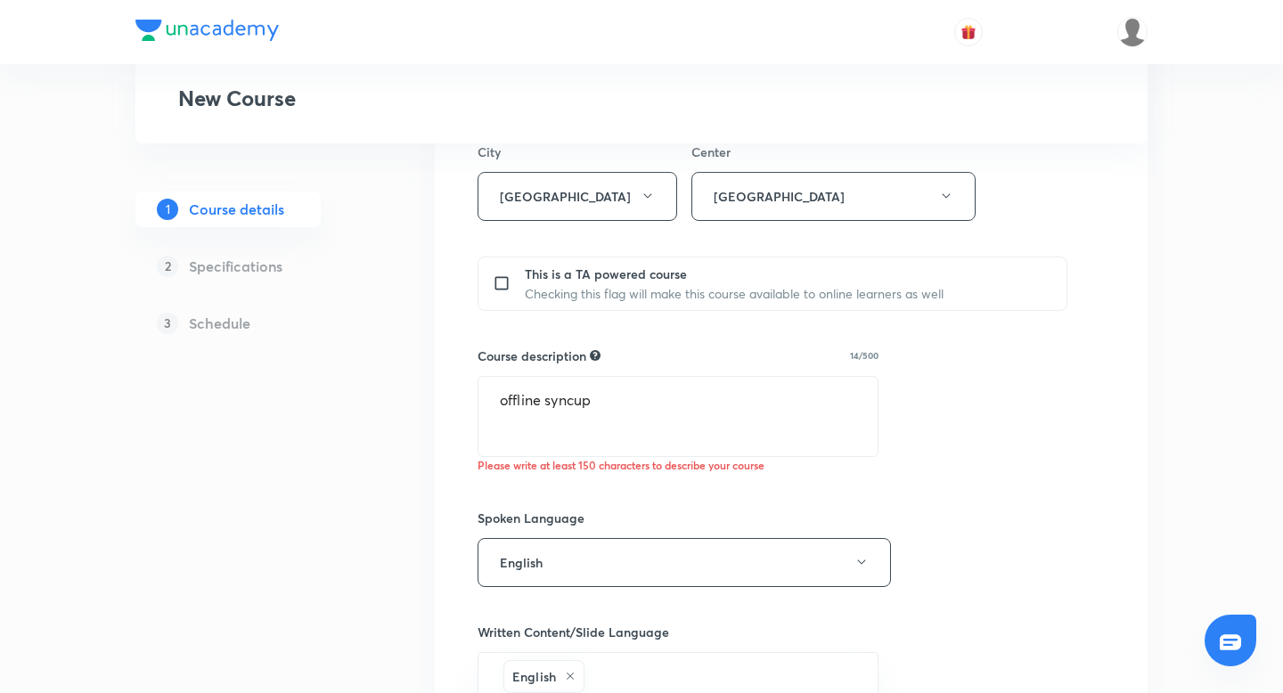
scroll to position [651, 0]
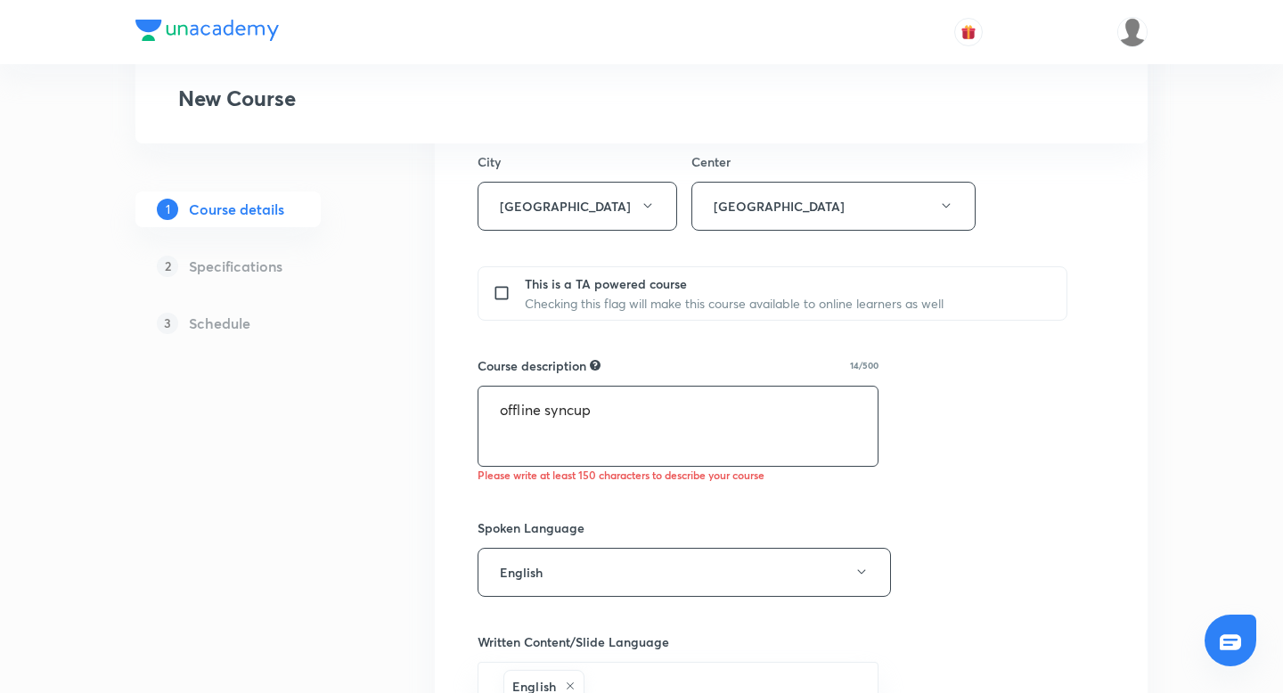
click at [630, 421] on textarea "offline syncup" at bounding box center [677, 426] width 399 height 79
paste textarea "offline syncup"
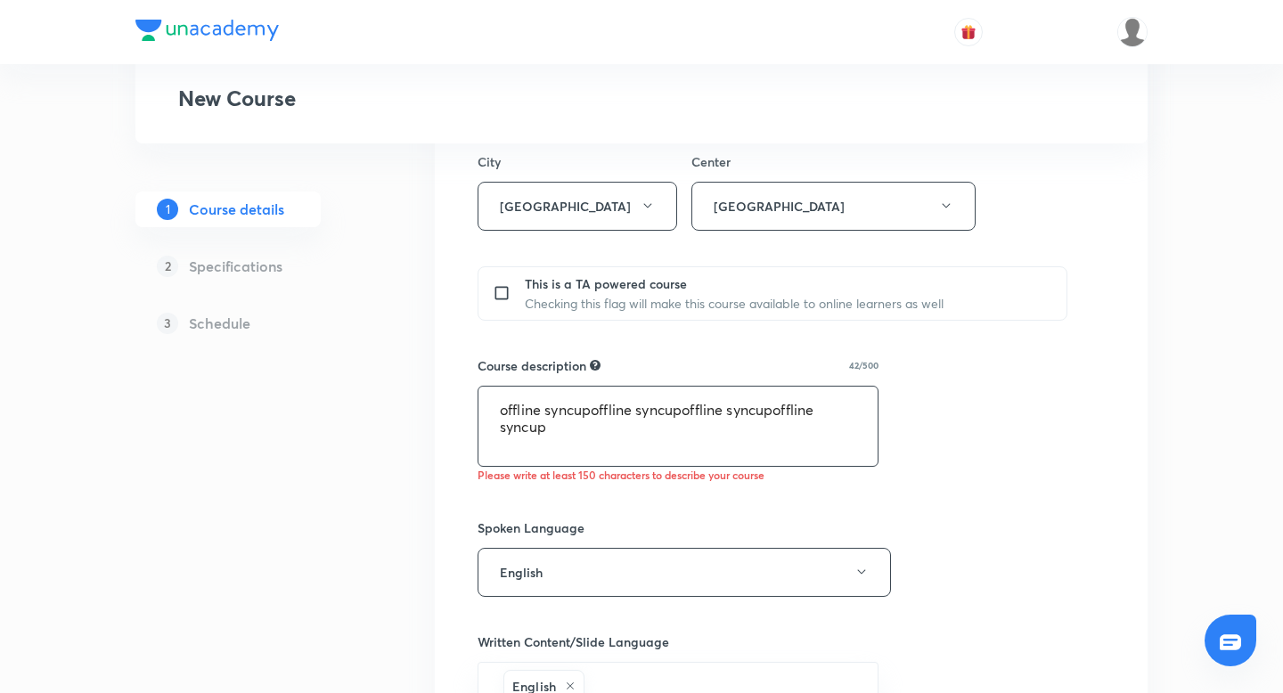
paste textarea "offline syncup"
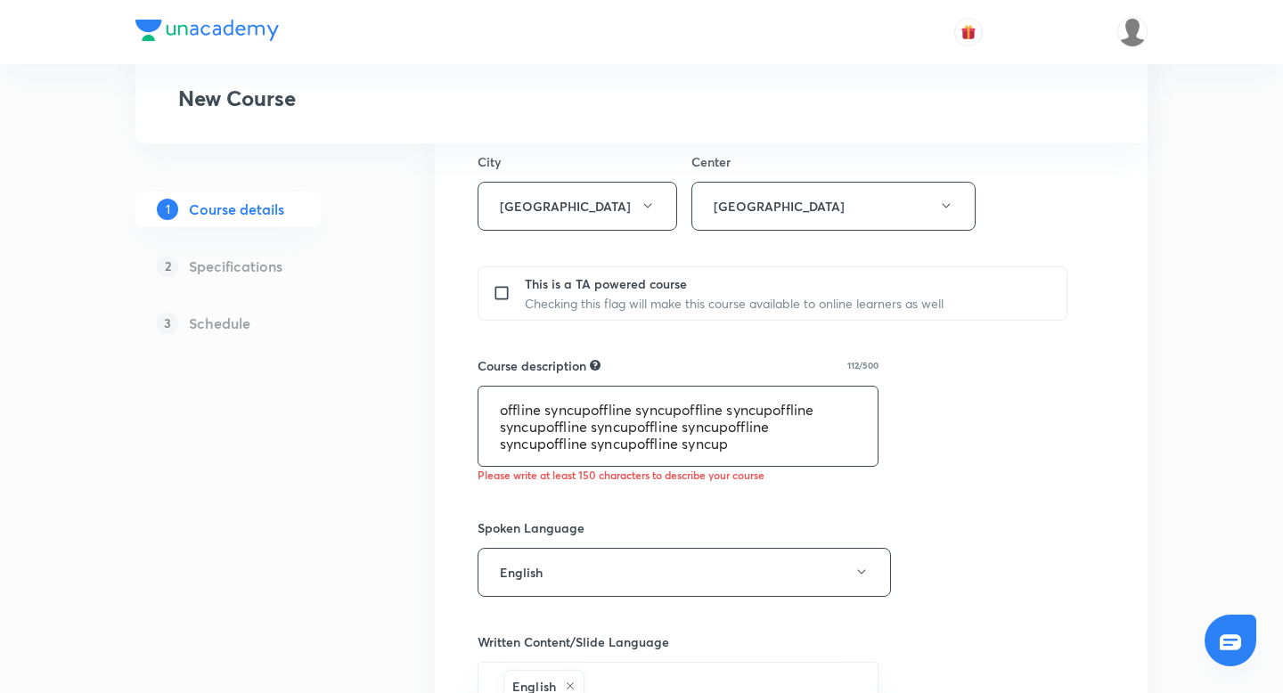
paste textarea "offline syncup"
paste
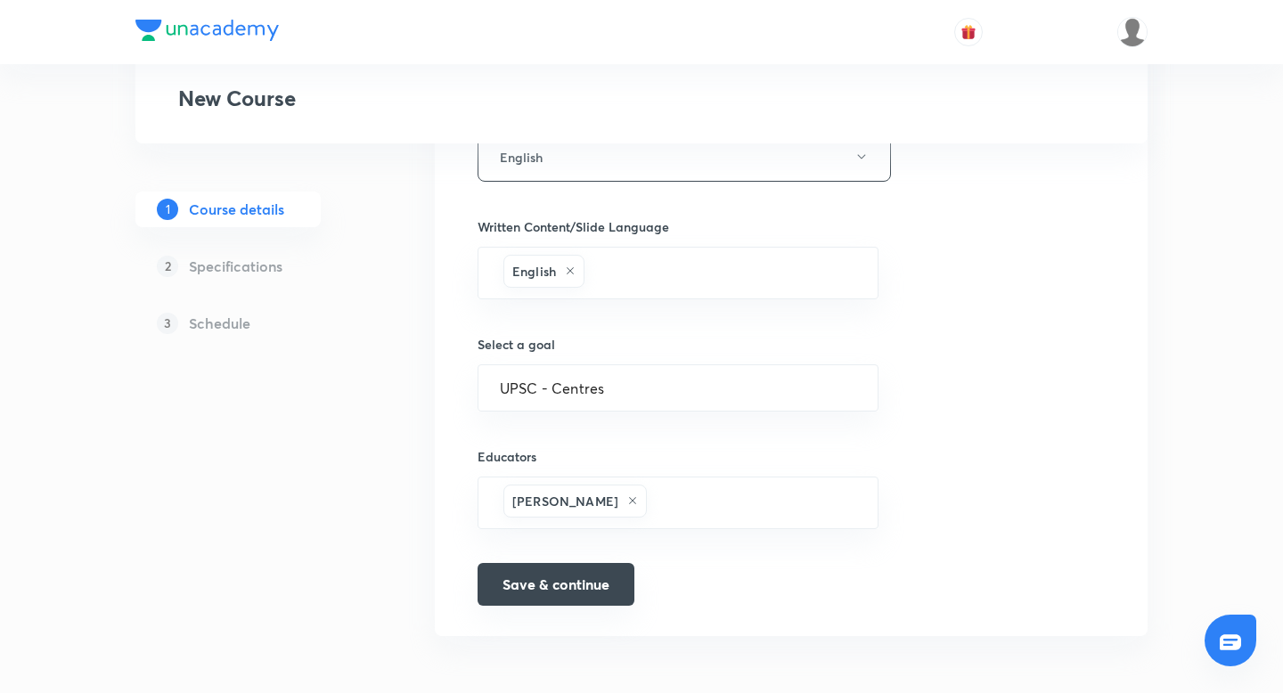
type textarea "offline syncupoffline syncupoffline syncupoffline syncupoffline syncupoffline s…"
click at [538, 583] on button "Save & continue" at bounding box center [555, 584] width 157 height 43
type input "Offline syncup"
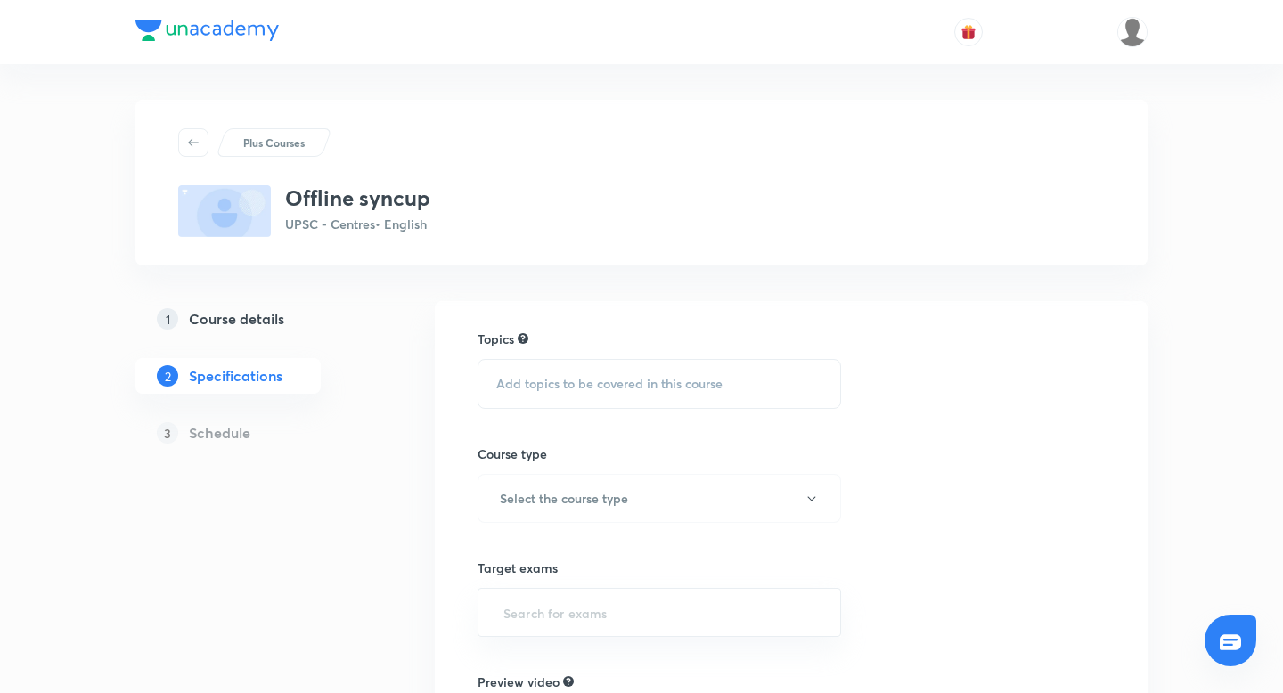
click at [651, 379] on span "Add topics to be covered in this course" at bounding box center [609, 384] width 226 height 14
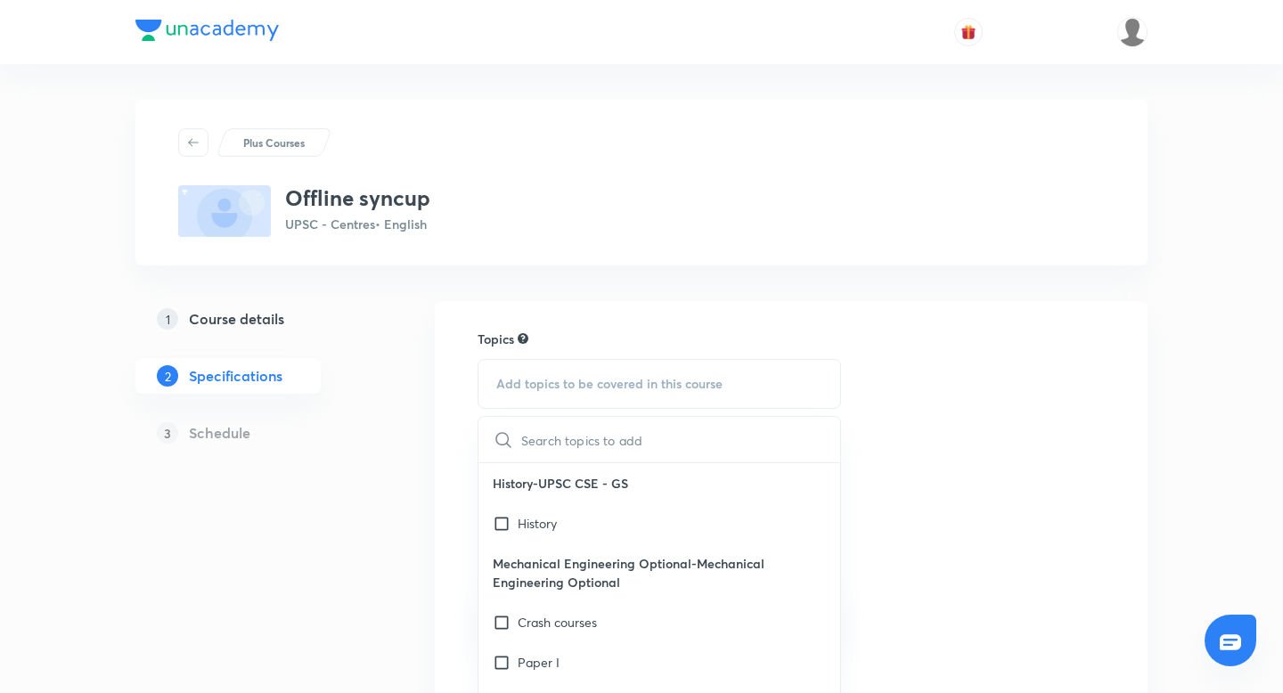
click at [585, 386] on span "Add topics to be covered in this course" at bounding box center [609, 384] width 226 height 14
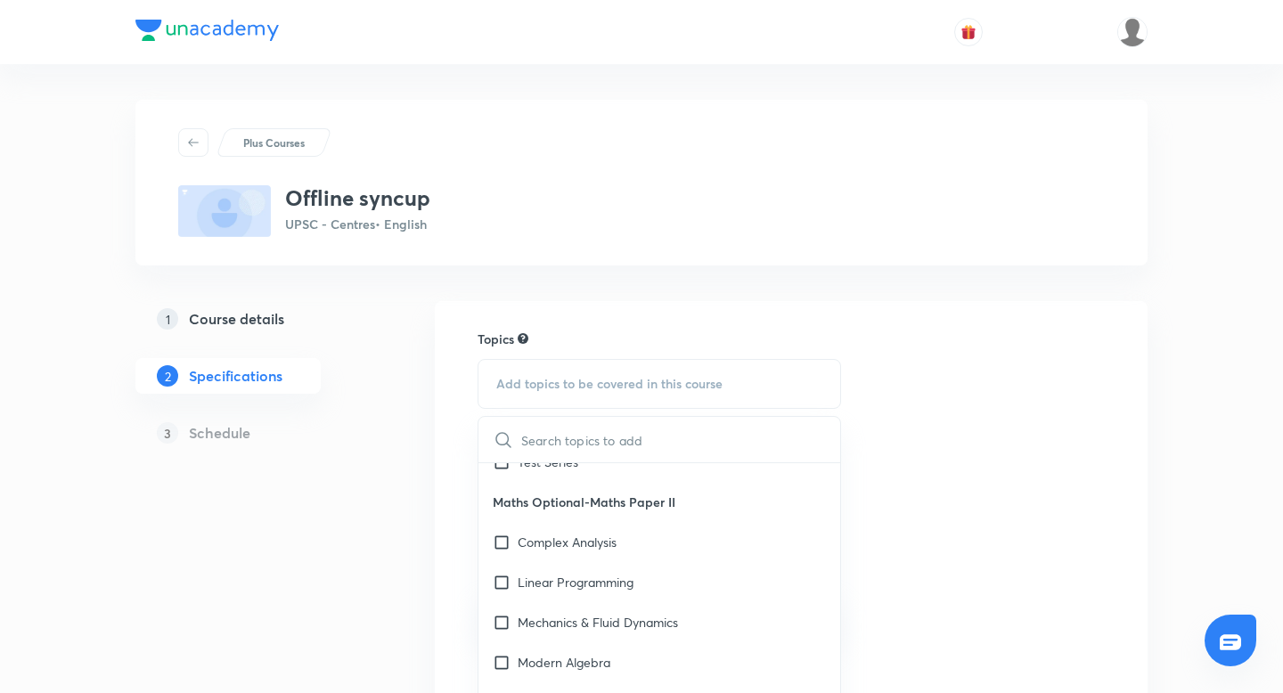
scroll to position [322, 0]
click at [502, 542] on input "checkbox" at bounding box center [505, 541] width 25 height 19
checkbox input "true"
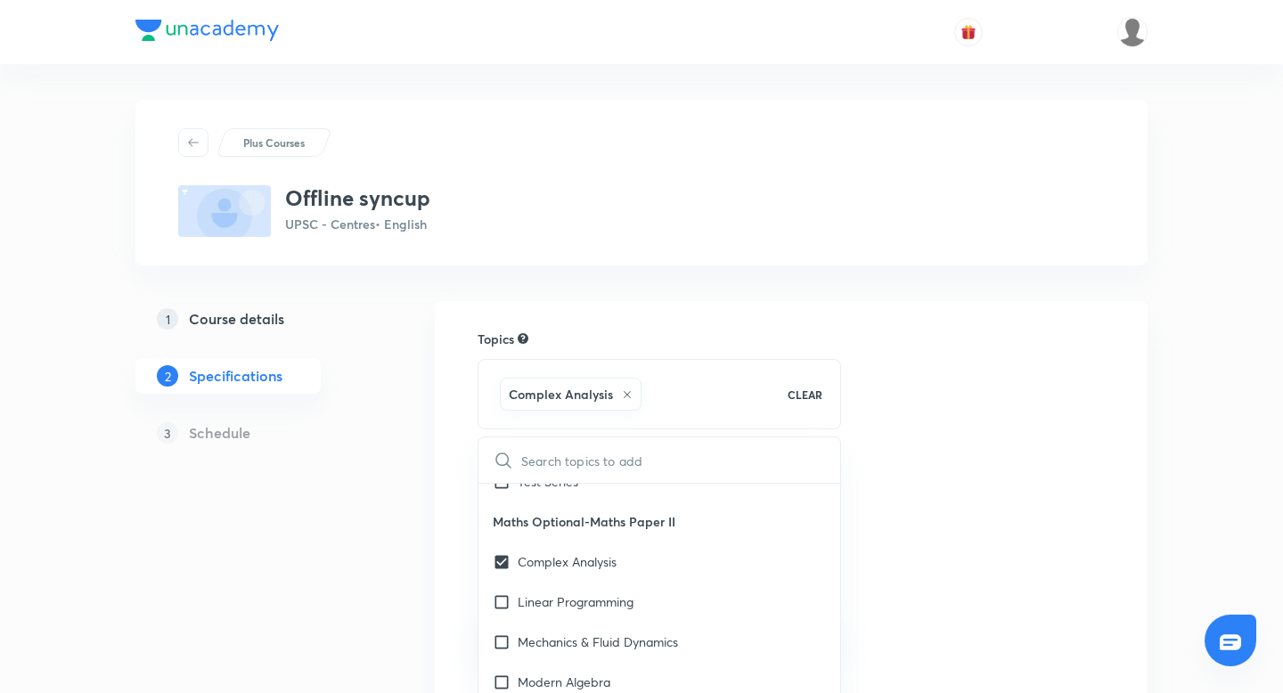
click at [428, 501] on div "Plus Courses Offline syncup UPSC - Centres • English 1 Course details 2 Specifi…" at bounding box center [641, 546] width 1012 height 893
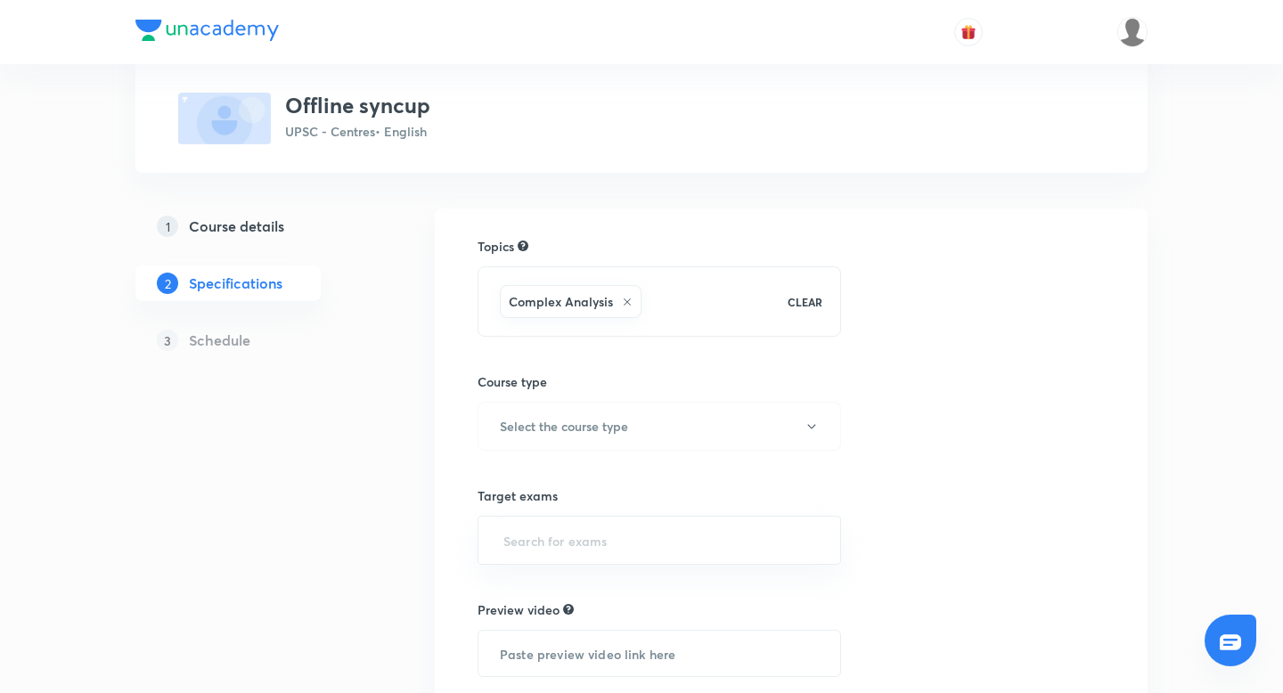
scroll to position [94, 0]
click at [590, 406] on button "Select the course type" at bounding box center [658, 425] width 363 height 49
click at [505, 486] on span "Crash Course" at bounding box center [684, 483] width 390 height 19
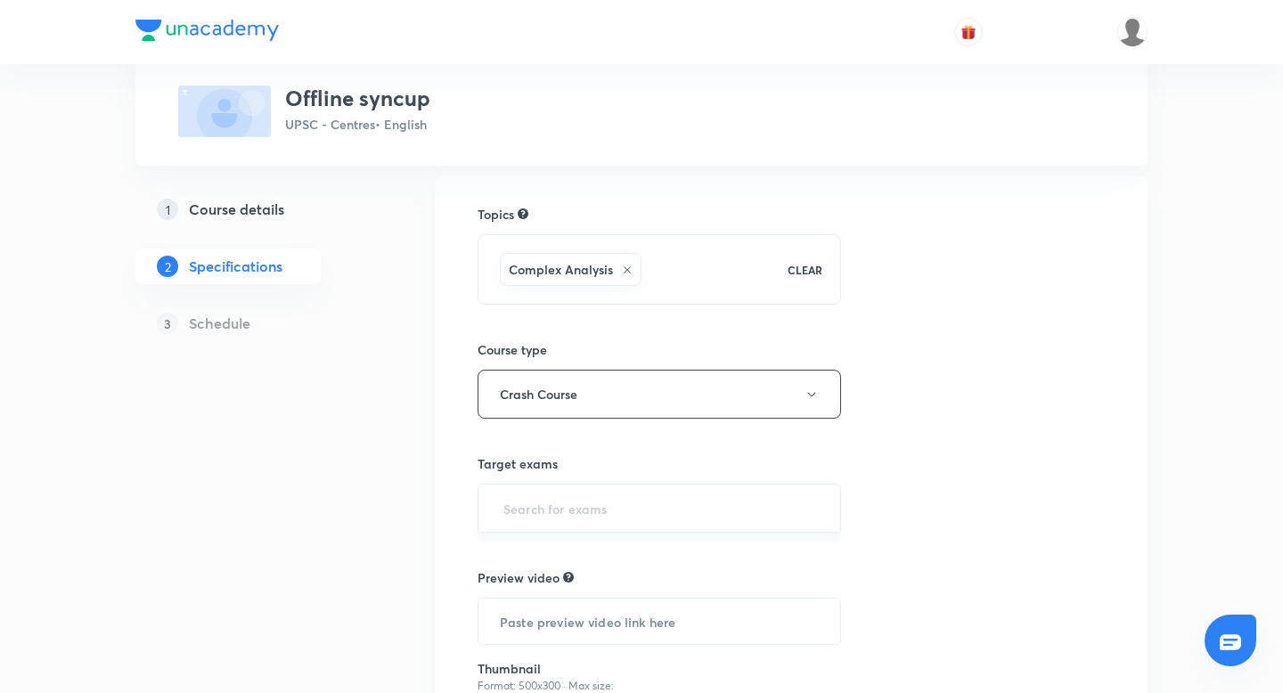
scroll to position [126, 0]
click at [514, 495] on input "text" at bounding box center [659, 507] width 319 height 33
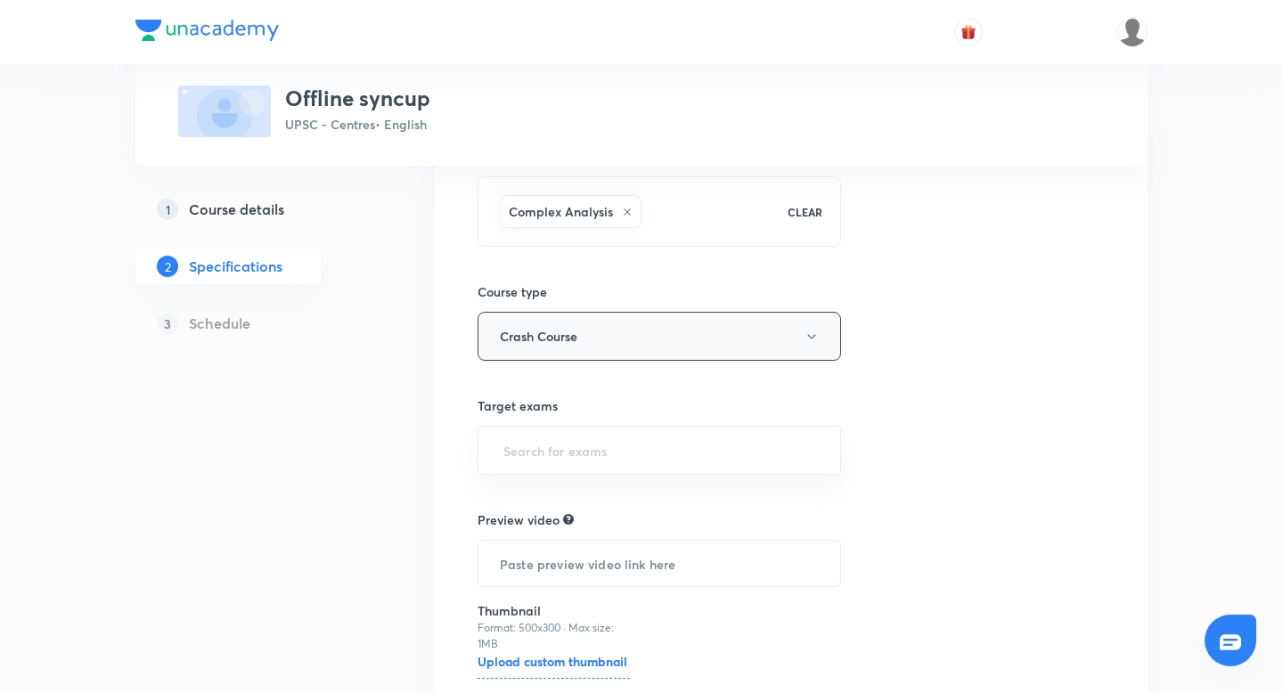
scroll to position [183, 0]
click at [649, 453] on input "text" at bounding box center [659, 449] width 319 height 33
type input "upsc"
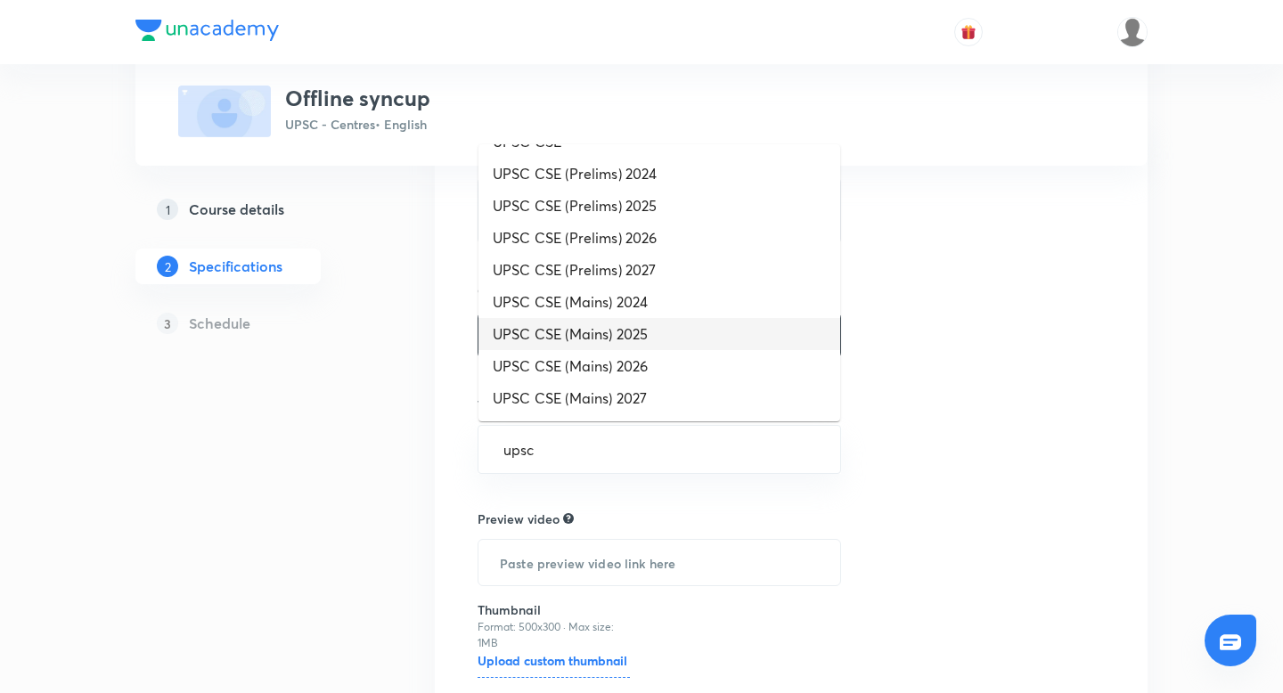
scroll to position [0, 0]
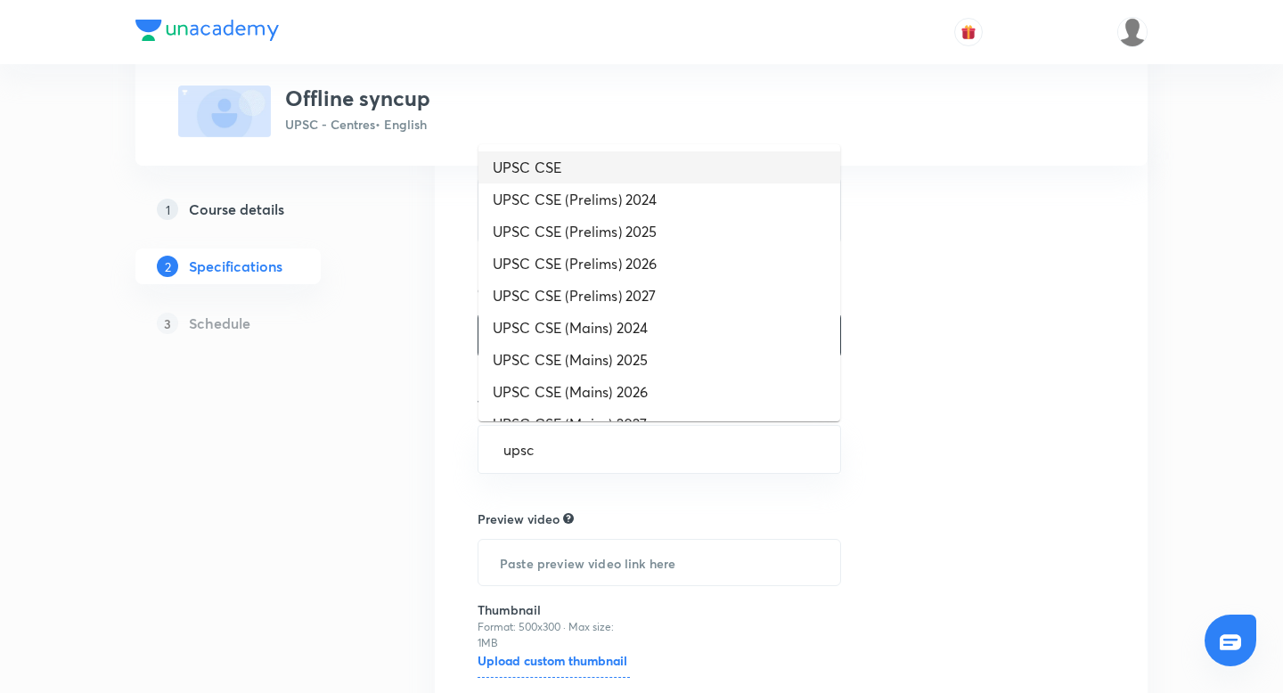
click at [549, 167] on li "UPSC CSE" at bounding box center [659, 167] width 362 height 32
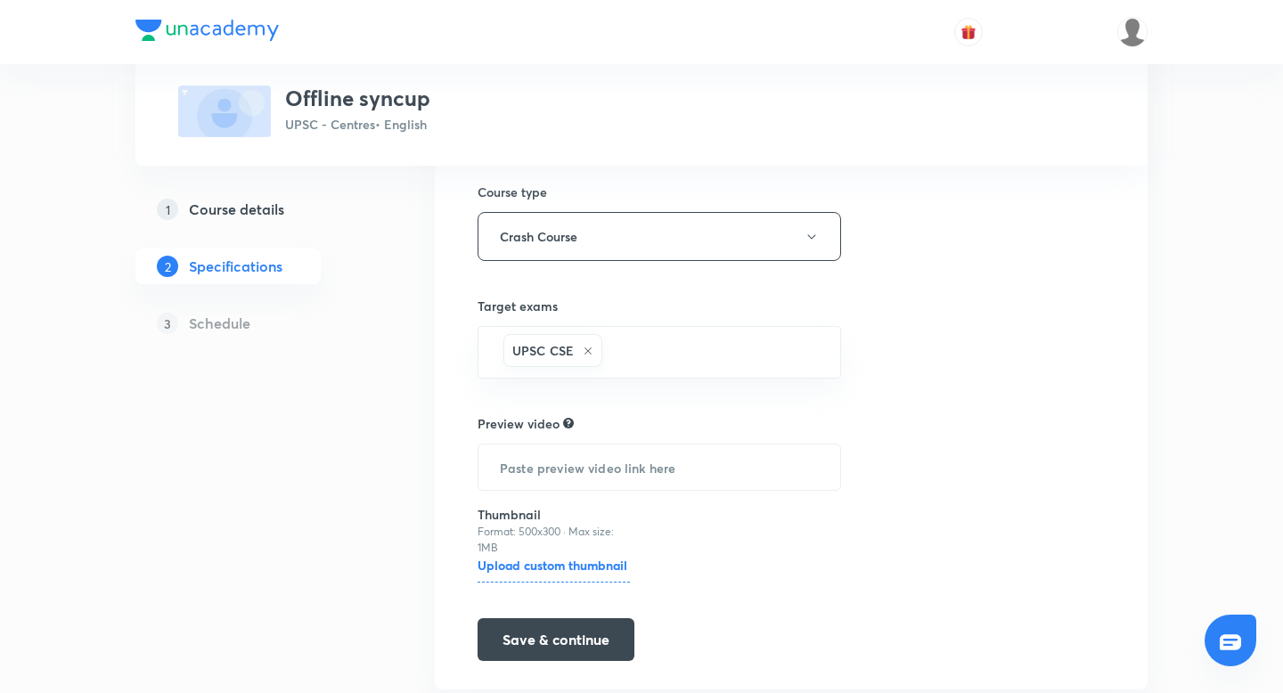
scroll to position [336, 0]
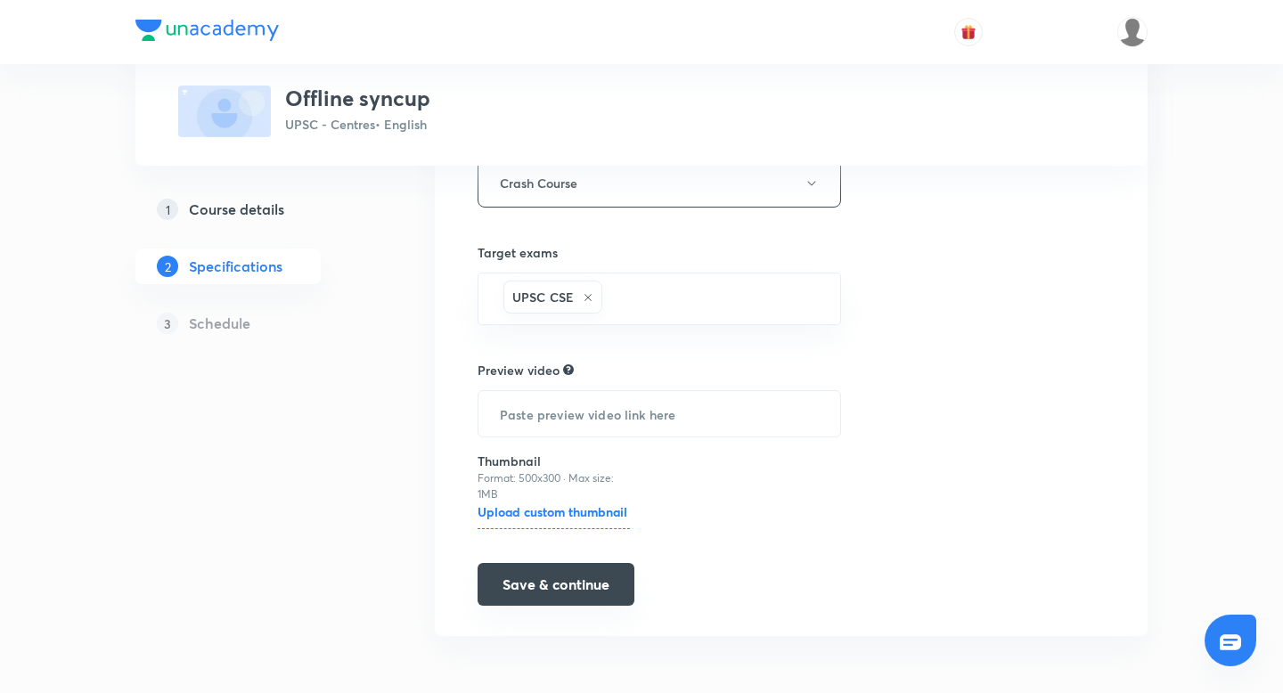
click at [547, 583] on button "Save & continue" at bounding box center [555, 584] width 157 height 43
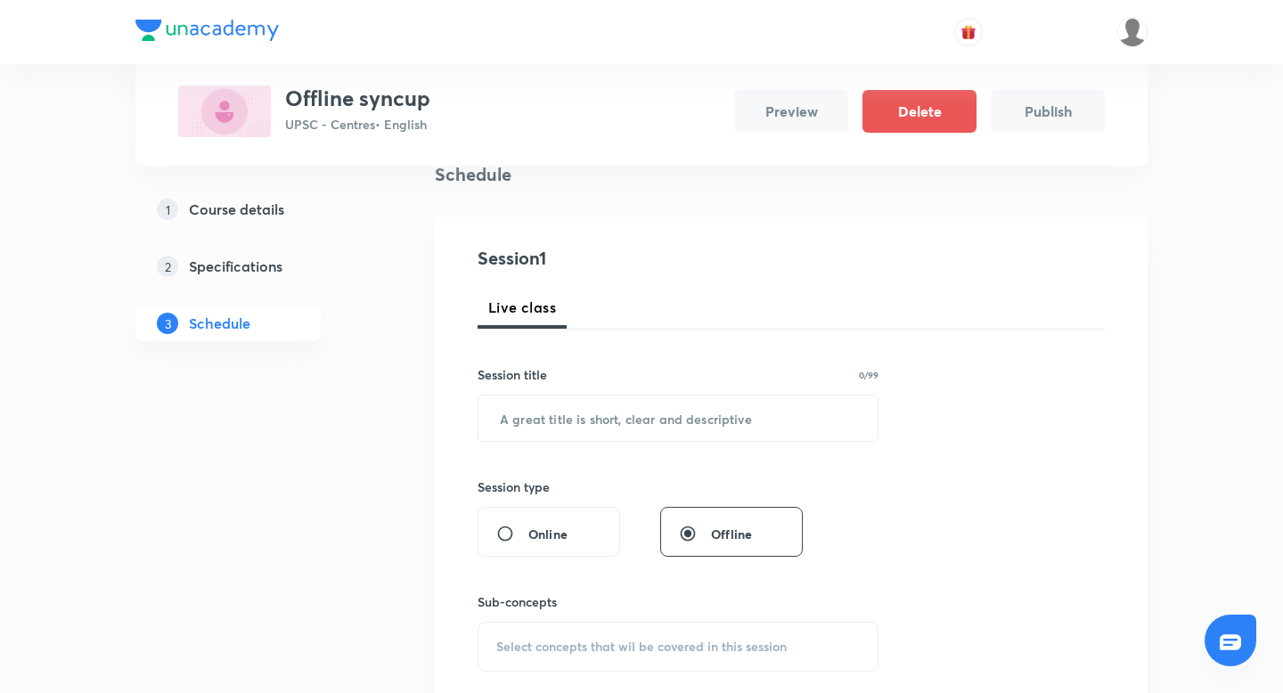
scroll to position [154, 0]
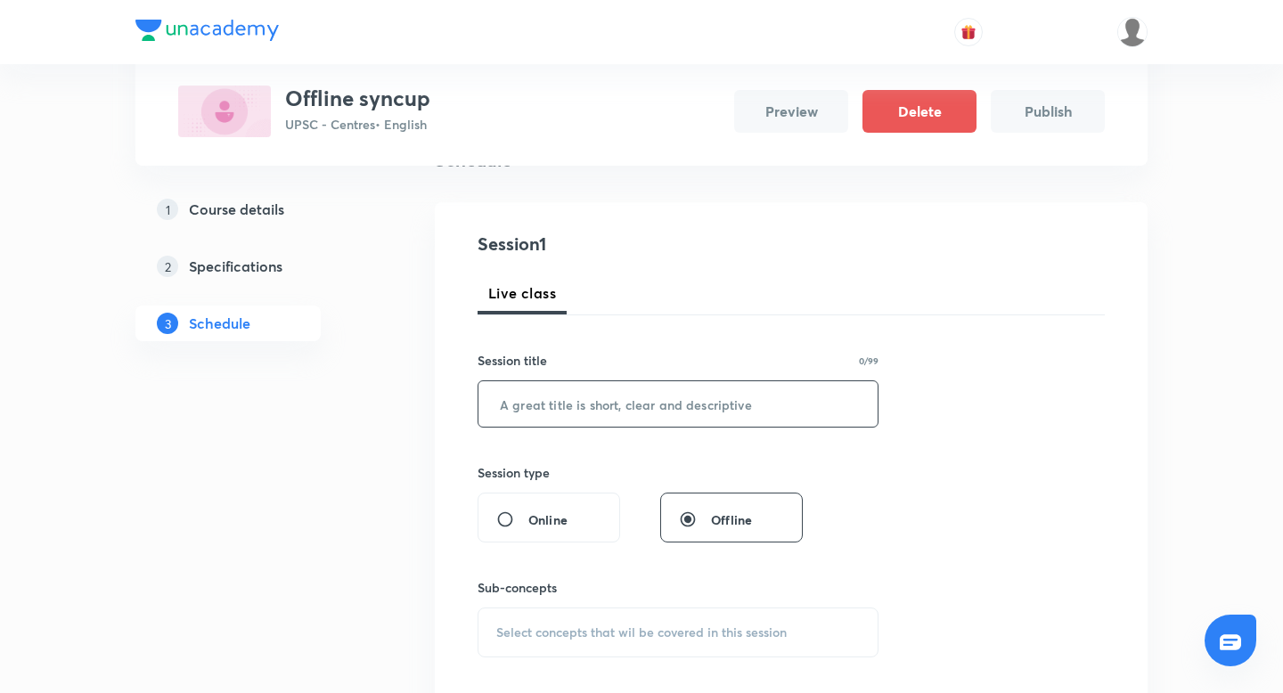
click at [624, 411] on input "text" at bounding box center [677, 403] width 399 height 45
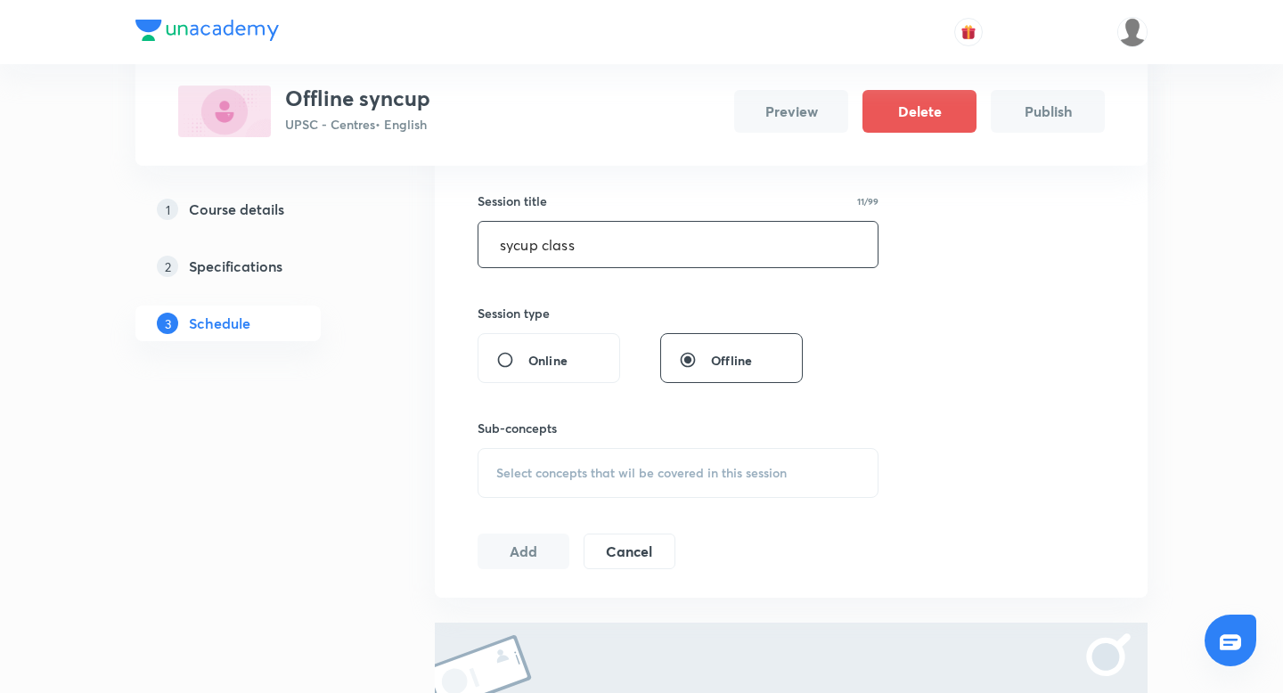
scroll to position [337, 0]
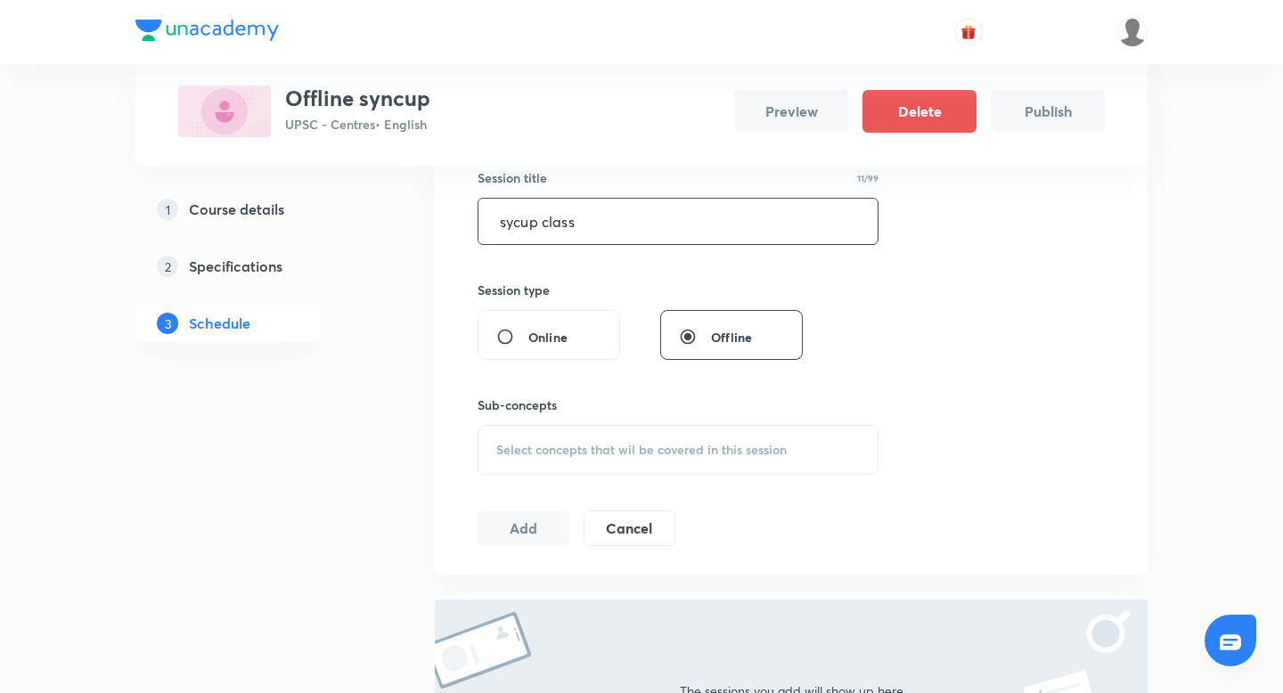
type input "sycup class"
click at [643, 463] on div "Select concepts that wil be covered in this session" at bounding box center [677, 450] width 401 height 50
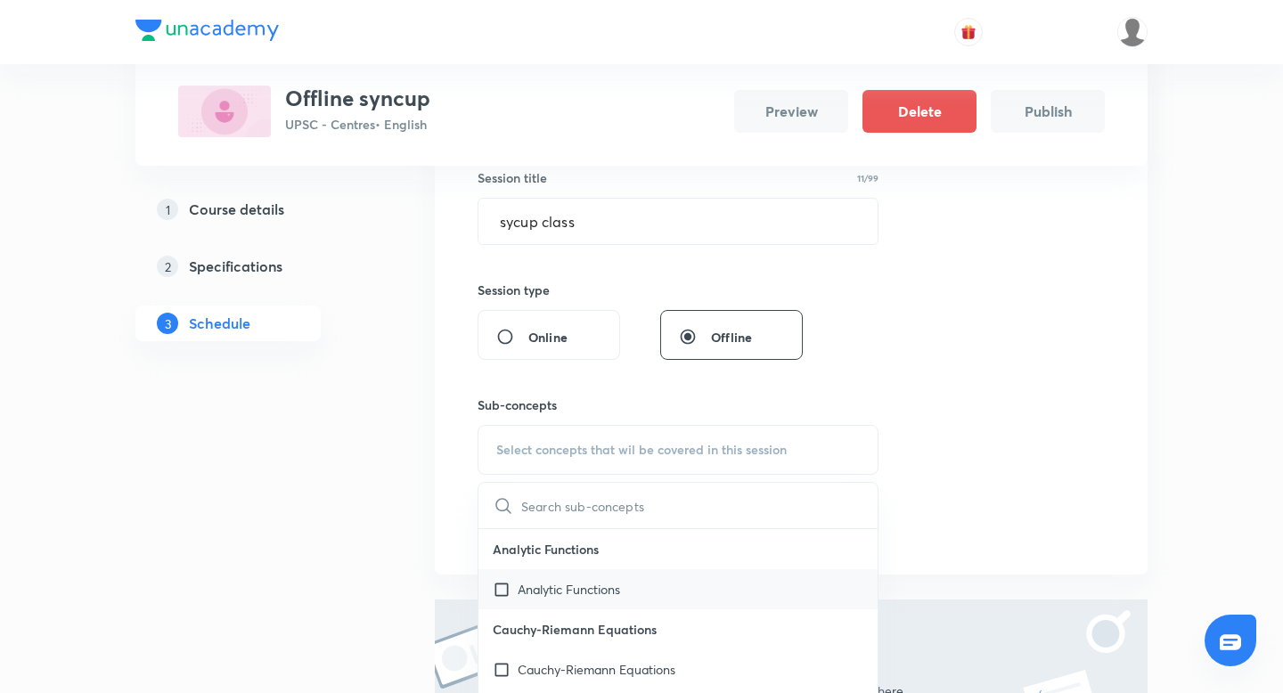
click at [507, 586] on input "checkbox" at bounding box center [505, 589] width 25 height 19
checkbox input "true"
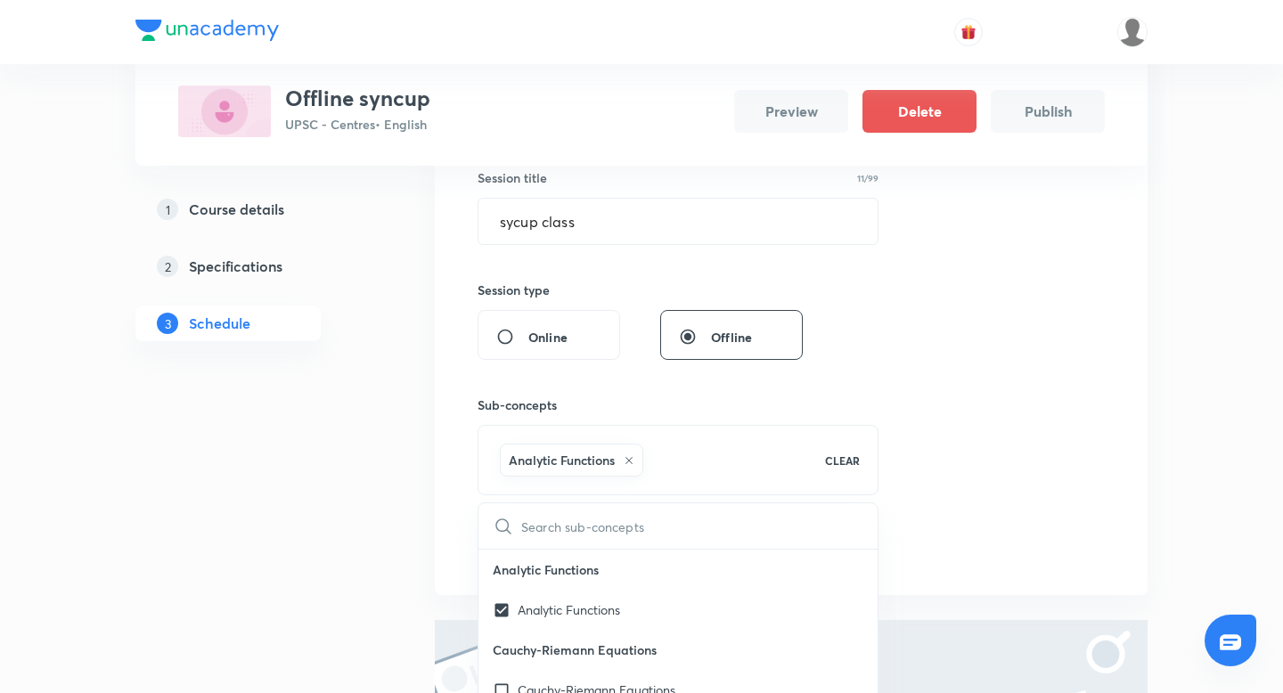
click at [382, 509] on div "Plus Courses Offline syncup UPSC - Centres • English Preview Delete Publish 1 C…" at bounding box center [641, 341] width 1012 height 1156
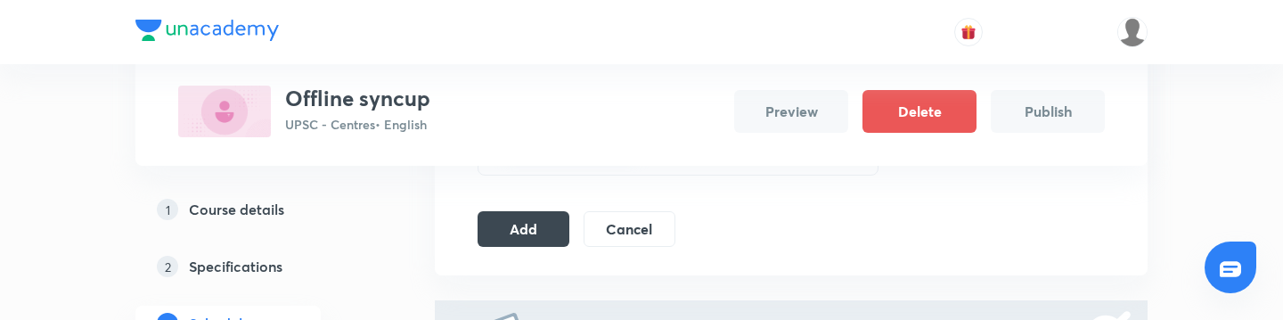
scroll to position [660, 0]
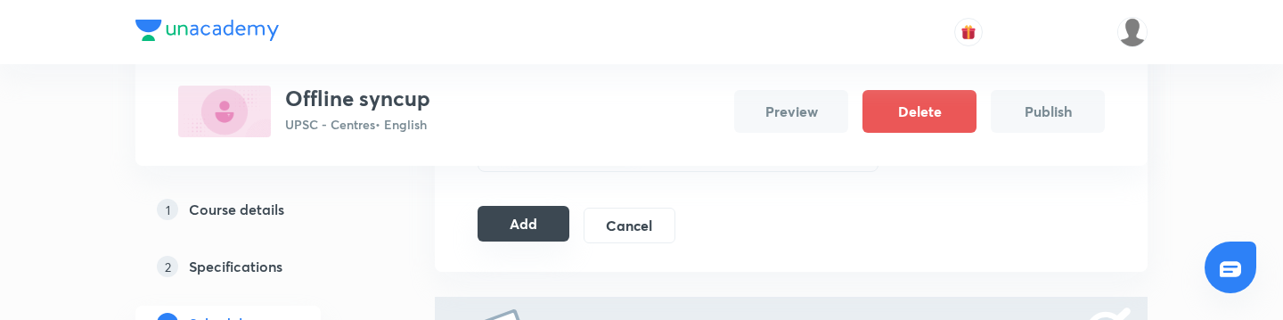
click at [536, 230] on button "Add" at bounding box center [523, 224] width 92 height 36
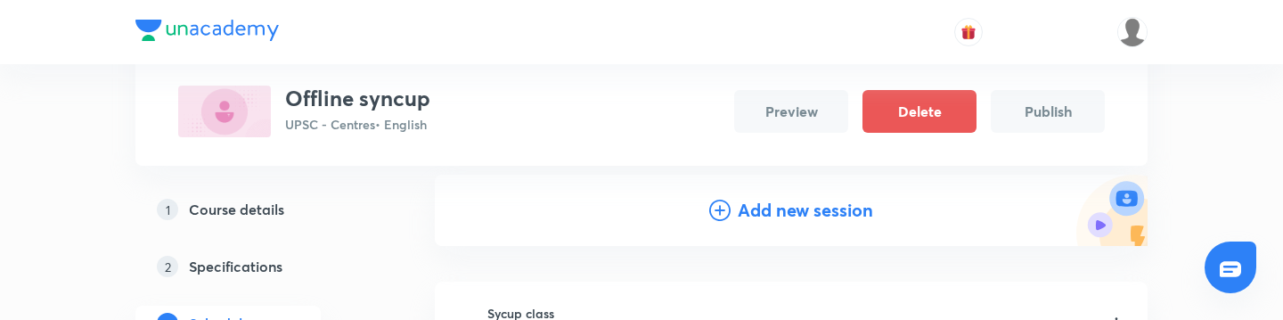
scroll to position [197, 0]
click at [215, 267] on h5 "Specifications" at bounding box center [236, 266] width 94 height 21
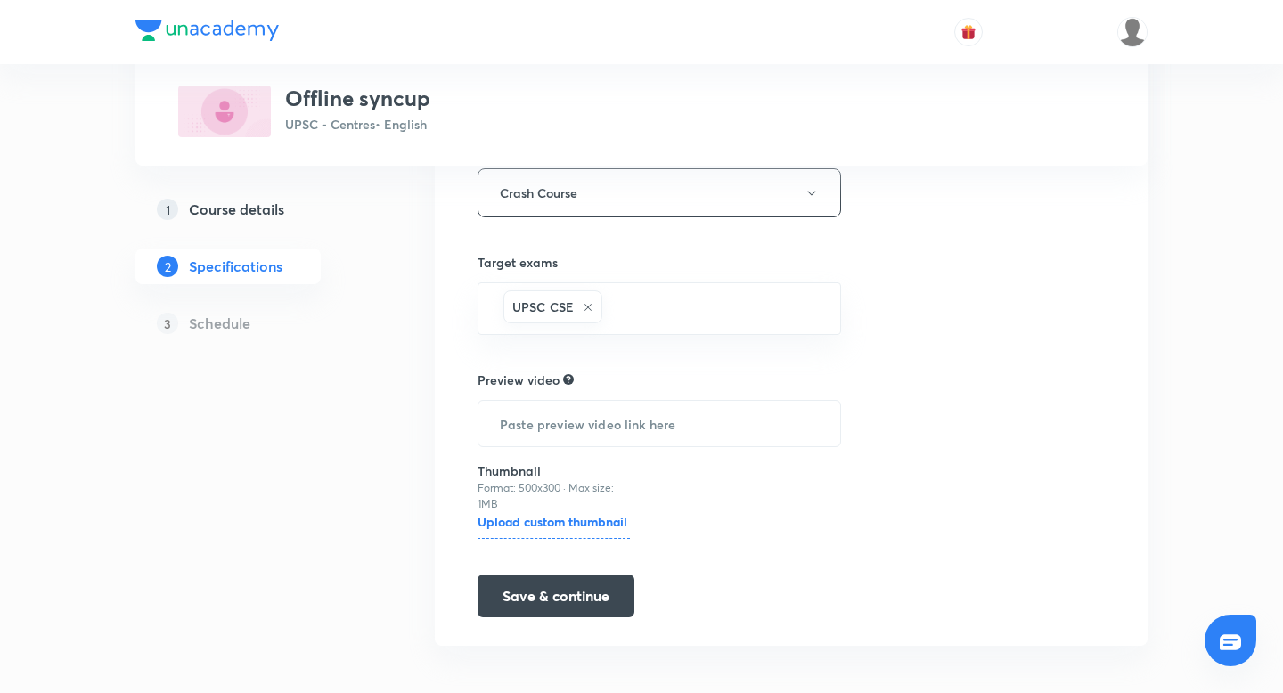
scroll to position [332, 0]
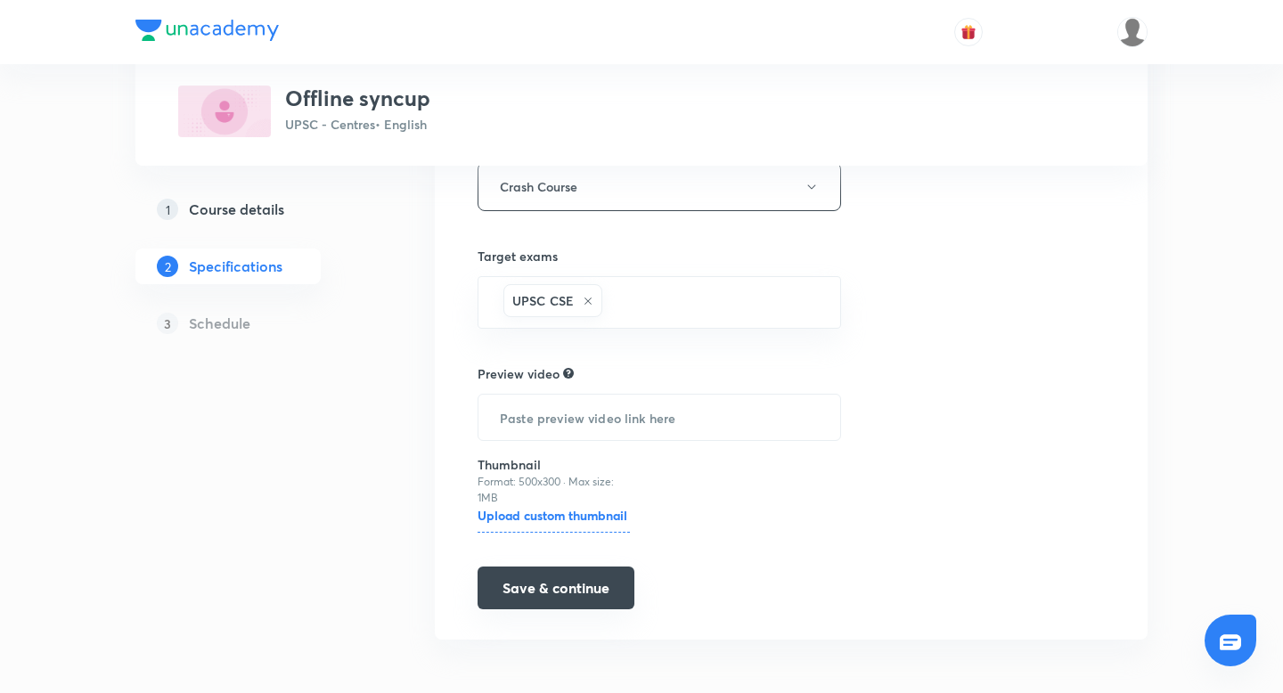
click at [526, 599] on button "Save & continue" at bounding box center [555, 588] width 157 height 43
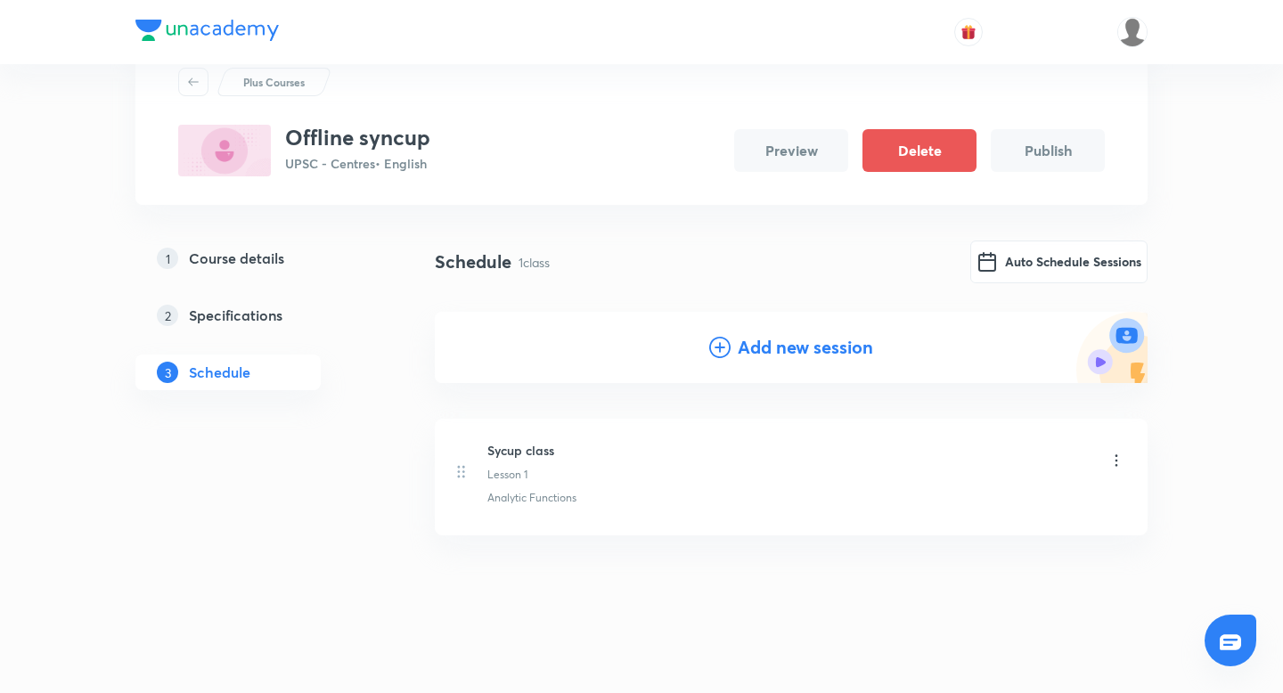
scroll to position [65, 0]
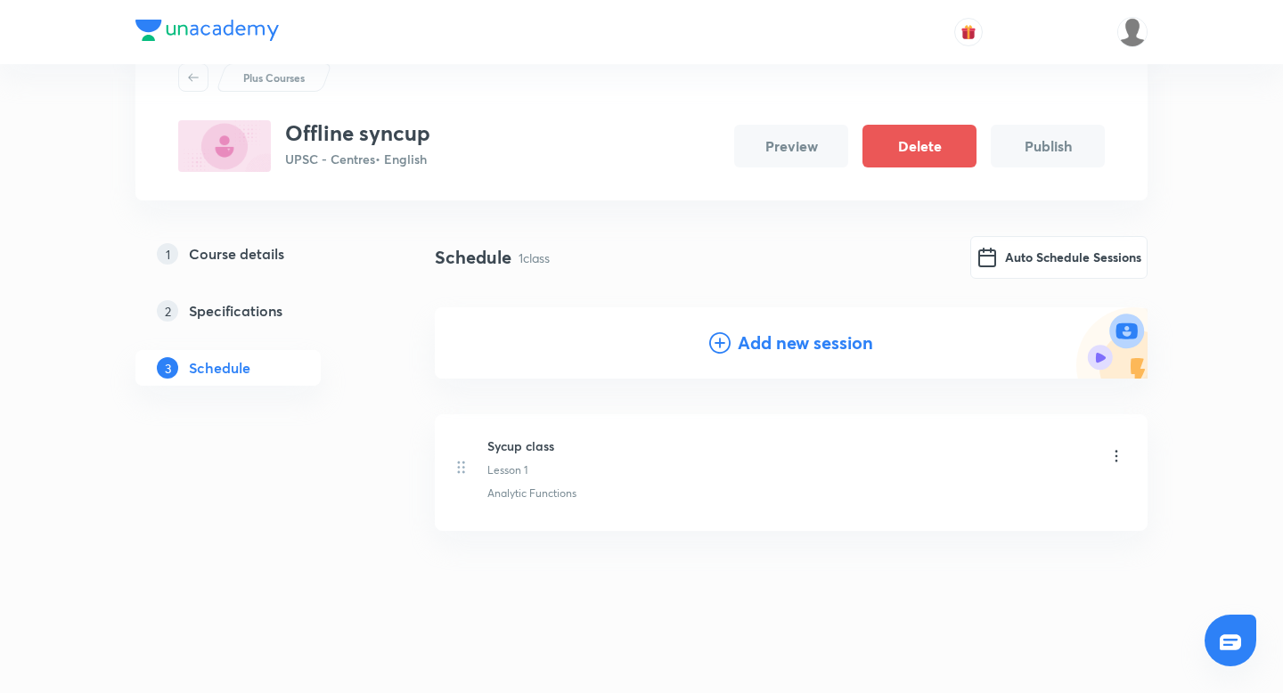
click at [544, 449] on h6 "Sycup class" at bounding box center [520, 445] width 67 height 19
click at [1113, 459] on icon at bounding box center [1116, 456] width 18 height 18
click at [982, 501] on li "Edit" at bounding box center [1026, 501] width 195 height 33
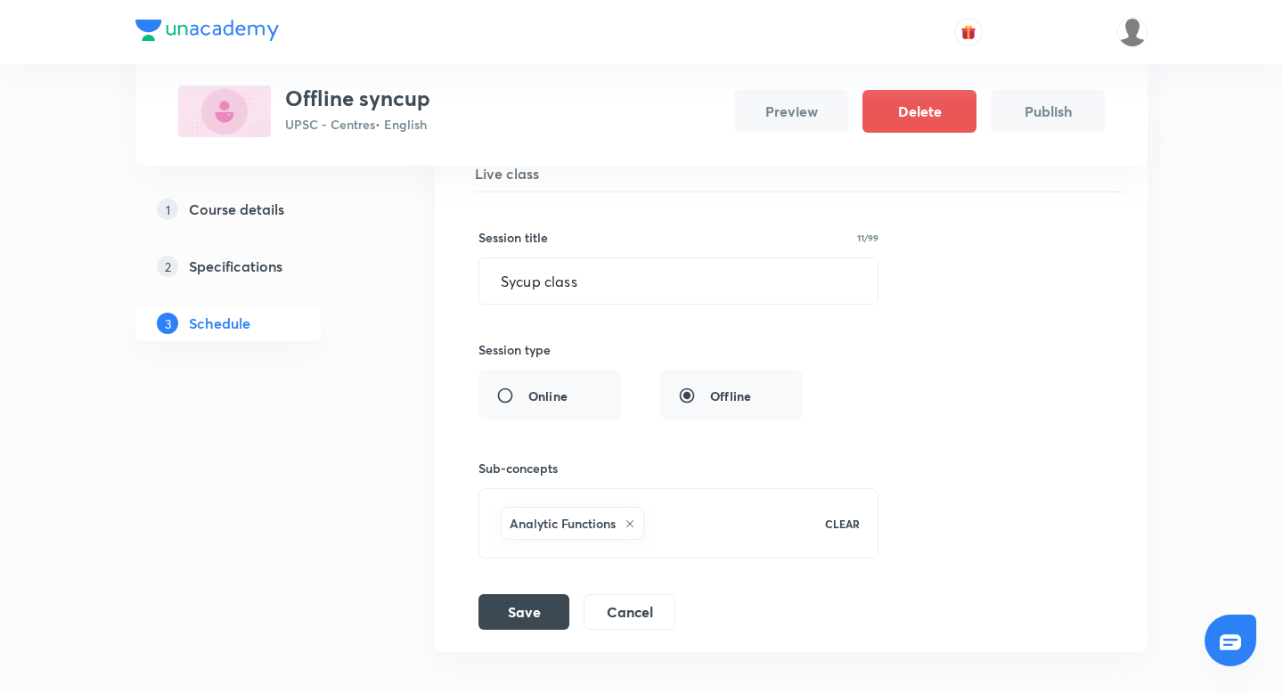
scroll to position [315, 0]
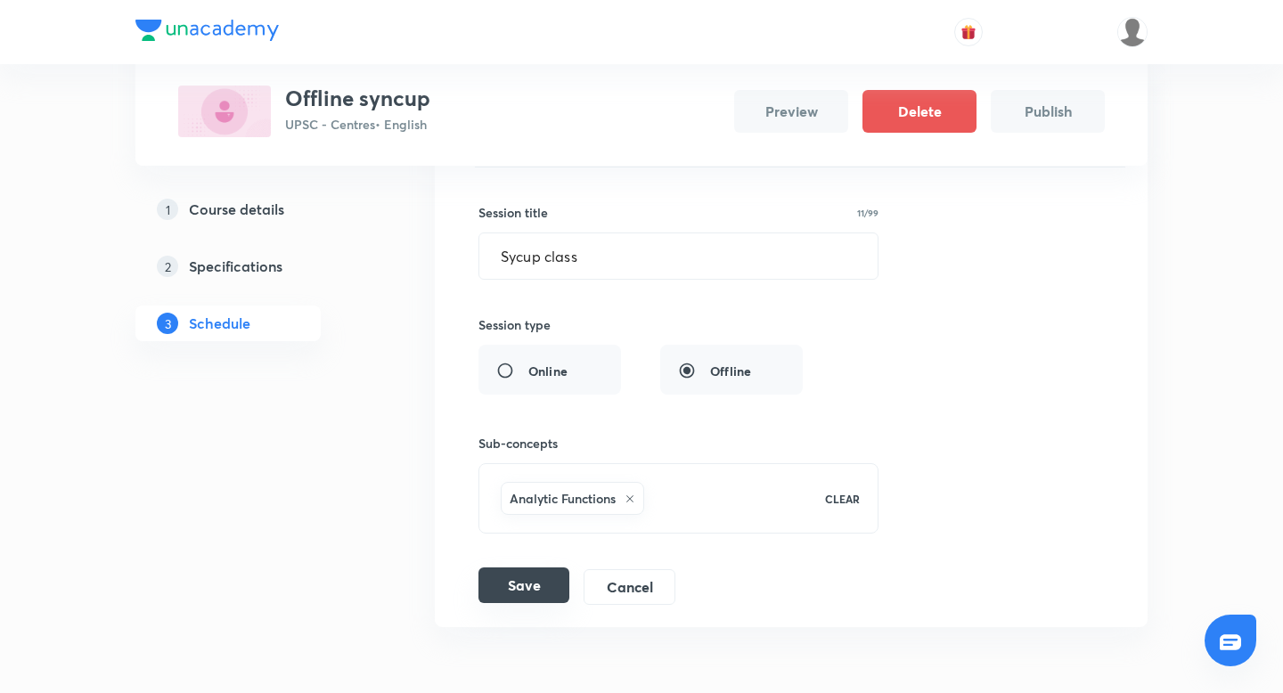
click at [508, 589] on button "Save" at bounding box center [523, 585] width 91 height 36
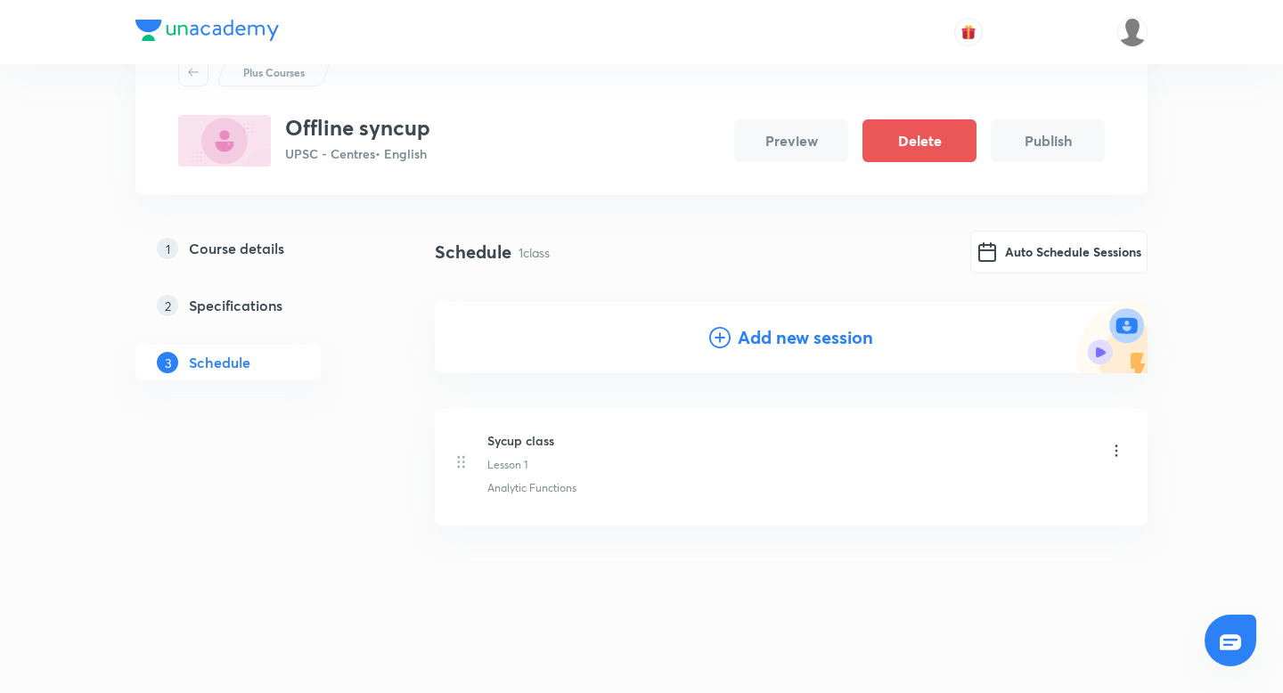
scroll to position [70, 0]
click at [1121, 444] on icon at bounding box center [1116, 451] width 18 height 18
click at [762, 427] on div at bounding box center [641, 346] width 1283 height 693
click at [815, 141] on button "Preview" at bounding box center [791, 140] width 114 height 43
click at [795, 150] on button "Preview" at bounding box center [791, 140] width 114 height 43
